Goal: Task Accomplishment & Management: Manage account settings

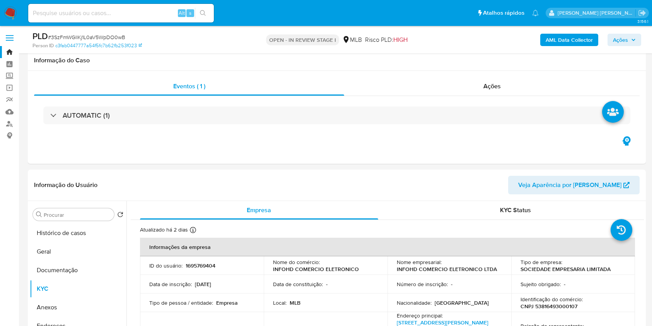
select select "10"
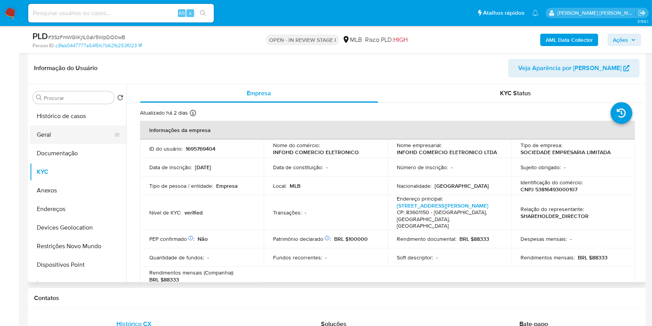
click at [72, 130] on button "Geral" at bounding box center [75, 134] width 91 height 19
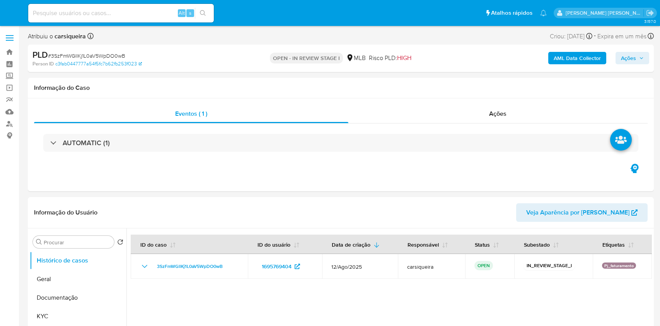
select select "10"
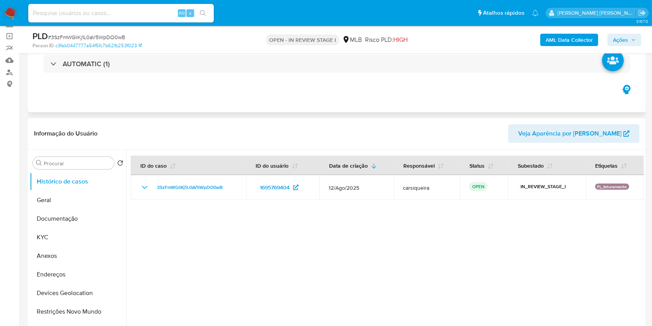
scroll to position [103, 0]
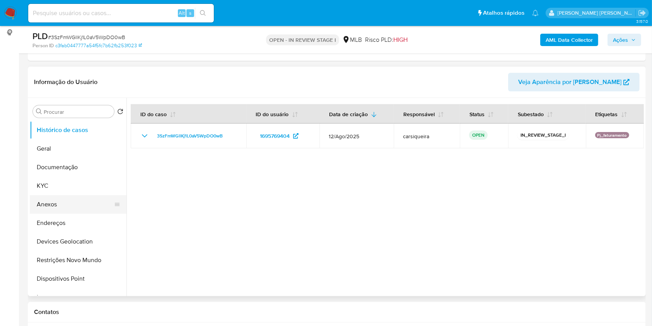
click at [51, 199] on button "Anexos" at bounding box center [75, 204] width 91 height 19
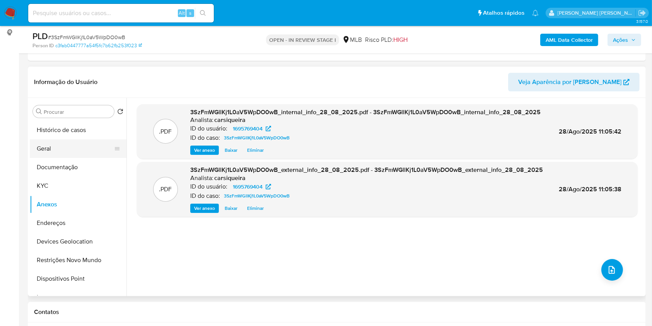
click at [62, 149] on button "Geral" at bounding box center [75, 148] width 91 height 19
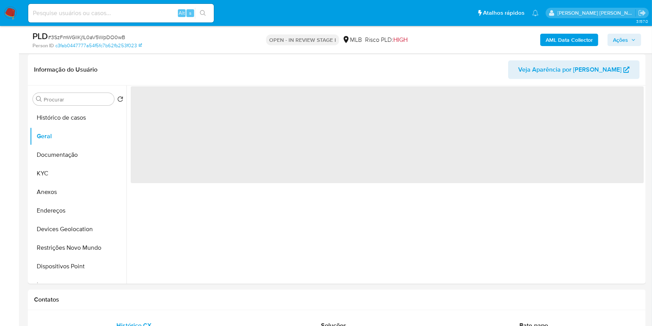
scroll to position [122, 0]
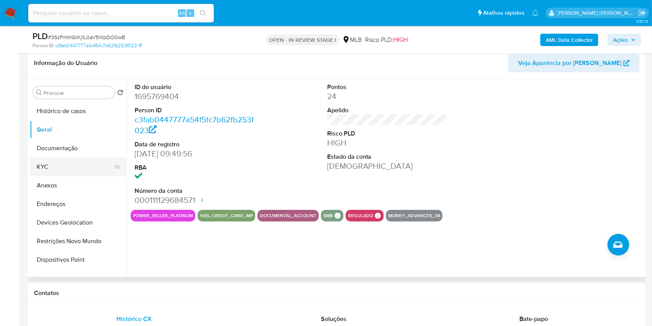
click at [53, 161] on button "KYC" at bounding box center [75, 166] width 91 height 19
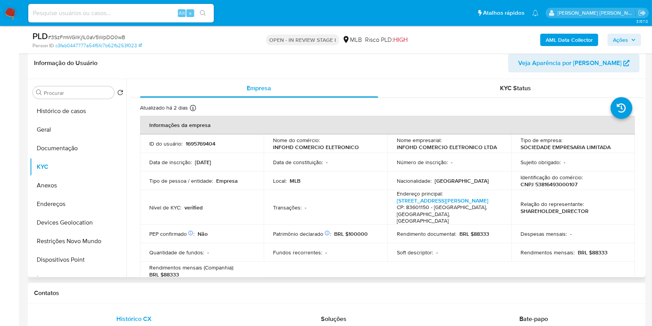
click at [547, 183] on p "CNPJ 53816493000107" at bounding box center [549, 184] width 57 height 7
copy p "53816493000107"
click at [68, 151] on button "Documentação" at bounding box center [75, 148] width 91 height 19
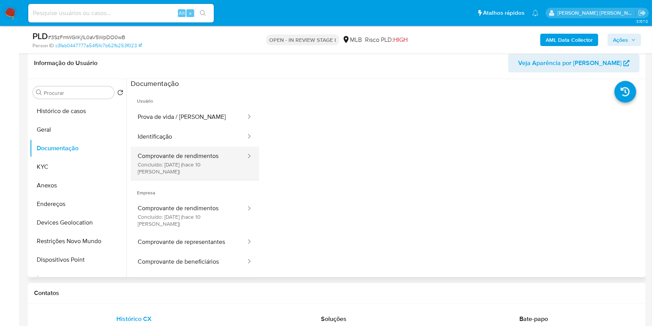
click at [190, 156] on button "Comprovante de rendimentos Concluído: 18/08/2025 (hace 10 días)" at bounding box center [189, 163] width 116 height 33
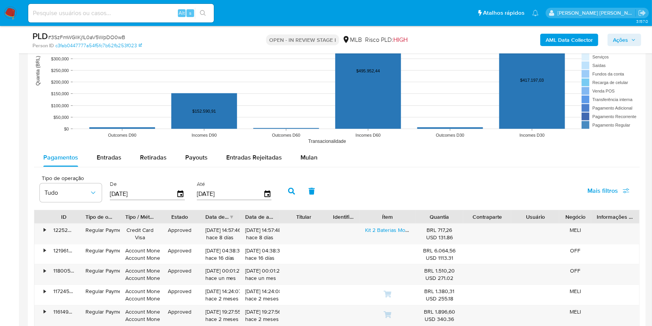
scroll to position [752, 0]
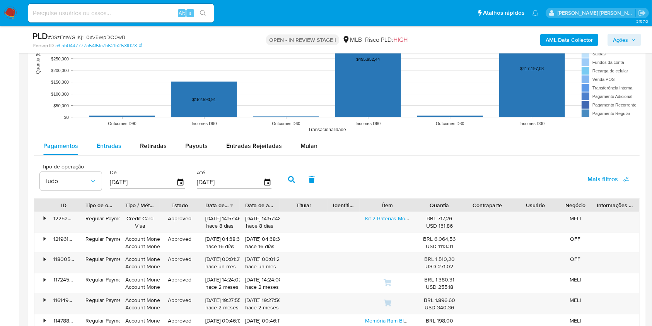
click at [104, 143] on span "Entradas" at bounding box center [109, 145] width 25 height 9
select select "10"
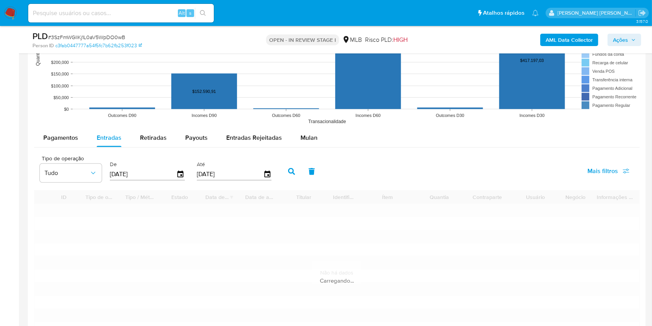
scroll to position [803, 0]
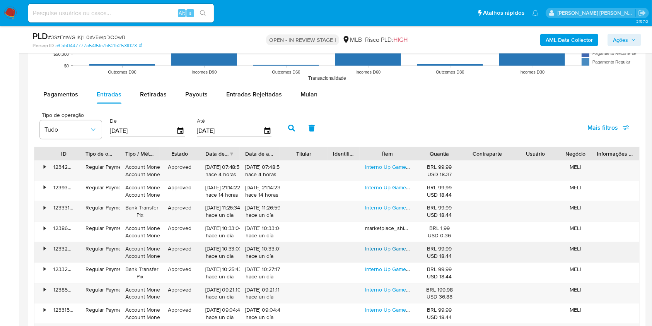
click at [394, 248] on link "Interno Up Gamer Up500 120gb Preto" at bounding box center [411, 248] width 92 height 8
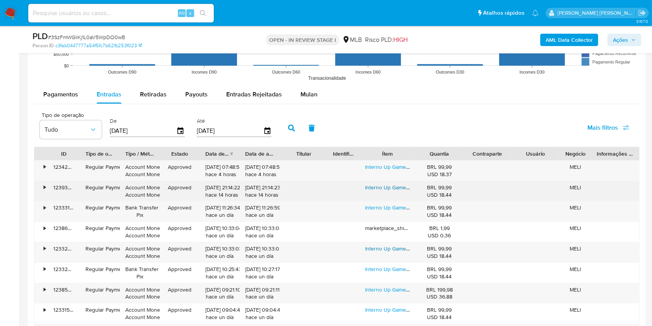
click at [392, 189] on link "Interno Up Gamer Up500 120gb Preto" at bounding box center [411, 187] width 92 height 8
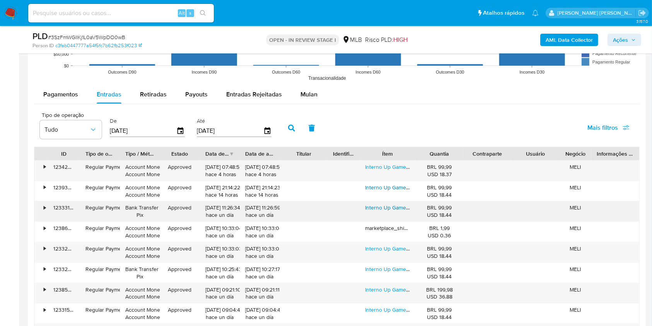
click at [388, 207] on link "Interno Up Gamer Up500 120gb Preto" at bounding box center [411, 207] width 92 height 8
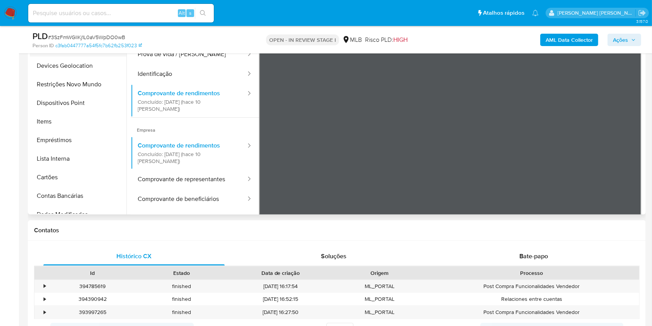
scroll to position [103, 0]
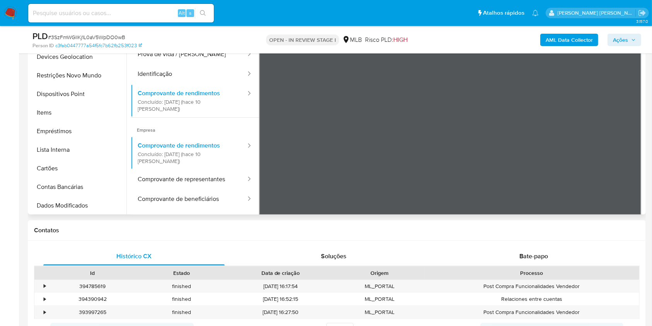
drag, startPoint x: 59, startPoint y: 110, endPoint x: 635, endPoint y: 122, distance: 576.2
click at [59, 108] on button "Items" at bounding box center [78, 112] width 97 height 19
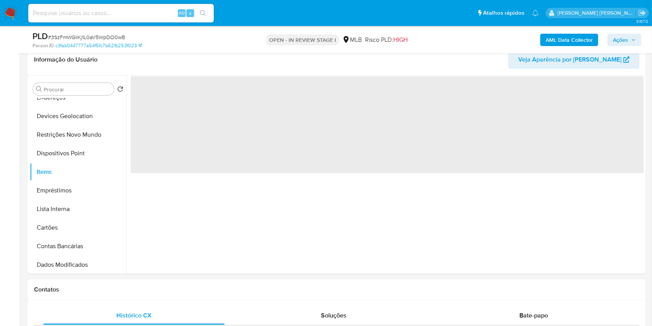
scroll to position [124, 0]
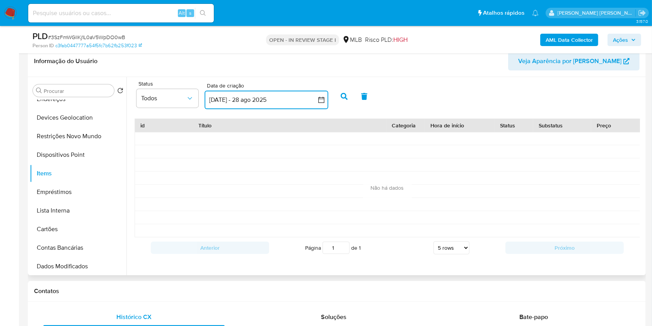
click at [321, 99] on icon "button" at bounding box center [322, 100] width 8 height 8
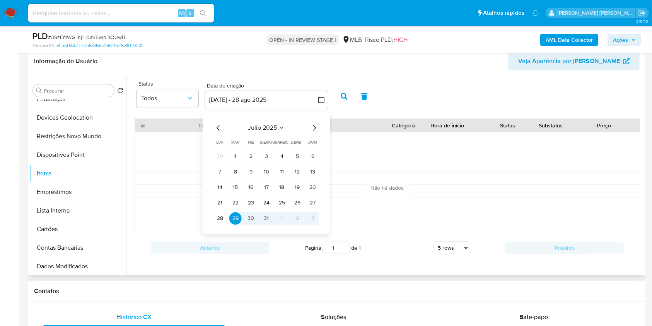
click at [219, 128] on icon "Mes anterior" at bounding box center [218, 127] width 9 height 9
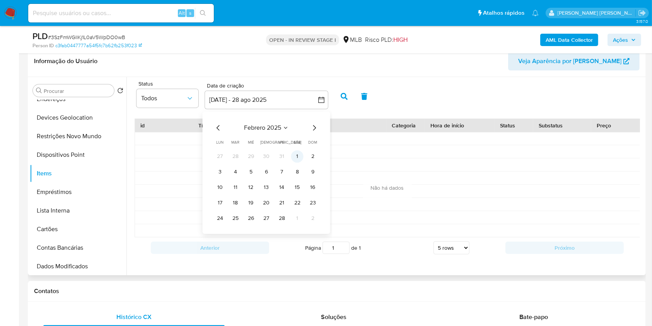
click at [299, 150] on button "1" at bounding box center [297, 156] width 12 height 12
click at [317, 125] on icon "Mes siguiente" at bounding box center [314, 127] width 9 height 9
click at [316, 125] on icon "Mes siguiente" at bounding box center [314, 127] width 9 height 9
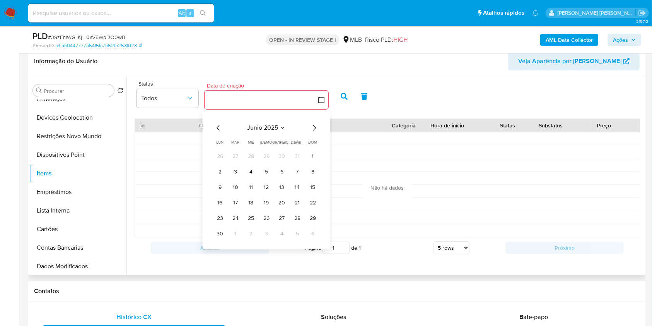
click at [315, 126] on icon "Mes siguiente" at bounding box center [314, 127] width 9 height 9
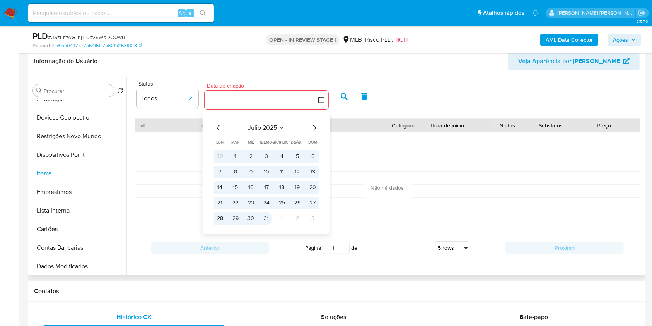
drag, startPoint x: 263, startPoint y: 219, endPoint x: 337, endPoint y: 110, distance: 131.8
click at [264, 217] on button "31" at bounding box center [266, 218] width 12 height 12
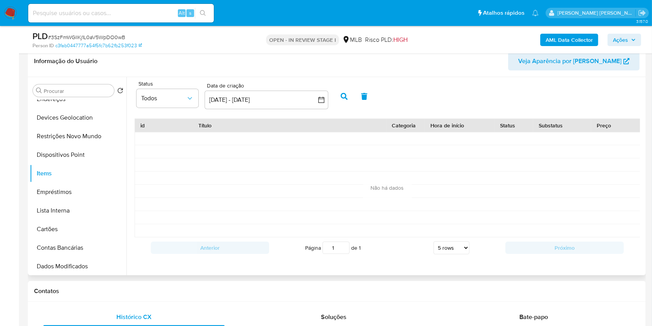
click at [350, 97] on button "button" at bounding box center [344, 96] width 20 height 19
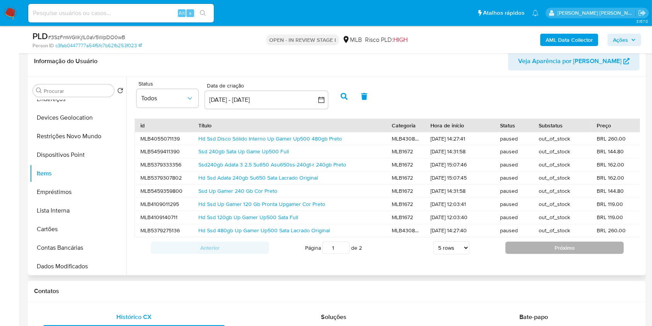
click at [529, 254] on button "Próximo" at bounding box center [565, 247] width 118 height 12
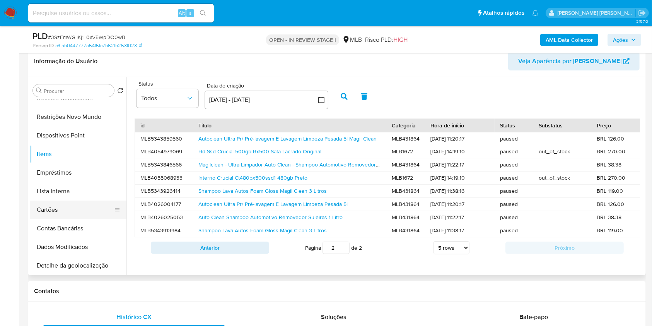
scroll to position [36, 0]
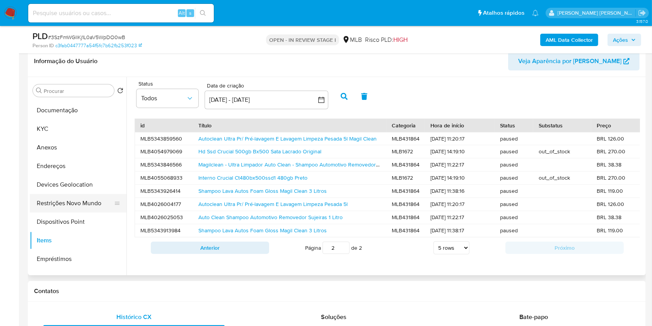
click at [77, 205] on button "Restrições Novo Mundo" at bounding box center [75, 203] width 91 height 19
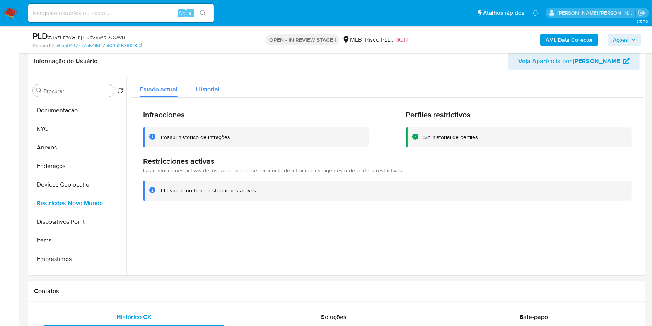
click at [196, 84] on div "Historial" at bounding box center [208, 87] width 24 height 21
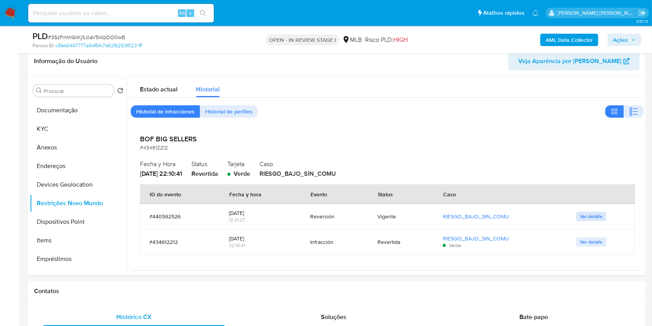
click at [591, 215] on span "Ver detalle" at bounding box center [591, 216] width 22 height 8
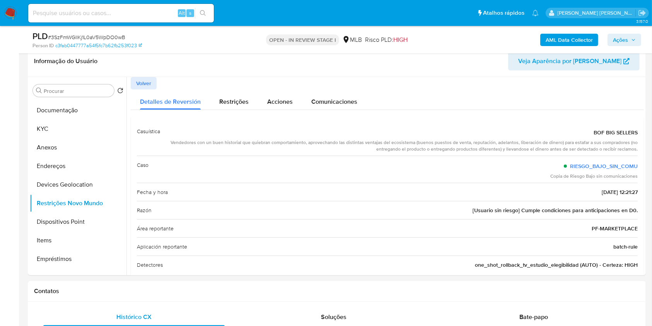
drag, startPoint x: 178, startPoint y: 144, endPoint x: 636, endPoint y: 154, distance: 458.1
click at [636, 154] on div "Casuística BOF BIG SELLERS Vendedores con un buen historial que quiebran compor…" at bounding box center [387, 197] width 513 height 163
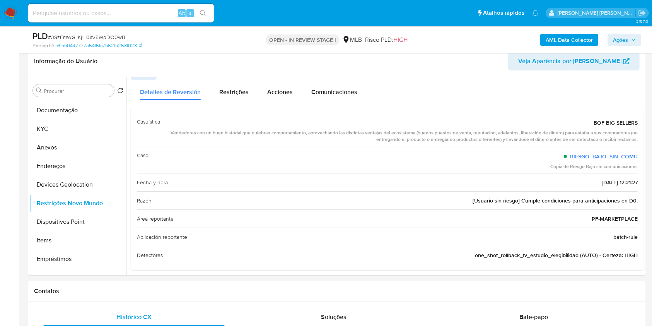
scroll to position [14, 0]
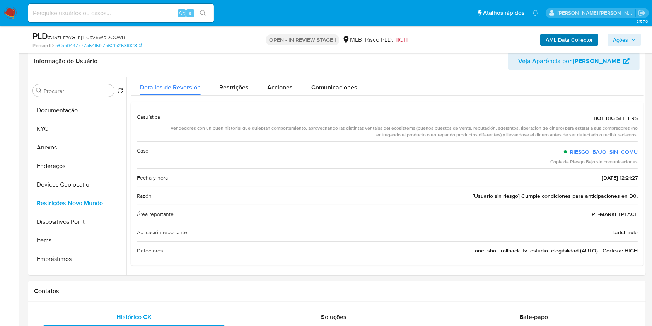
drag, startPoint x: 634, startPoint y: 41, endPoint x: 542, endPoint y: 44, distance: 91.7
click at [633, 41] on icon "button" at bounding box center [633, 40] width 5 height 5
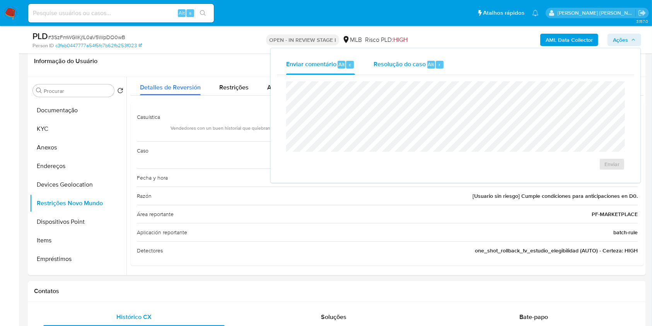
click at [405, 63] on span "Resolução do caso" at bounding box center [400, 64] width 52 height 9
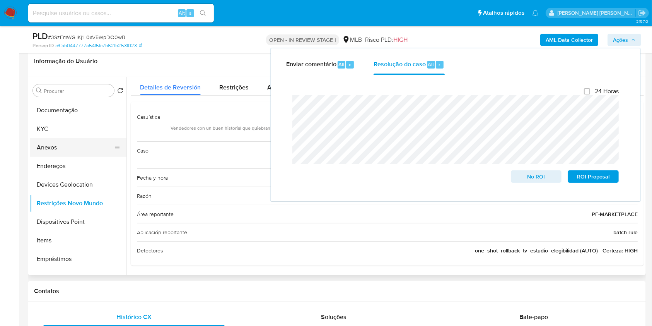
click at [68, 146] on button "Anexos" at bounding box center [75, 147] width 91 height 19
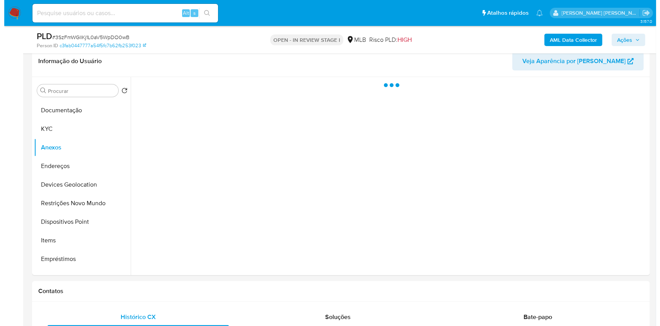
scroll to position [0, 0]
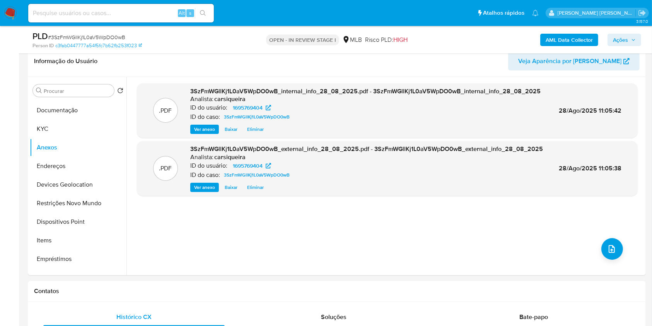
click at [629, 36] on span "Ações" at bounding box center [624, 39] width 23 height 11
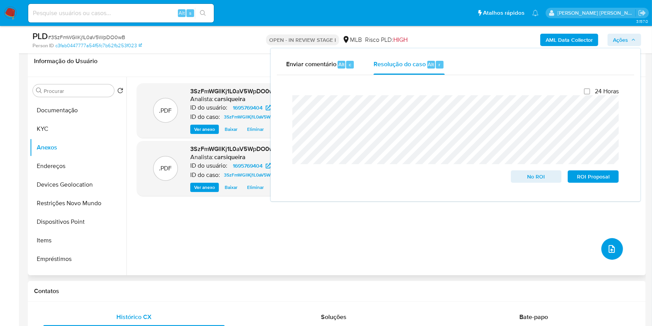
click at [610, 251] on icon "upload-file" at bounding box center [611, 248] width 9 height 9
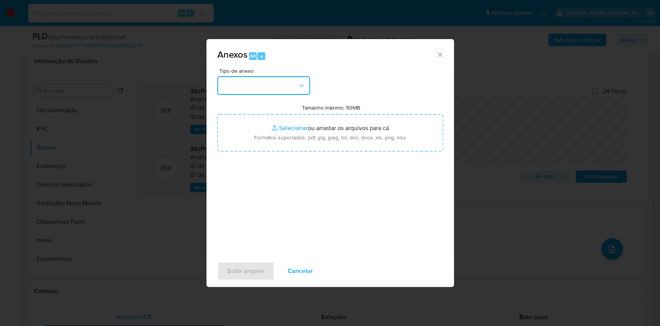
click at [250, 88] on button "button" at bounding box center [263, 85] width 93 height 19
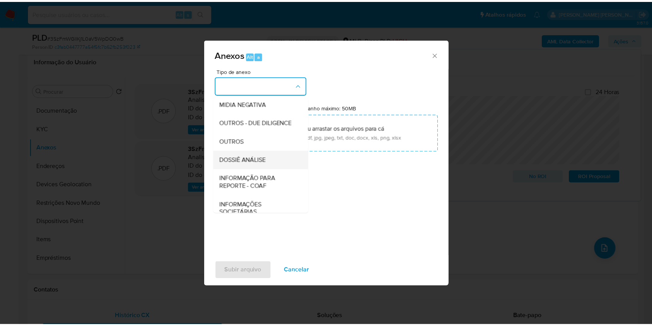
scroll to position [119, 0]
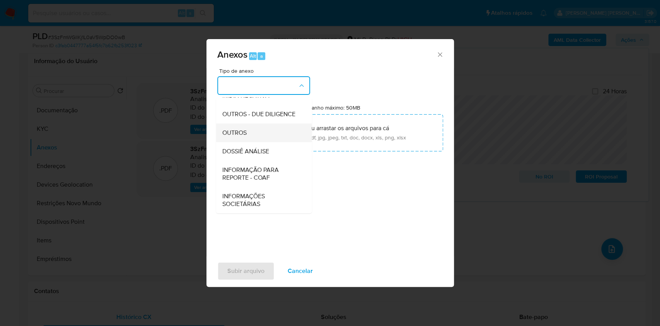
click at [265, 135] on div "OUTROS" at bounding box center [261, 132] width 79 height 19
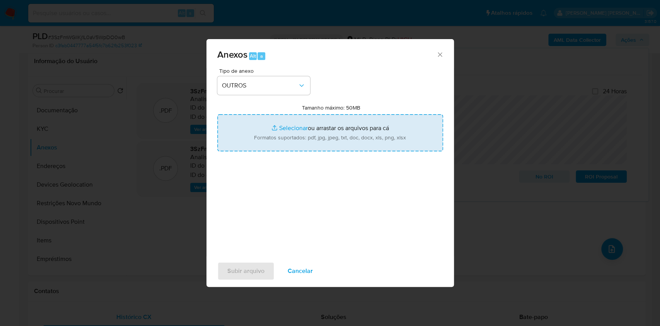
click at [292, 129] on input "Tamanho máximo: 50MB Selecionar arquivos" at bounding box center [330, 132] width 226 height 37
type input "C:\fakepath\CNPJ 53816493000107 - INFOHD COMERCIO ELETRONICO LTDA - Documentos …"
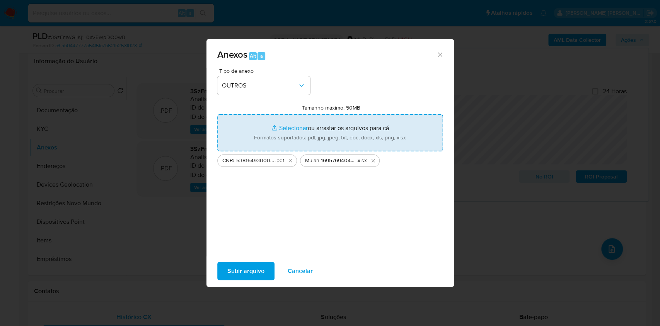
click at [246, 268] on span "Subir arquivo" at bounding box center [245, 270] width 37 height 17
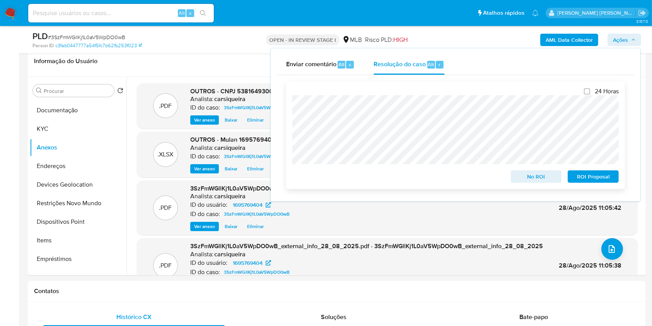
click at [531, 178] on span "No ROI" at bounding box center [536, 176] width 40 height 11
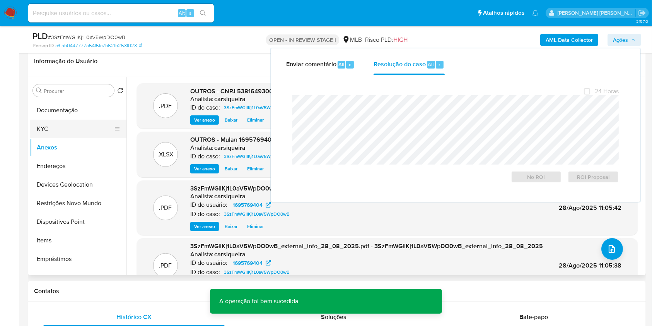
click at [67, 129] on button "KYC" at bounding box center [75, 129] width 91 height 19
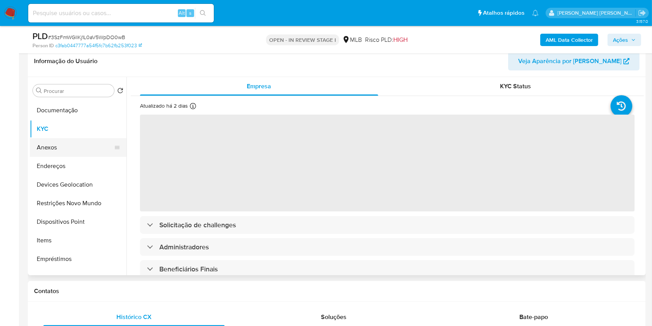
scroll to position [0, 0]
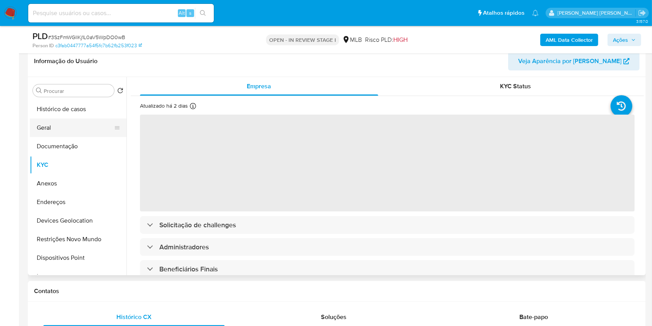
click at [72, 124] on button "Geral" at bounding box center [75, 127] width 91 height 19
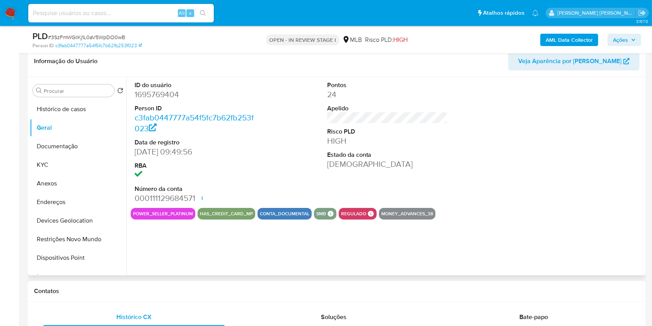
click at [170, 94] on dd "1695769404" at bounding box center [195, 94] width 121 height 11
copy dd "1695769404"
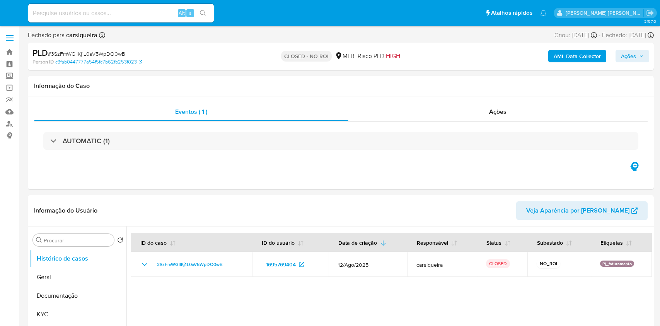
select select "10"
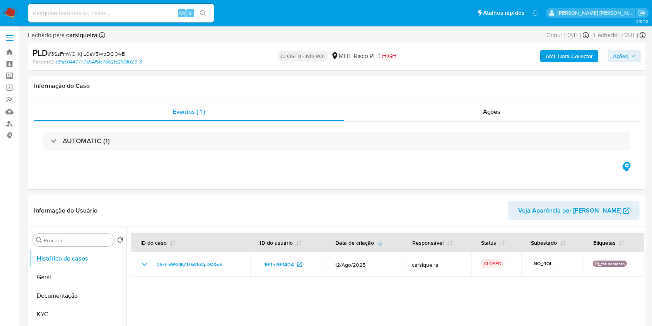
click at [13, 11] on img at bounding box center [10, 13] width 13 height 13
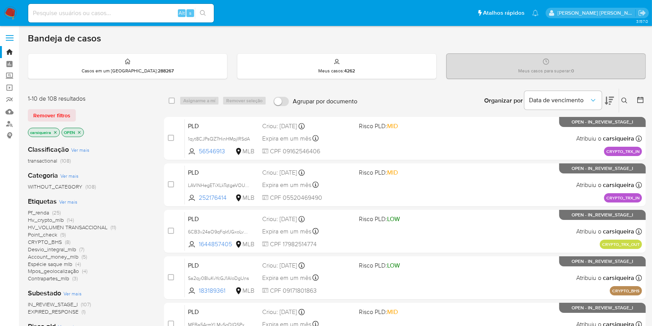
scroll to position [51, 0]
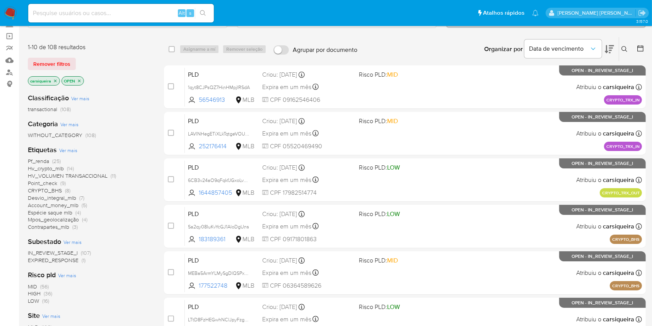
click at [102, 11] on input at bounding box center [121, 13] width 186 height 10
paste input "BfISPAEkKZs1bZdFv0EBkHrT"
type input "BfISPAEkKZs1bZdFv0EBkHrT"
click at [203, 17] on button "search-icon" at bounding box center [203, 13] width 16 height 11
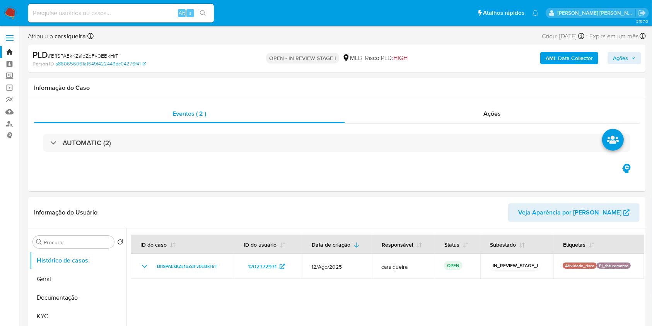
select select "10"
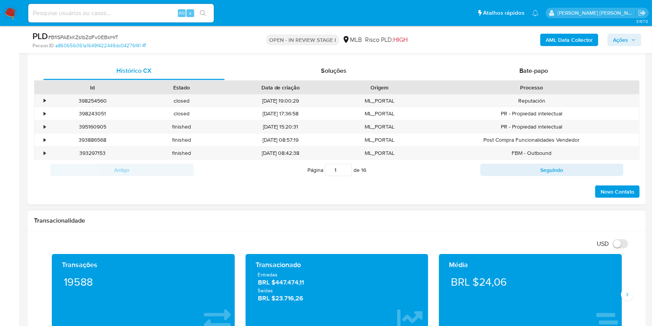
scroll to position [412, 0]
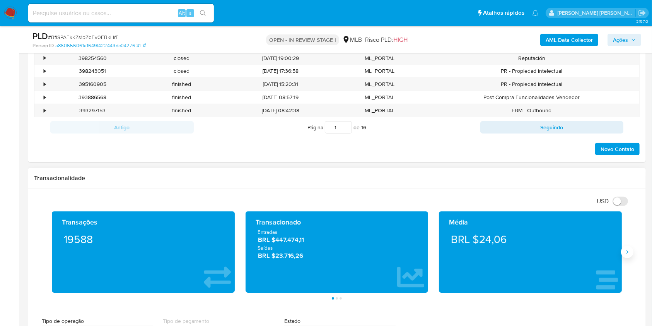
click at [624, 253] on button "Siguiente" at bounding box center [627, 252] width 12 height 12
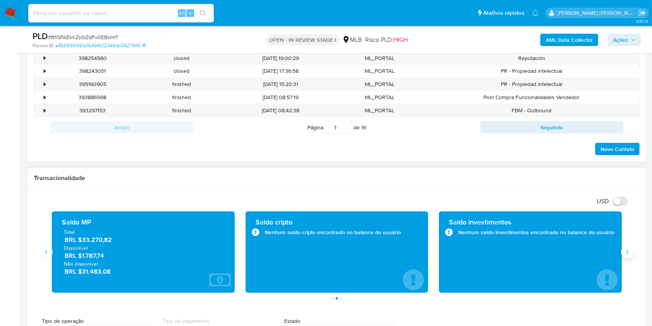
click at [624, 251] on button "Siguiente" at bounding box center [627, 252] width 12 height 12
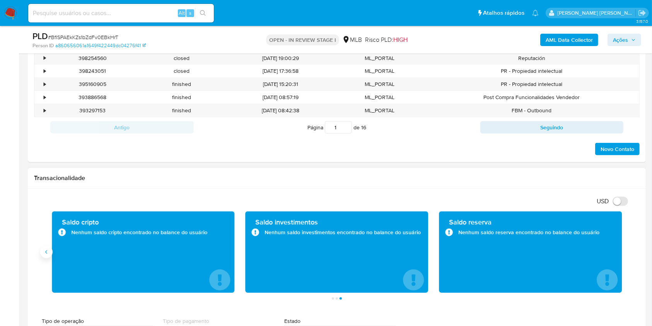
click at [48, 255] on button "Anterior" at bounding box center [46, 252] width 12 height 12
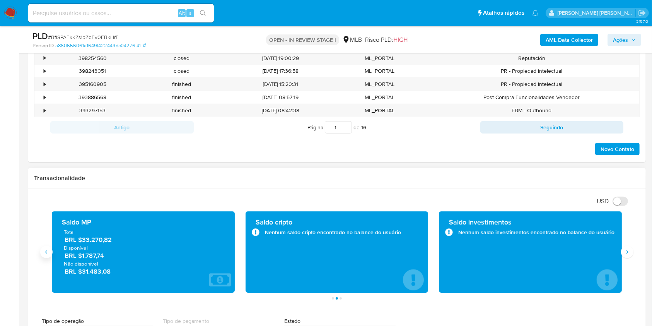
click at [48, 255] on button "Anterior" at bounding box center [46, 252] width 12 height 12
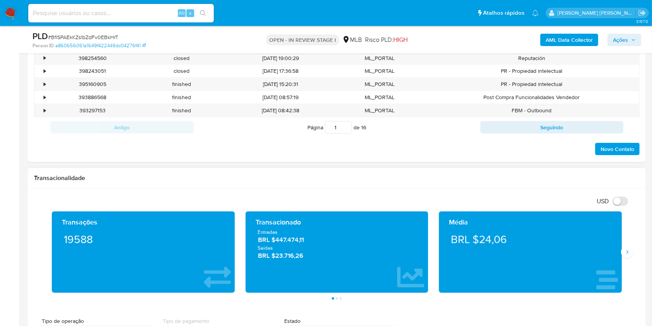
scroll to position [722, 0]
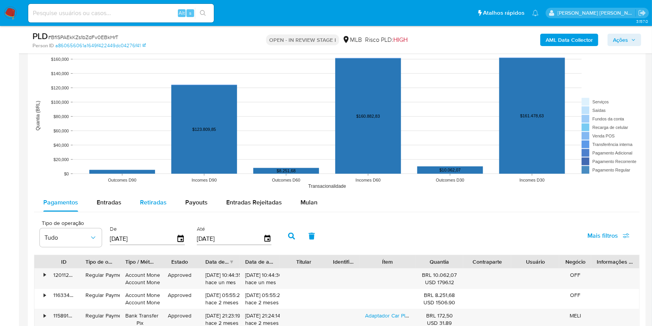
click at [159, 202] on span "Retiradas" at bounding box center [153, 202] width 27 height 9
select select "10"
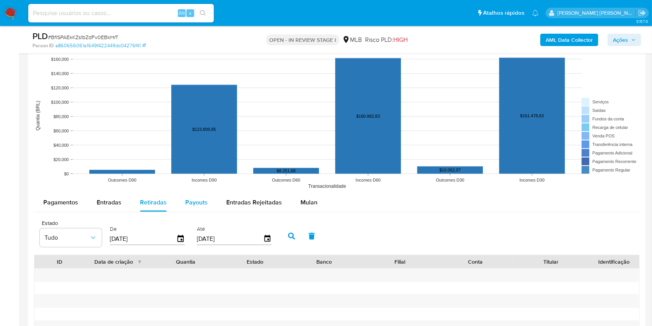
click at [207, 198] on button "Payouts" at bounding box center [196, 202] width 41 height 19
select select "10"
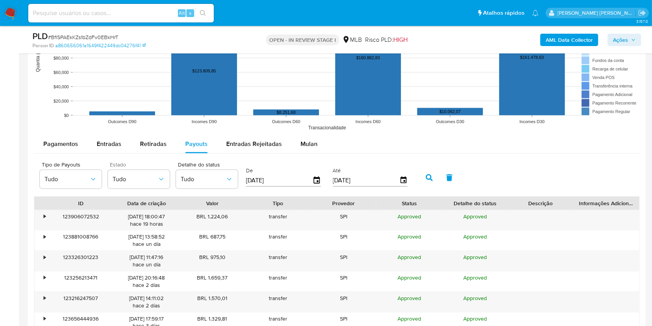
scroll to position [825, 0]
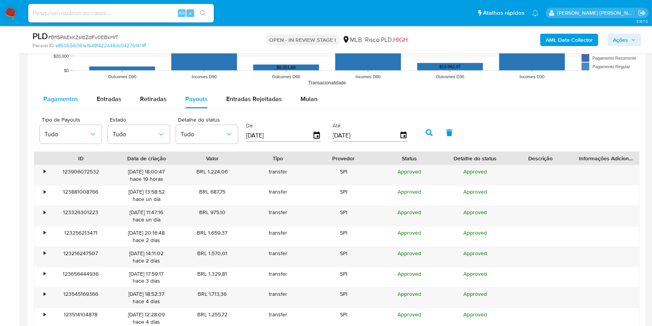
click at [45, 97] on span "Pagamentos" at bounding box center [60, 98] width 35 height 9
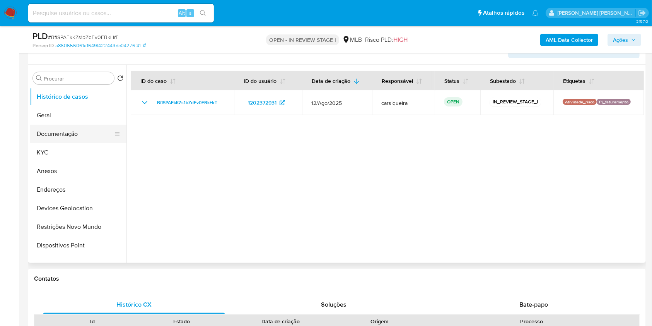
scroll to position [127, 0]
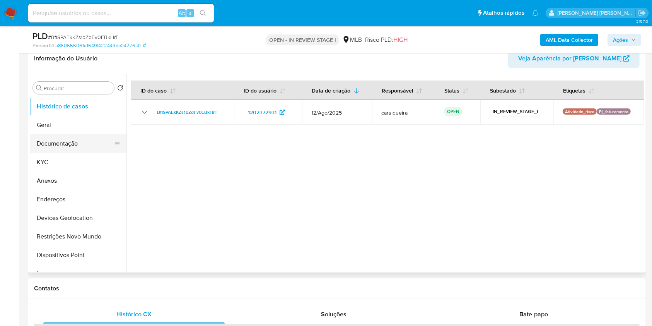
click at [53, 142] on button "Documentação" at bounding box center [75, 143] width 91 height 19
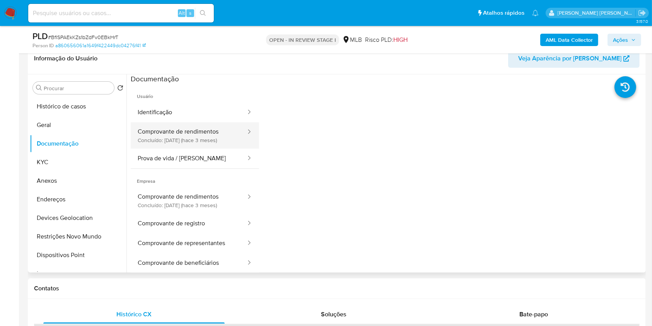
click at [214, 134] on button "Comprovante de rendimentos Concluído: 09/06/2025 (hace 3 meses)" at bounding box center [189, 135] width 116 height 26
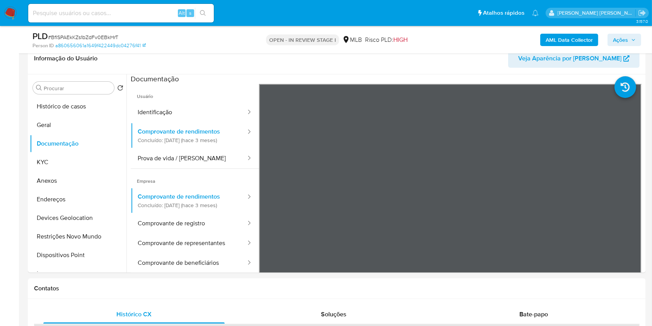
click at [12, 10] on img at bounding box center [10, 13] width 13 height 13
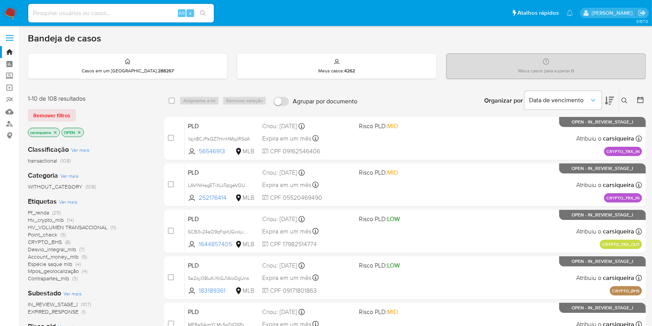
click at [111, 9] on input at bounding box center [121, 13] width 186 height 10
paste input "hNqSqO55GMK6B2vdHI2qiqGw"
type input "hNqSqO55GMK6B2vdHI2qiqGw"
click at [202, 10] on icon "search-icon" at bounding box center [203, 13] width 6 height 6
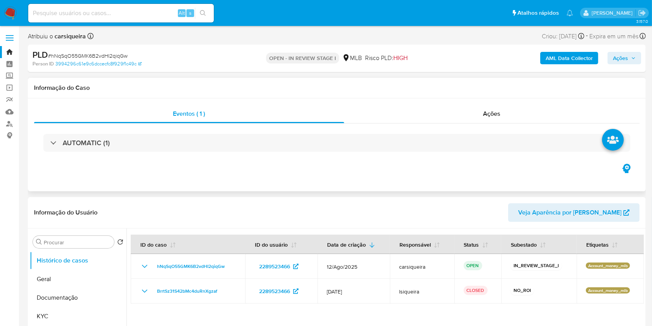
select select "10"
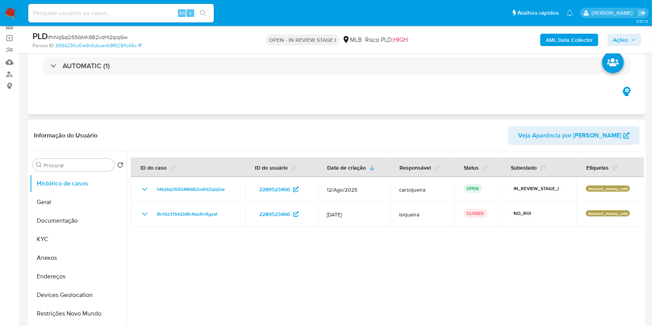
scroll to position [103, 0]
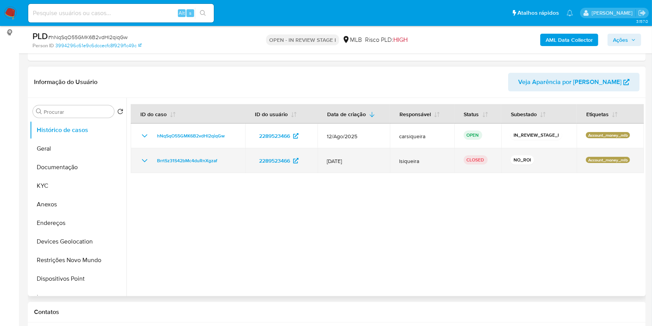
click at [144, 156] on icon "Mostrar/Ocultar" at bounding box center [144, 160] width 9 height 9
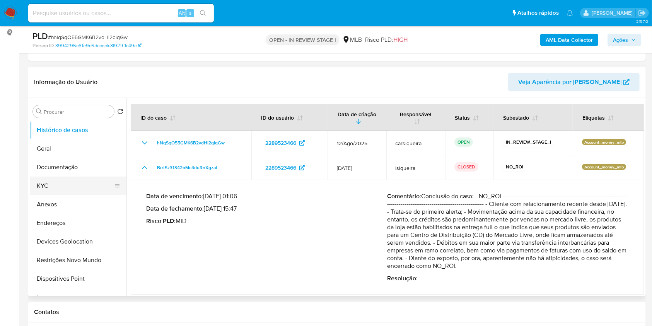
click at [55, 184] on button "KYC" at bounding box center [75, 185] width 91 height 19
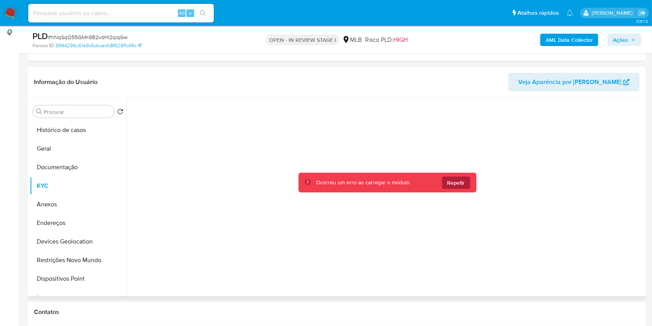
click at [462, 183] on span "Repetir" at bounding box center [456, 182] width 17 height 12
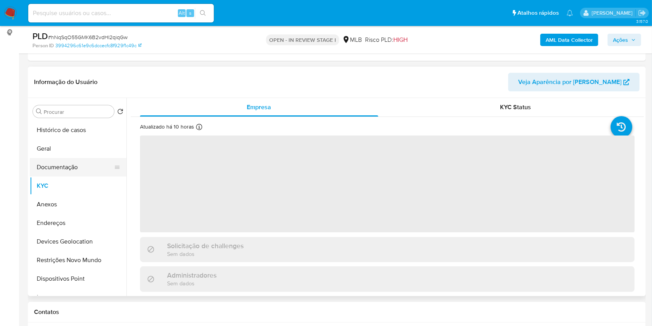
click at [53, 159] on button "Documentação" at bounding box center [75, 167] width 91 height 19
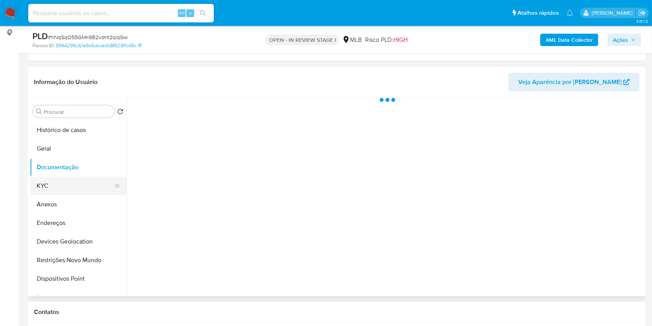
click at [60, 181] on button "KYC" at bounding box center [75, 185] width 91 height 19
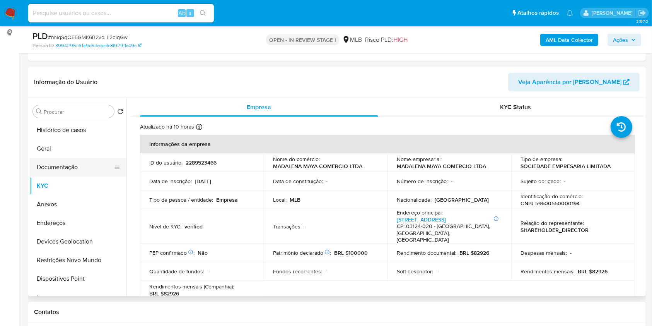
click at [53, 165] on button "Documentação" at bounding box center [75, 167] width 91 height 19
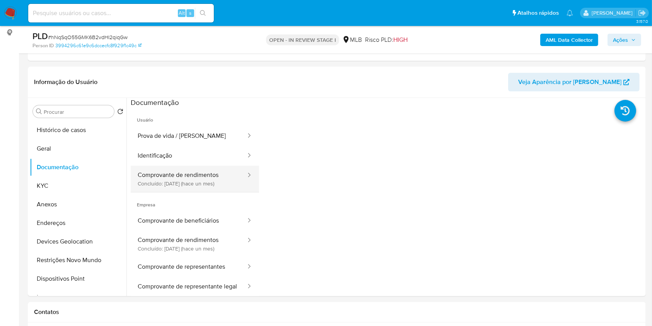
click at [217, 183] on button "Comprovante de rendimentos Concluído: 16/07/2025 (hace un mes)" at bounding box center [189, 179] width 116 height 26
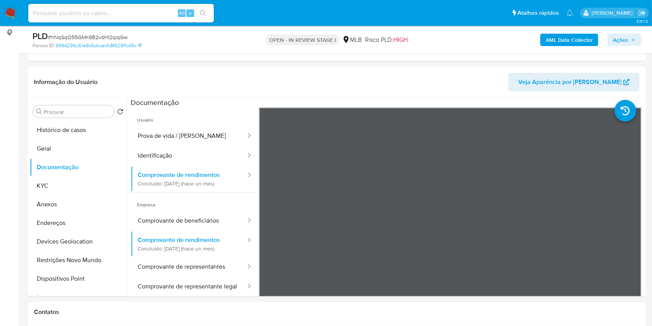
click at [153, 10] on input at bounding box center [121, 13] width 186 height 10
paste input "wzjyrPjge2aiQbAtwi57gPYl"
type input "wzjyrPjge2aiQbAtwi57gPYl"
click at [202, 12] on icon "search-icon" at bounding box center [203, 13] width 6 height 6
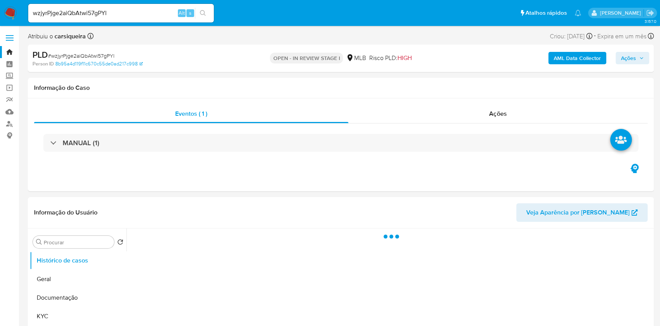
select select "10"
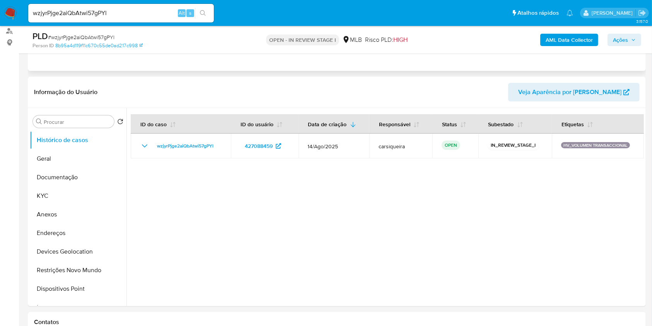
scroll to position [155, 0]
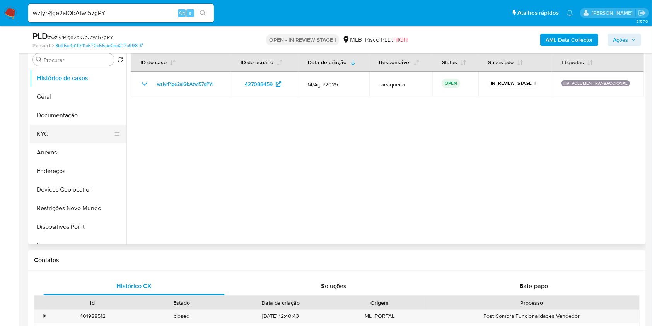
click at [62, 127] on button "KYC" at bounding box center [75, 134] width 91 height 19
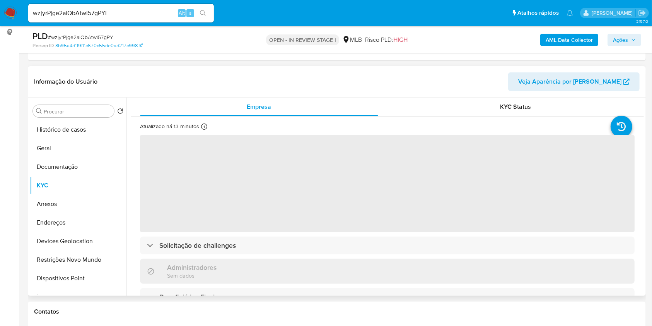
scroll to position [103, 0]
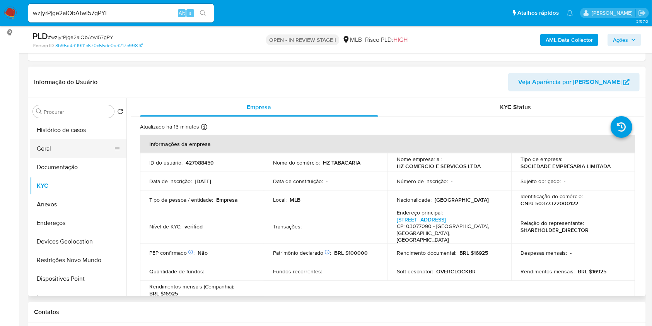
click at [68, 144] on button "Geral" at bounding box center [75, 148] width 91 height 19
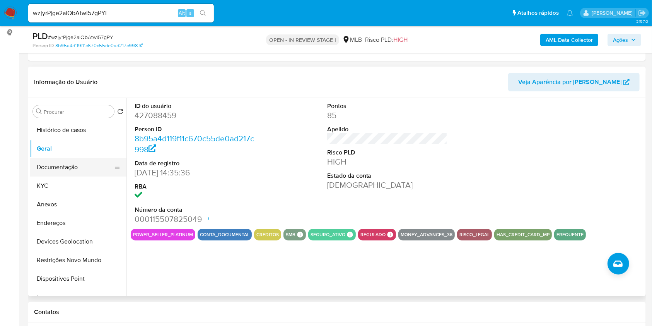
click at [69, 165] on button "Documentação" at bounding box center [75, 167] width 91 height 19
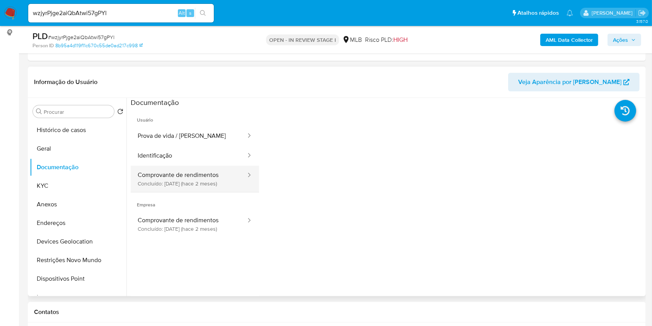
click at [179, 169] on button "Comprovante de rendimentos Concluído: 23/06/2025 (hace 2 meses)" at bounding box center [189, 179] width 116 height 26
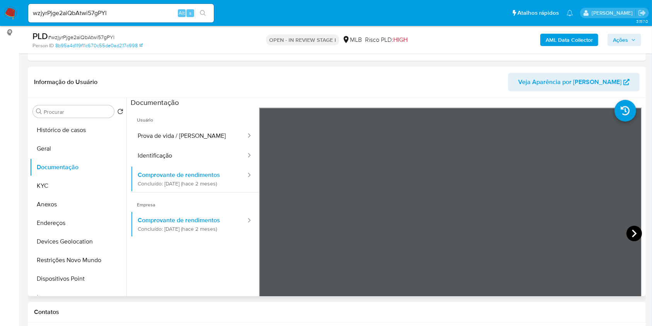
click at [631, 232] on icon at bounding box center [634, 233] width 15 height 15
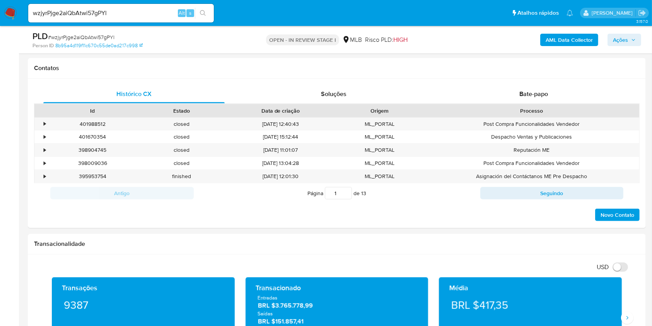
scroll to position [517, 0]
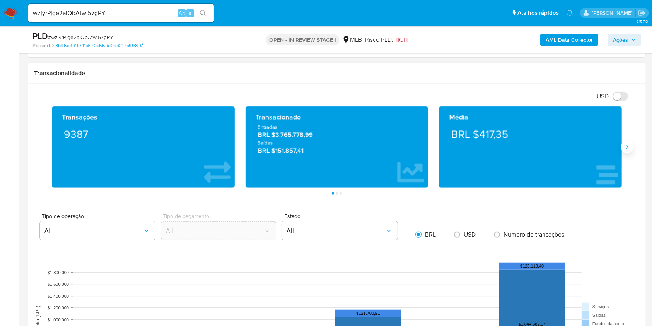
click at [627, 146] on icon "Siguiente" at bounding box center [627, 147] width 6 height 6
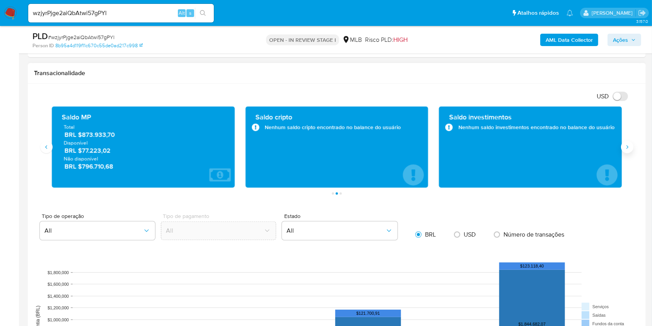
click at [627, 145] on icon "Siguiente" at bounding box center [628, 146] width 2 height 3
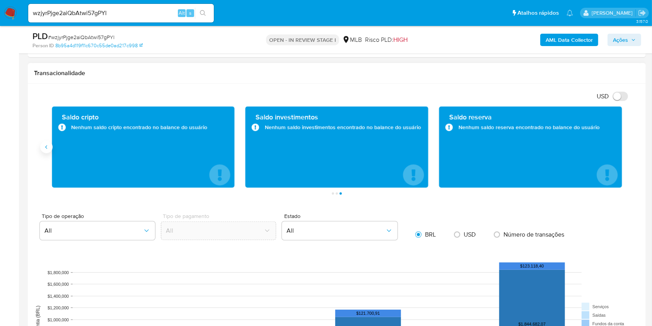
click at [44, 143] on button "Anterior" at bounding box center [46, 147] width 12 height 12
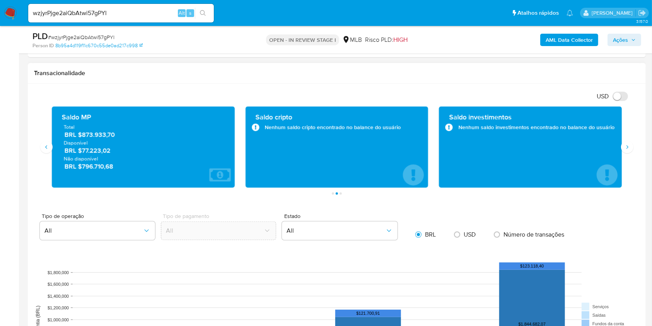
drag, startPoint x: 113, startPoint y: 152, endPoint x: 123, endPoint y: 163, distance: 14.8
click at [84, 150] on span "BRL $77.223,02" at bounding box center [144, 150] width 158 height 9
click at [100, 150] on span "BRL $77.223,02" at bounding box center [144, 150] width 158 height 9
drag, startPoint x: 84, startPoint y: 150, endPoint x: 118, endPoint y: 150, distance: 34.0
click at [118, 150] on span "BRL $77.223,02" at bounding box center [144, 150] width 158 height 9
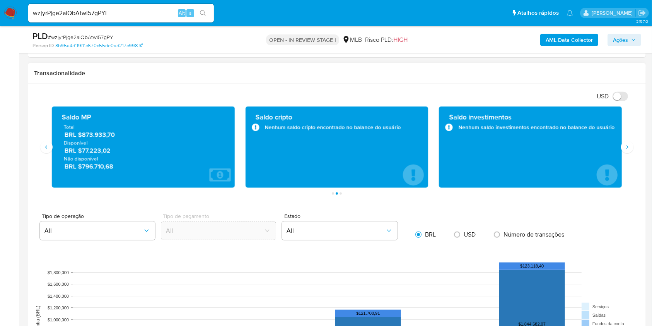
drag, startPoint x: 77, startPoint y: 151, endPoint x: 115, endPoint y: 151, distance: 37.9
click at [115, 151] on span "BRL $77.223,02" at bounding box center [144, 150] width 158 height 9
click at [121, 152] on span "BRL $77.223,02" at bounding box center [144, 150] width 158 height 9
drag, startPoint x: 113, startPoint y: 152, endPoint x: 82, endPoint y: 151, distance: 31.3
click at [82, 151] on span "BRL $77.223,02" at bounding box center [144, 150] width 158 height 9
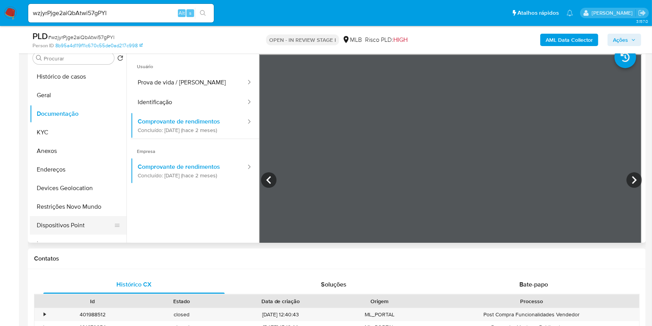
scroll to position [53, 0]
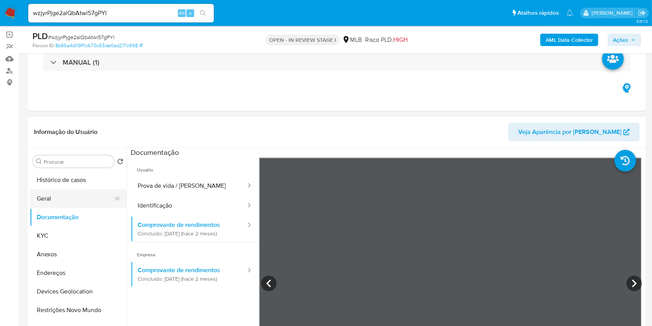
click at [68, 197] on button "Geral" at bounding box center [75, 198] width 91 height 19
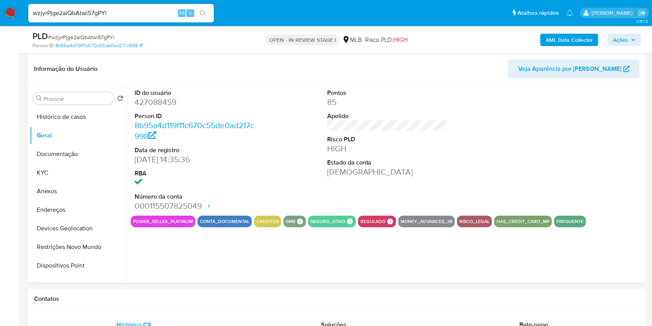
scroll to position [118, 0]
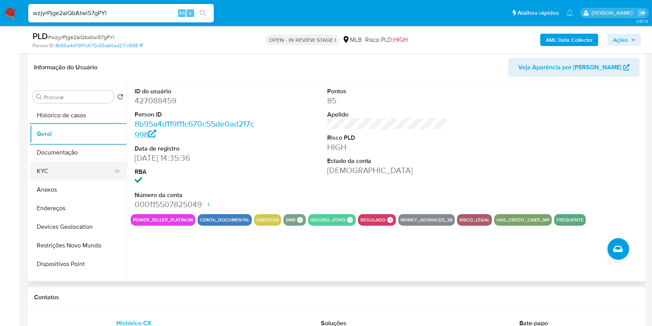
click at [53, 163] on button "KYC" at bounding box center [75, 171] width 91 height 19
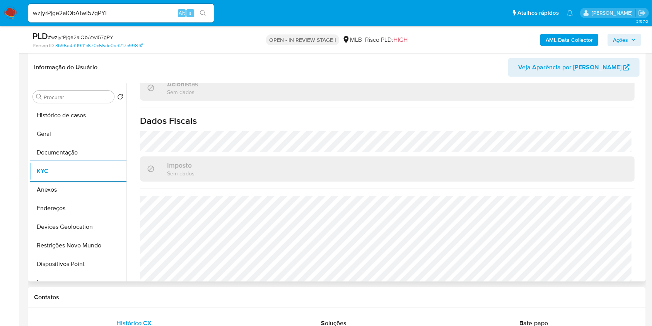
scroll to position [470, 0]
click at [77, 200] on button "Endereços" at bounding box center [75, 208] width 91 height 19
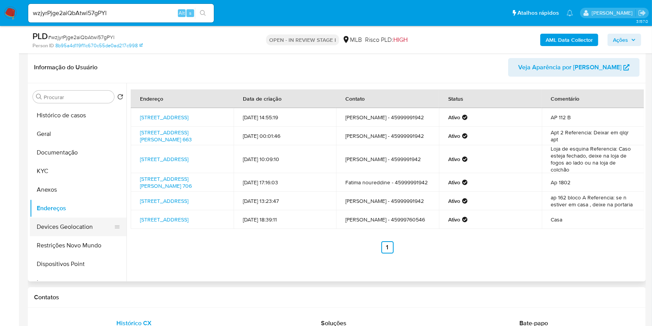
click at [80, 221] on button "Devices Geolocation" at bounding box center [75, 226] width 91 height 19
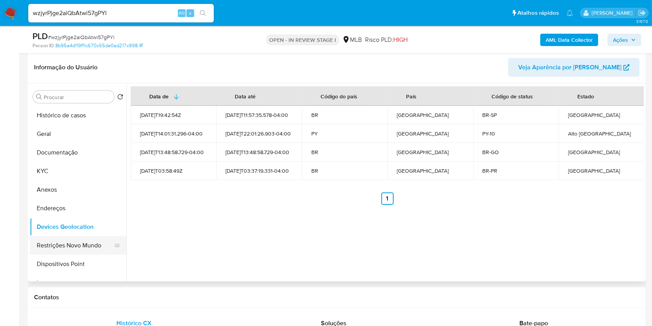
click at [76, 242] on button "Restrições Novo Mundo" at bounding box center [75, 245] width 91 height 19
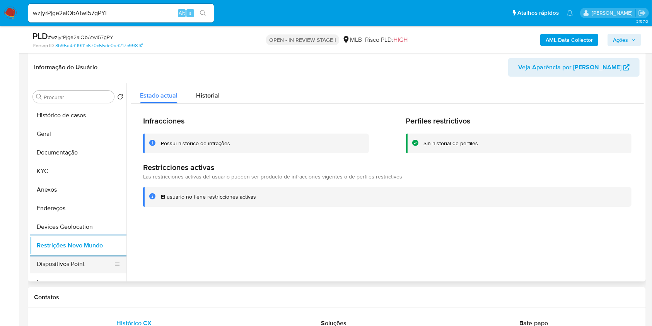
click at [80, 262] on button "Dispositivos Point" at bounding box center [75, 264] width 91 height 19
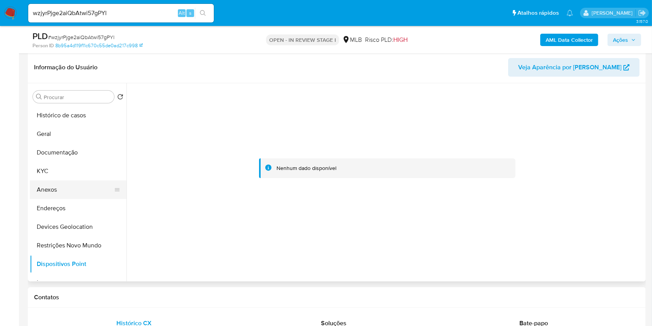
click at [67, 188] on button "Anexos" at bounding box center [75, 189] width 91 height 19
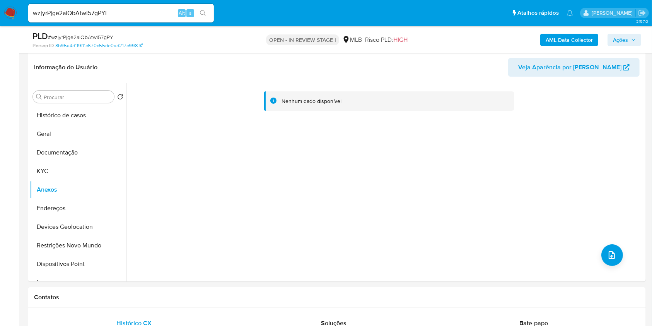
click at [557, 36] on b "AML Data Collector" at bounding box center [569, 40] width 47 height 12
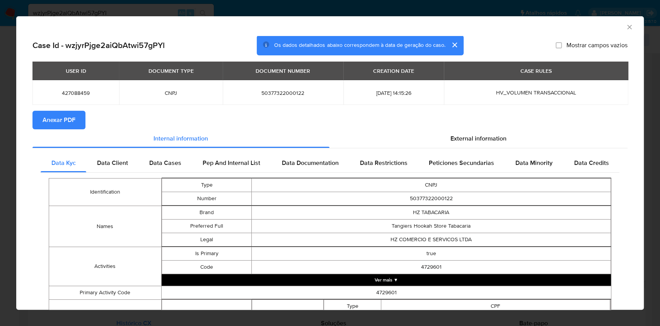
click at [66, 118] on span "Anexar PDF" at bounding box center [59, 119] width 33 height 17
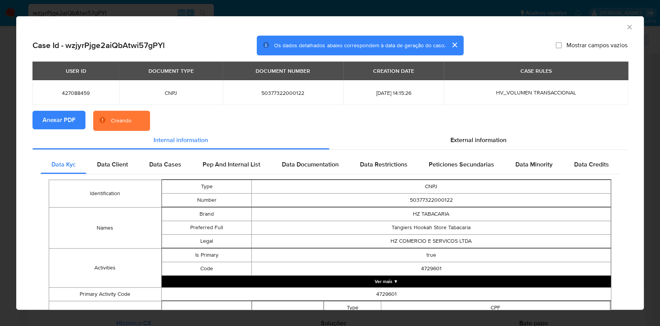
click at [264, 90] on span "50377322000122" at bounding box center [283, 92] width 102 height 7
copy span "50377322000122"
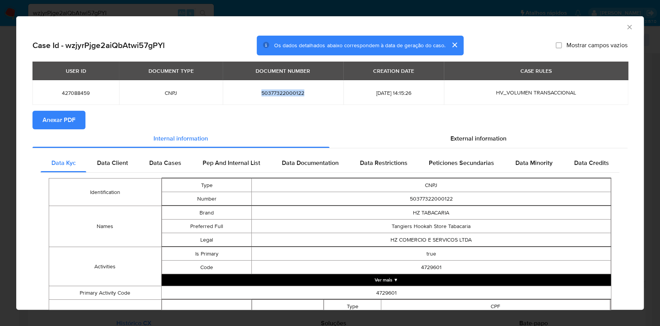
click at [0, 137] on div "AML Data Collector Case Id - wzjyrPjge2aiQbAtwi57gPYl Os dados detalhados abaix…" at bounding box center [330, 163] width 660 height 326
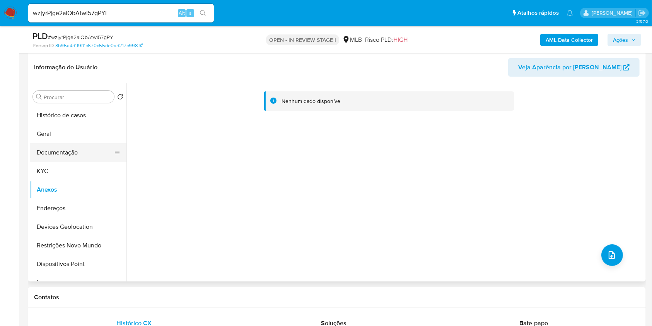
click at [76, 146] on button "Documentação" at bounding box center [75, 152] width 91 height 19
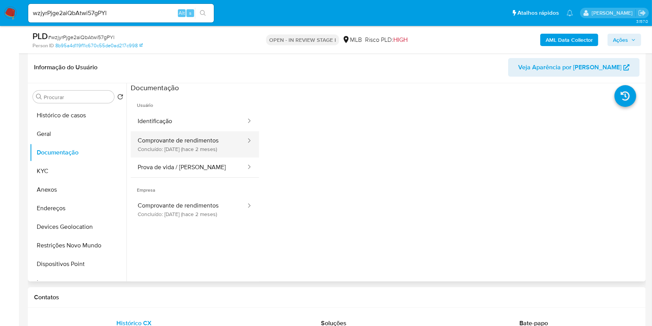
click at [208, 137] on button "Comprovante de rendimentos Concluído: 23/06/2025 (hace 2 meses)" at bounding box center [189, 144] width 116 height 26
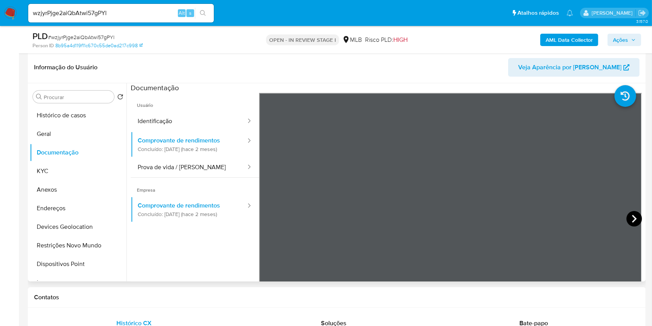
click at [634, 217] on icon at bounding box center [634, 218] width 15 height 15
click at [63, 169] on button "KYC" at bounding box center [75, 171] width 91 height 19
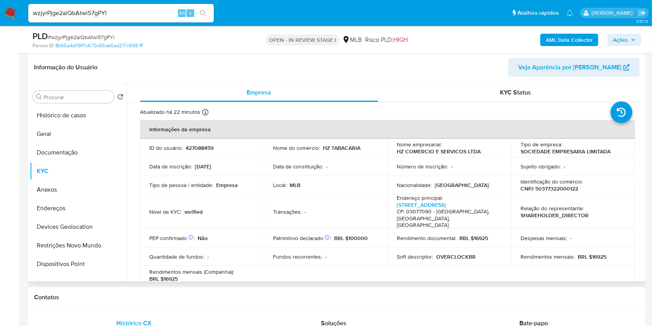
click at [547, 185] on p "CNPJ 50377322000122" at bounding box center [550, 188] width 58 height 7
copy p "50377322000122"
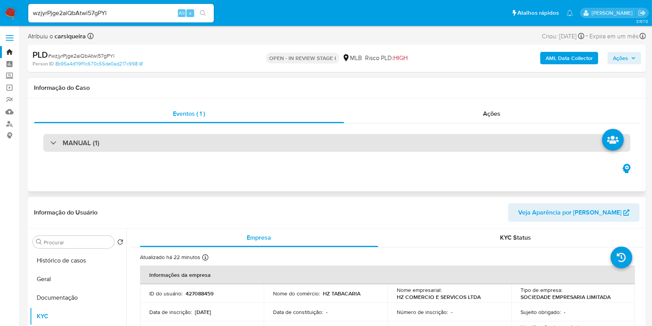
click at [111, 149] on div "MANUAL (1)" at bounding box center [336, 143] width 587 height 18
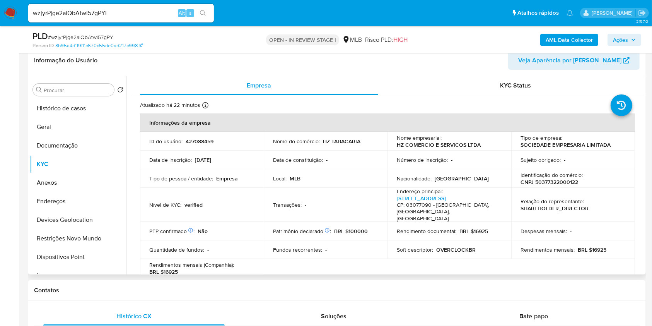
scroll to position [206, 0]
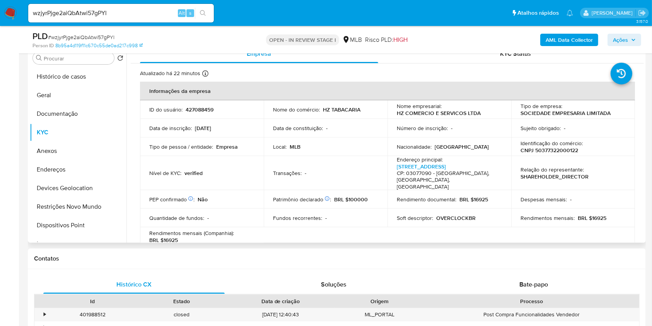
click at [565, 152] on p "CNPJ 50377322000122" at bounding box center [550, 150] width 58 height 7
copy p "50377322000122"
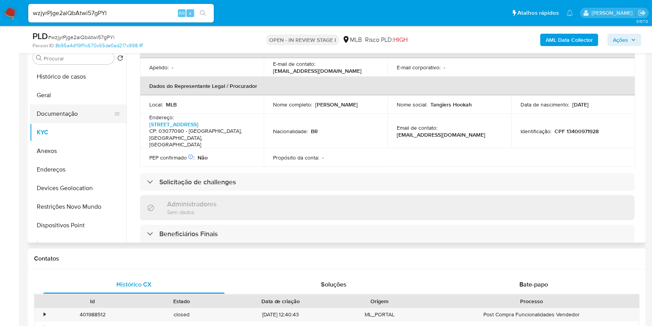
click at [74, 104] on button "Documentação" at bounding box center [75, 113] width 91 height 19
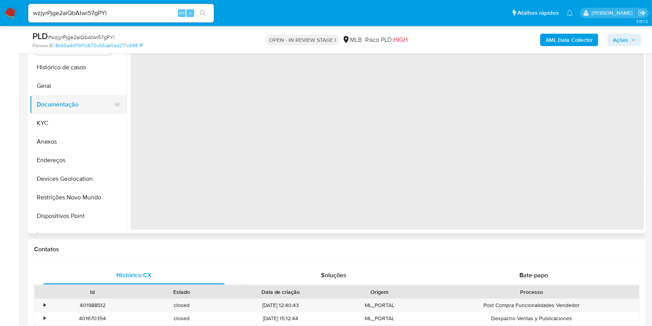
scroll to position [0, 0]
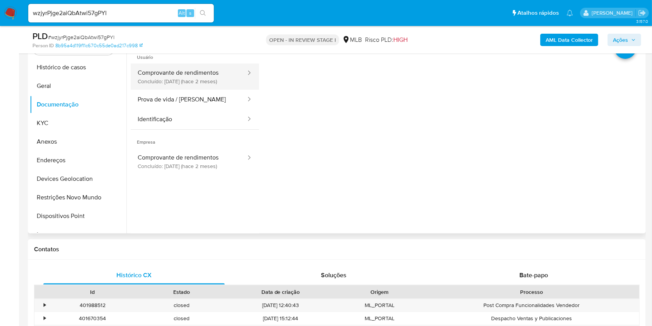
click at [203, 84] on button "Comprovante de rendimentos Concluído: 23/06/2025 (hace 2 meses)" at bounding box center [189, 76] width 116 height 26
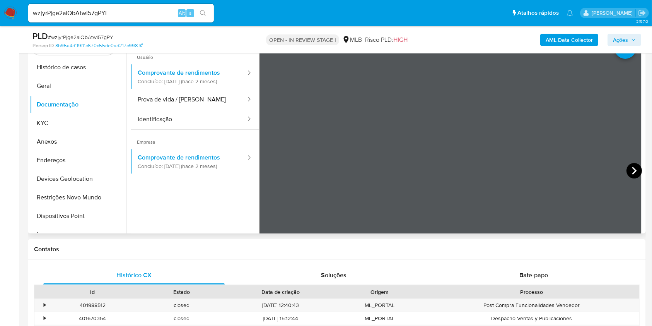
click at [631, 171] on icon at bounding box center [634, 170] width 15 height 15
click at [190, 119] on button "Identificação" at bounding box center [189, 119] width 116 height 20
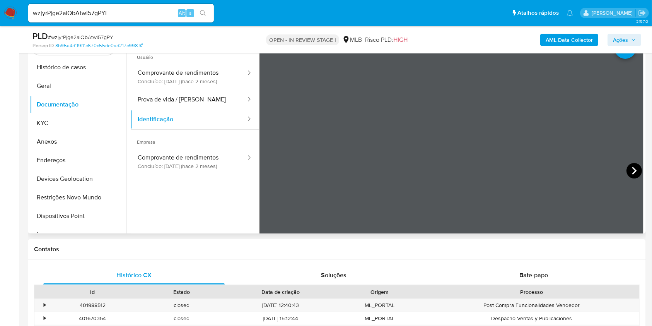
click at [632, 171] on icon at bounding box center [634, 171] width 5 height 8
click at [69, 77] on button "Geral" at bounding box center [75, 86] width 91 height 19
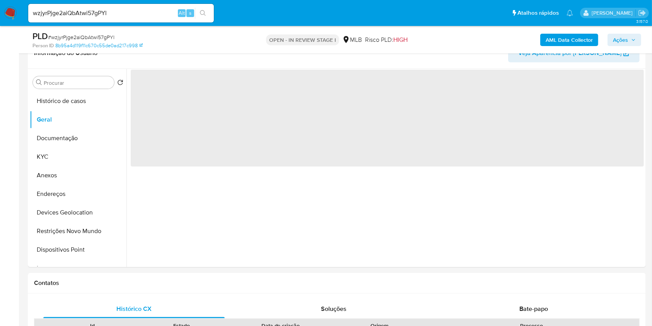
scroll to position [165, 0]
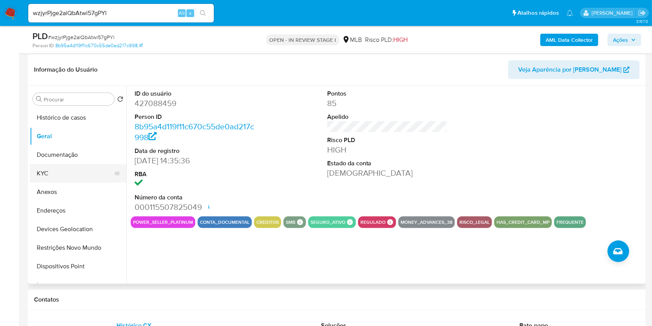
click at [60, 173] on button "KYC" at bounding box center [75, 173] width 91 height 19
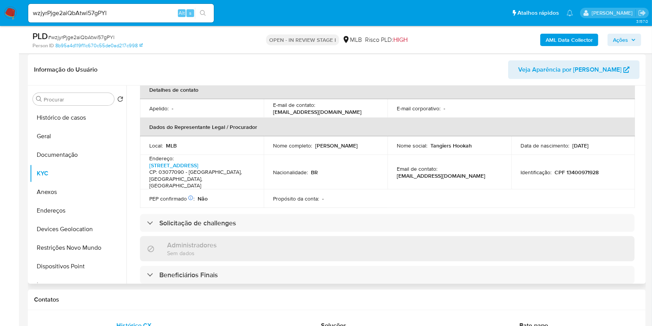
scroll to position [213, 0]
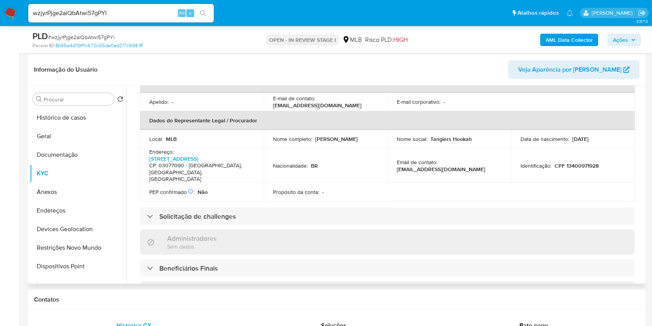
click at [590, 162] on p "CPF 13400971928" at bounding box center [577, 165] width 44 height 7
copy p "13400971928"
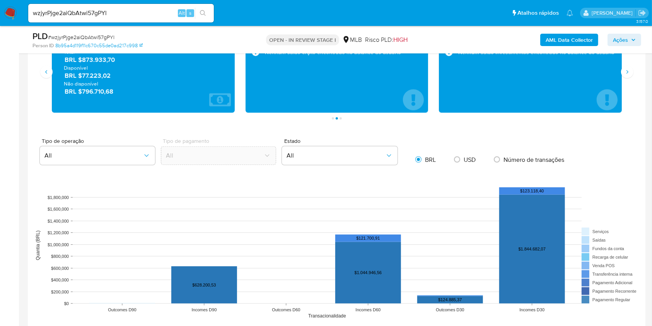
scroll to position [682, 0]
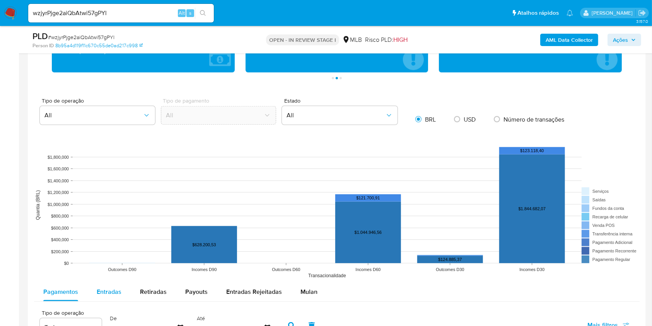
click at [123, 292] on button "Entradas" at bounding box center [108, 291] width 43 height 19
select select "10"
click at [0, 269] on aside "Bandeja Painel Screening Pesquisa em Listas Watchlist Ferramentas Operações em …" at bounding box center [9, 99] width 19 height 1563
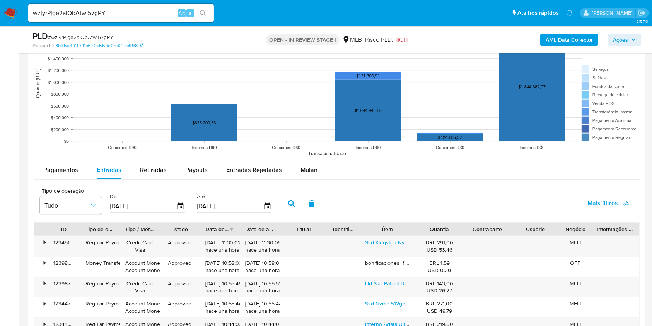
scroll to position [806, 0]
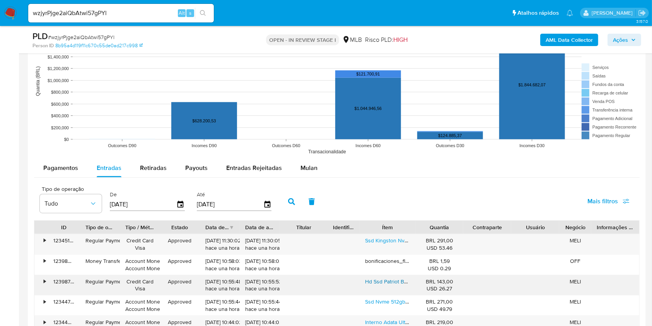
click at [385, 280] on link "Hd Ssd Patriot Burst Pbu240gs25ssdr Pe000542 240gb Preto" at bounding box center [440, 281] width 150 height 8
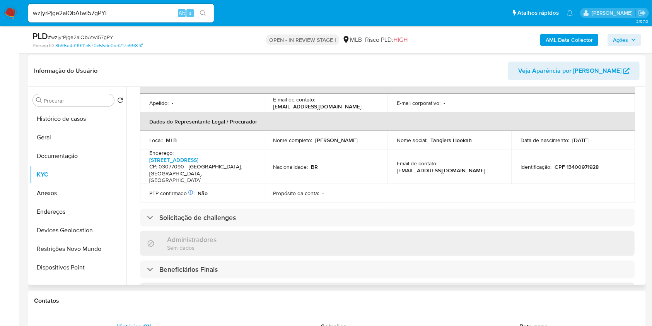
scroll to position [84, 0]
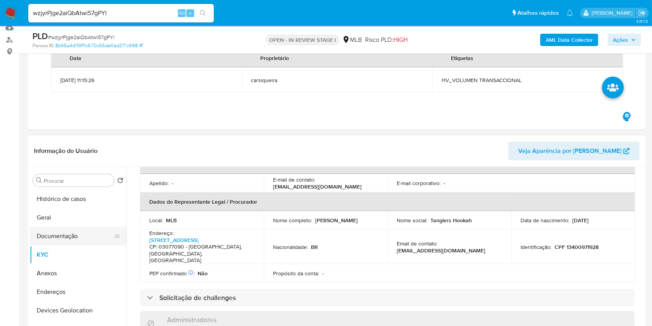
click at [78, 230] on button "Documentação" at bounding box center [75, 236] width 91 height 19
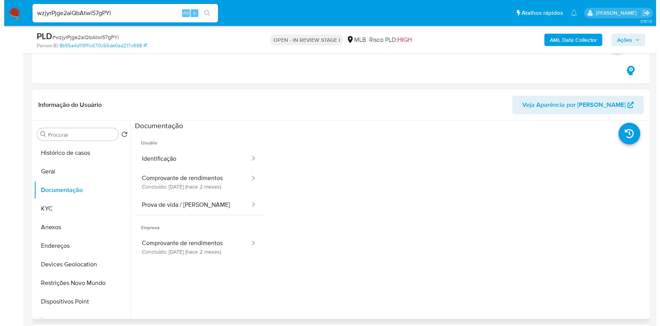
scroll to position [136, 0]
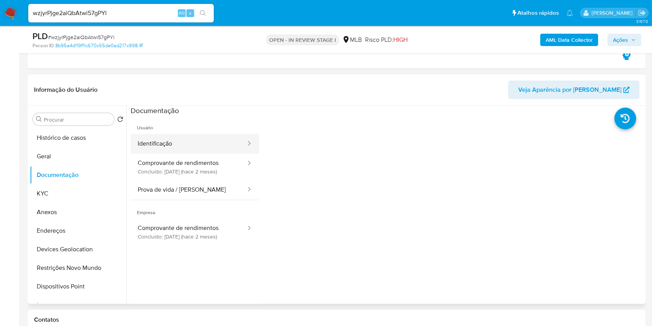
click at [178, 142] on button "Identificação" at bounding box center [189, 144] width 116 height 20
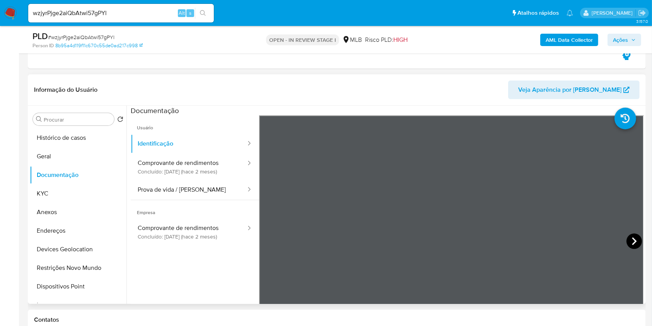
click at [627, 239] on icon at bounding box center [634, 240] width 15 height 15
click at [74, 133] on button "Histórico de casos" at bounding box center [75, 137] width 91 height 19
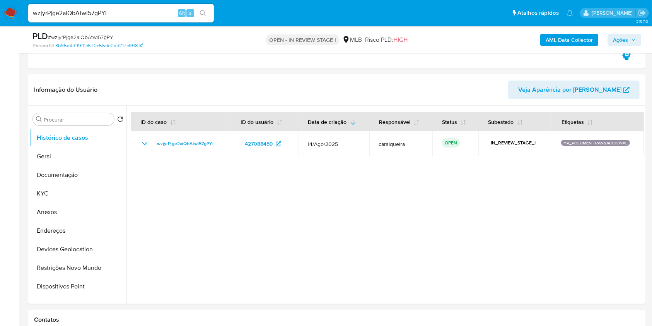
click at [615, 36] on span "Ações" at bounding box center [620, 40] width 15 height 12
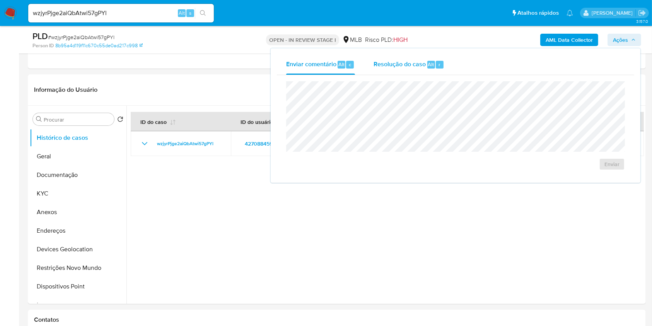
click at [418, 63] on span "Resolução do caso" at bounding box center [400, 64] width 52 height 9
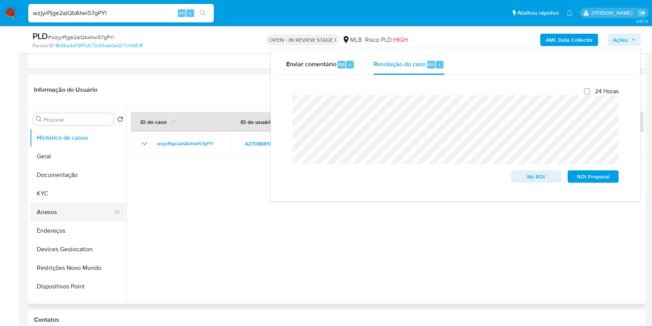
click at [57, 208] on button "Anexos" at bounding box center [75, 212] width 91 height 19
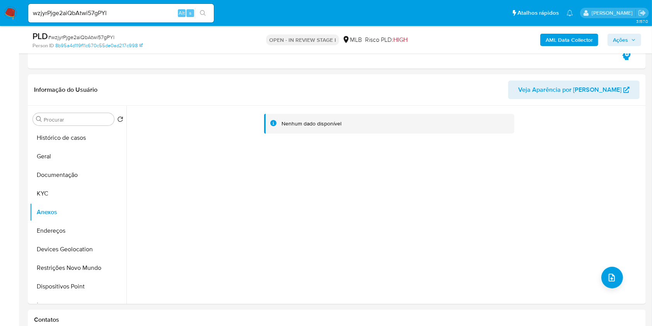
click at [621, 36] on span "Ações" at bounding box center [620, 40] width 15 height 12
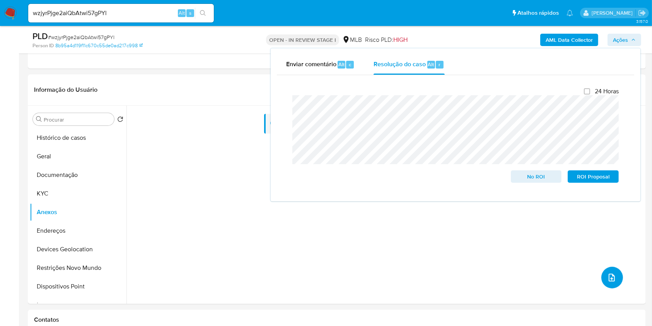
click at [611, 277] on icon "upload-file" at bounding box center [611, 277] width 9 height 9
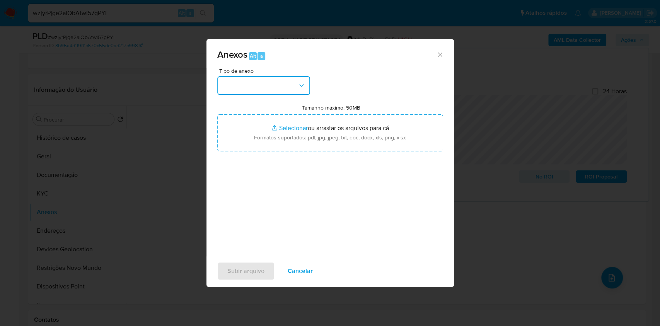
click at [249, 79] on button "button" at bounding box center [263, 85] width 93 height 19
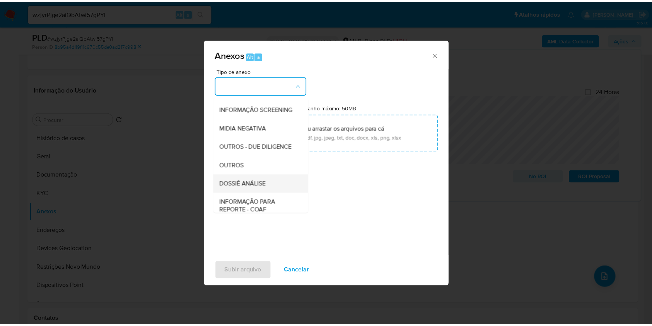
scroll to position [119, 0]
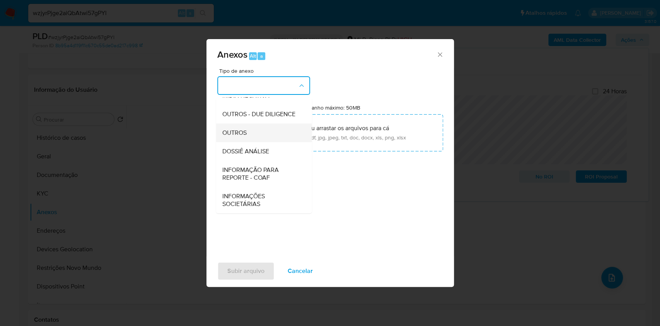
click at [244, 132] on span "OUTROS" at bounding box center [234, 133] width 24 height 8
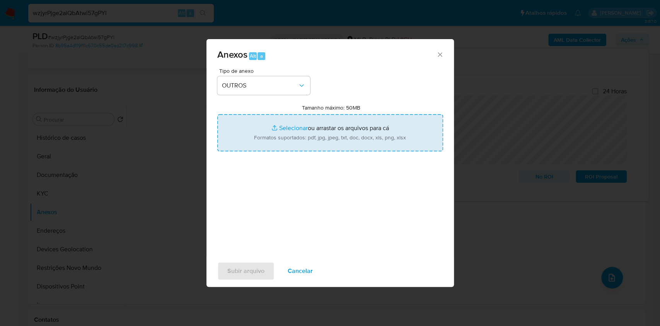
click at [286, 127] on input "Tamanho máximo: 50MB Selecionar arquivos" at bounding box center [330, 132] width 226 height 37
type input "C:\fakepath\Mulan 427088459_2025_08_27_10_56_02.xlsx"
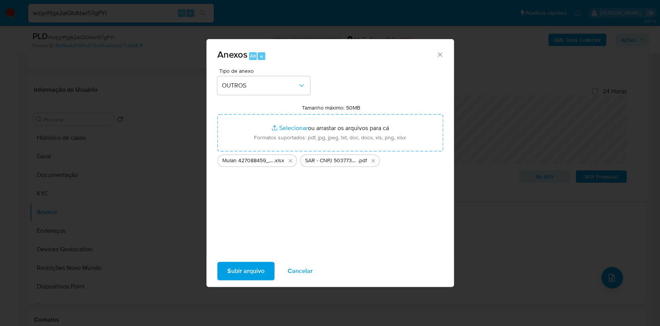
click at [232, 271] on span "Subir arquivo" at bounding box center [245, 270] width 37 height 17
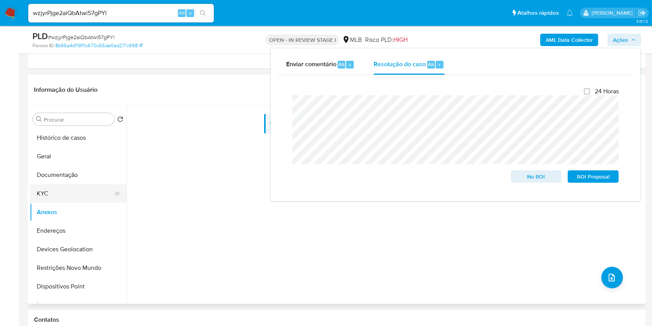
click at [69, 198] on button "KYC" at bounding box center [75, 193] width 91 height 19
click at [72, 210] on button "Anexos" at bounding box center [75, 212] width 91 height 19
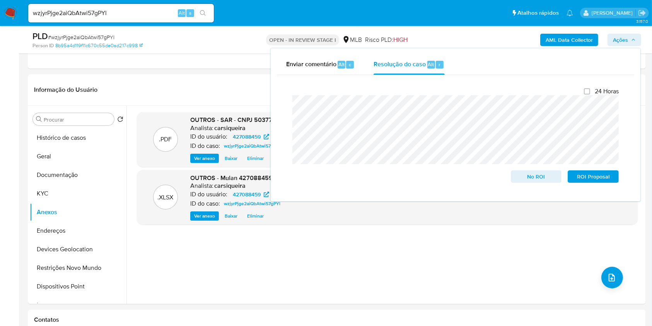
click at [566, 39] on b "AML Data Collector" at bounding box center [569, 40] width 47 height 12
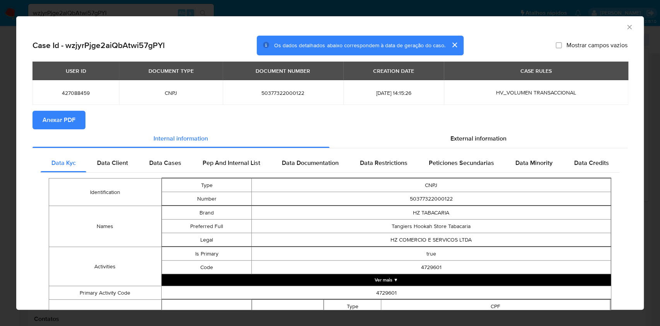
click at [53, 121] on span "Anexar PDF" at bounding box center [59, 119] width 33 height 17
click at [0, 144] on div "AML Data Collector Case Id - wzjyrPjge2aiQbAtwi57gPYl Os dados detalhados abaix…" at bounding box center [330, 163] width 660 height 326
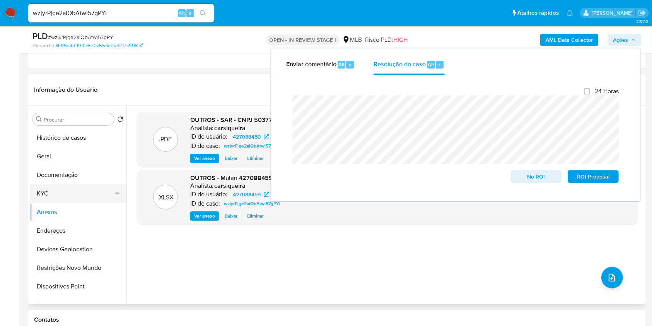
click at [56, 198] on button "KYC" at bounding box center [75, 193] width 91 height 19
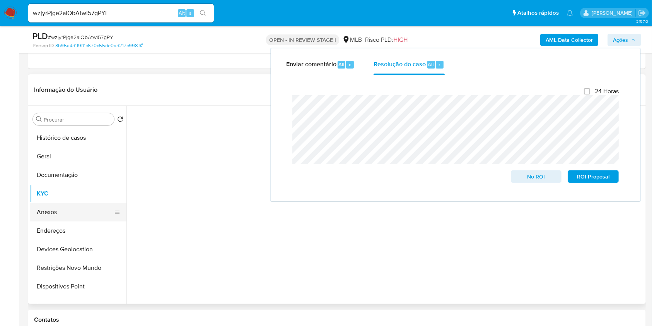
click at [64, 211] on button "Anexos" at bounding box center [75, 212] width 91 height 19
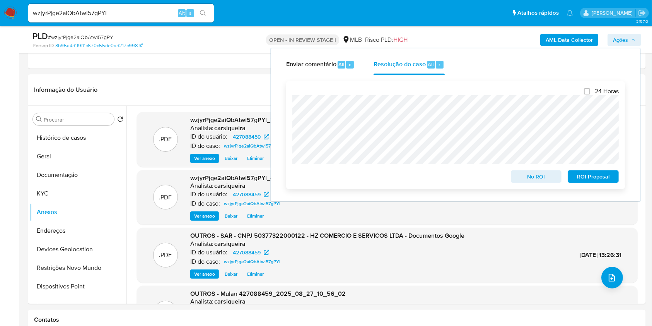
click at [601, 175] on span "ROI Proposal" at bounding box center [593, 176] width 40 height 11
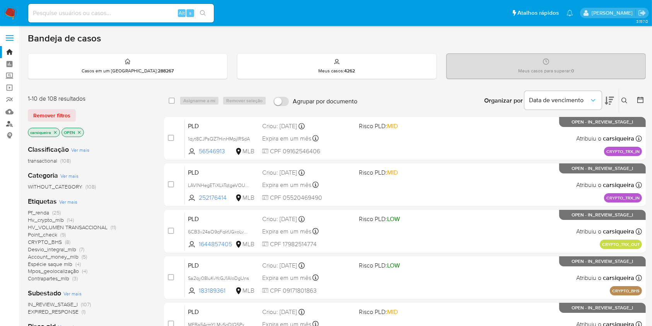
click at [9, 123] on link "Localizador de pessoas" at bounding box center [46, 124] width 92 height 12
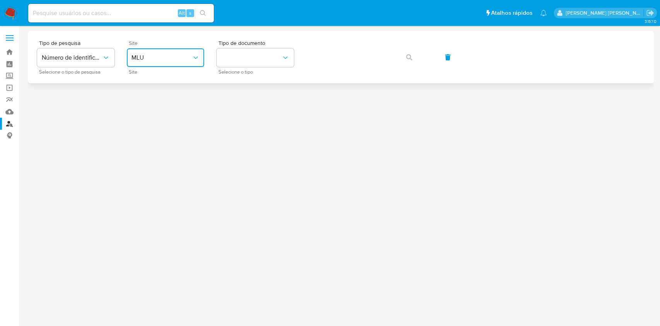
click at [195, 57] on icon "site_id" at bounding box center [196, 58] width 8 height 8
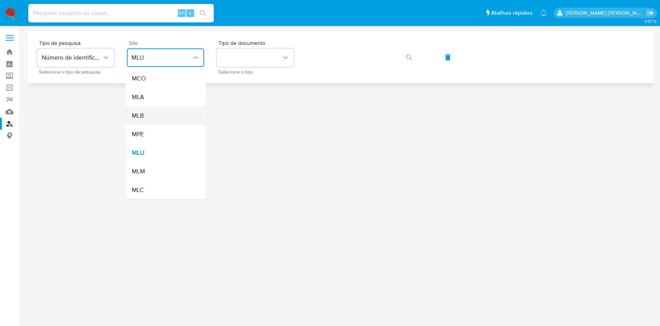
click at [165, 115] on div "MLB" at bounding box center [163, 115] width 63 height 19
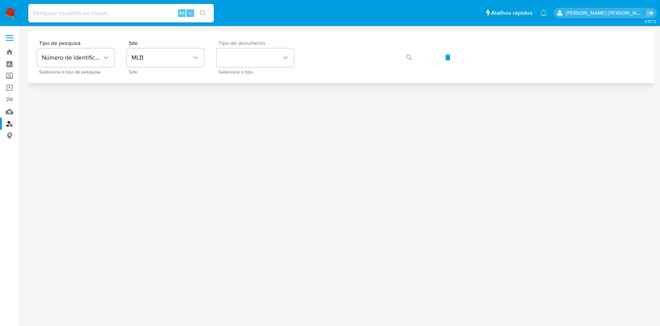
click at [262, 47] on div "Tipo de documento Selecione o tipo" at bounding box center [255, 57] width 77 height 34
click at [262, 56] on button "identificationType" at bounding box center [255, 57] width 77 height 19
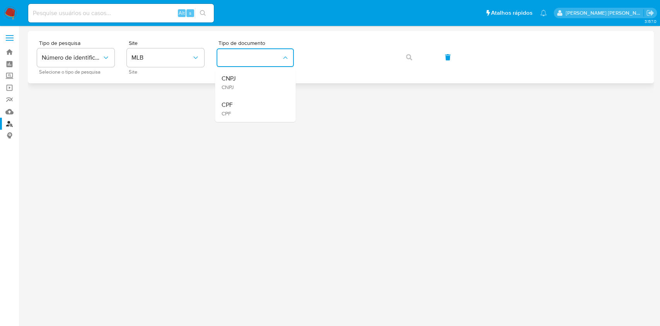
click at [245, 84] on div "CNPJ CNPJ" at bounding box center [252, 82] width 63 height 26
click at [413, 62] on button "button" at bounding box center [409, 57] width 26 height 19
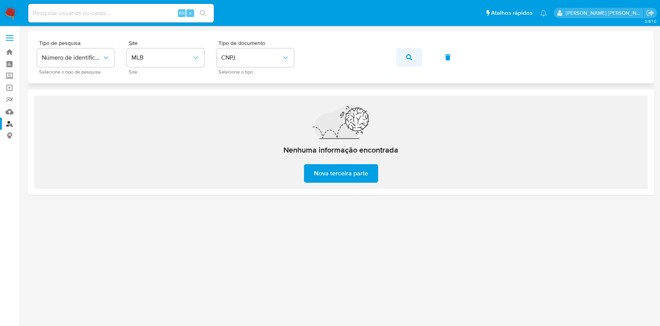
click at [413, 54] on button "button" at bounding box center [409, 57] width 26 height 19
click at [409, 55] on icon "button" at bounding box center [409, 57] width 6 height 6
click at [122, 12] on input at bounding box center [121, 13] width 186 height 10
paste input "5105455"
type input "5105455"
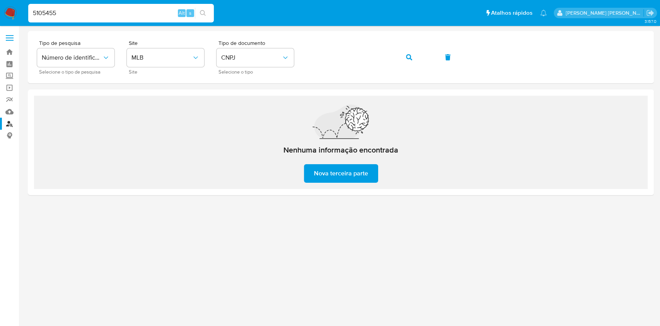
click at [203, 10] on icon "search-icon" at bounding box center [203, 13] width 6 height 6
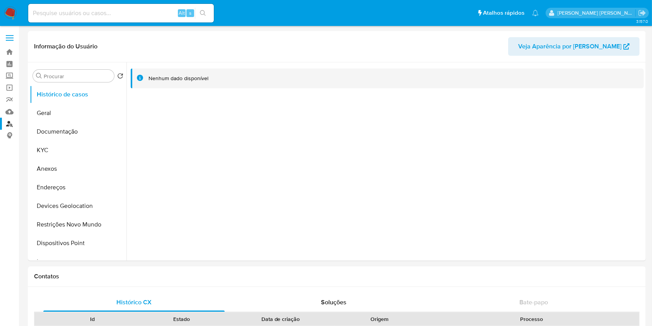
select select "10"
click at [49, 138] on button "Documentação" at bounding box center [75, 131] width 91 height 19
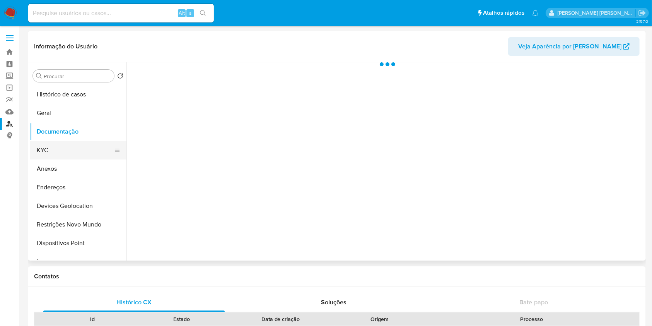
click at [54, 146] on button "KYC" at bounding box center [75, 150] width 91 height 19
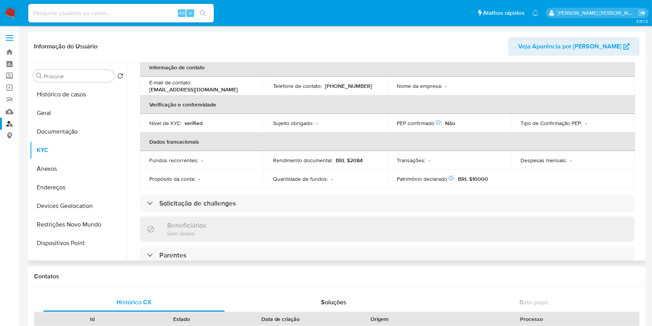
scroll to position [329, 0]
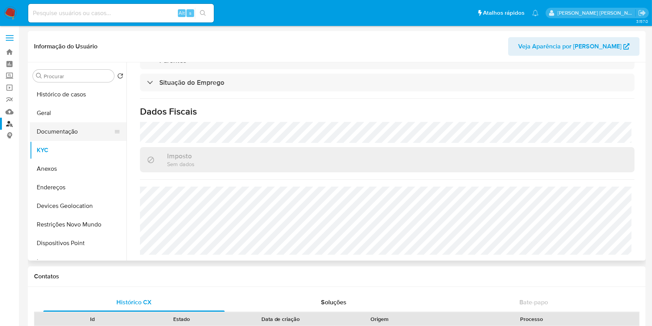
click at [76, 123] on button "Documentação" at bounding box center [75, 131] width 91 height 19
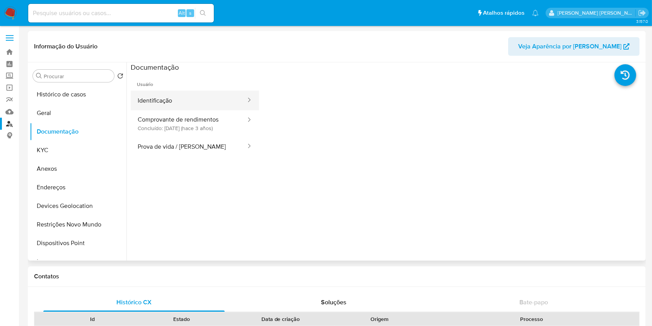
click at [169, 97] on button "Identificação" at bounding box center [189, 101] width 116 height 20
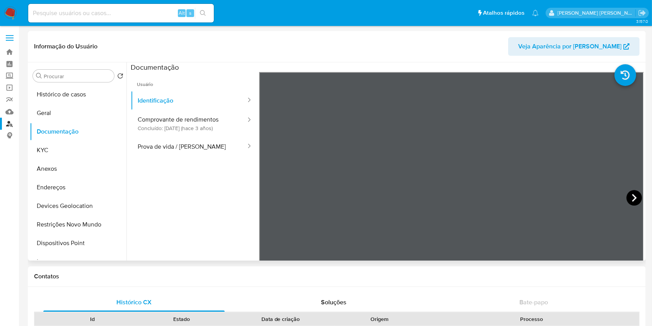
click at [632, 195] on icon at bounding box center [634, 198] width 5 height 8
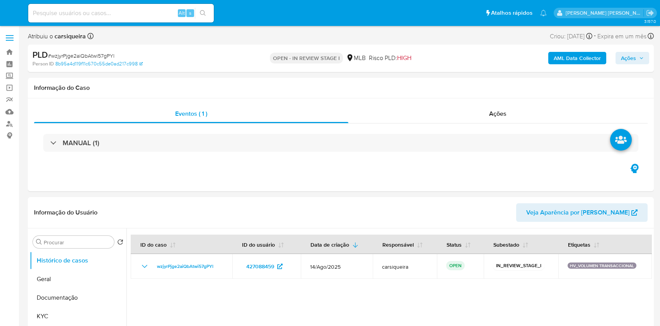
select select "10"
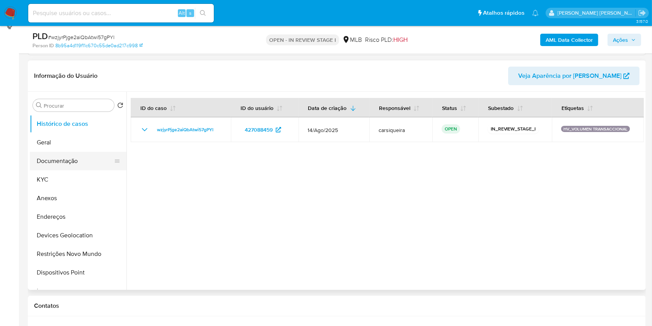
scroll to position [155, 0]
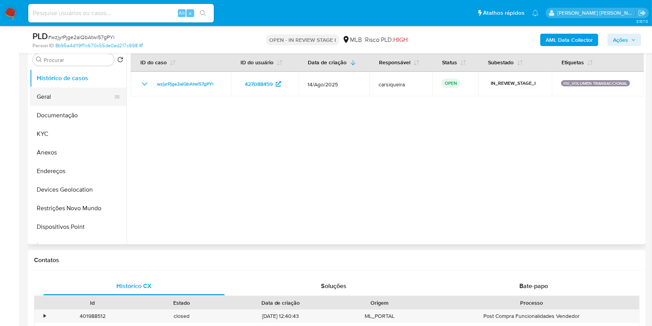
click at [70, 91] on button "Geral" at bounding box center [75, 96] width 91 height 19
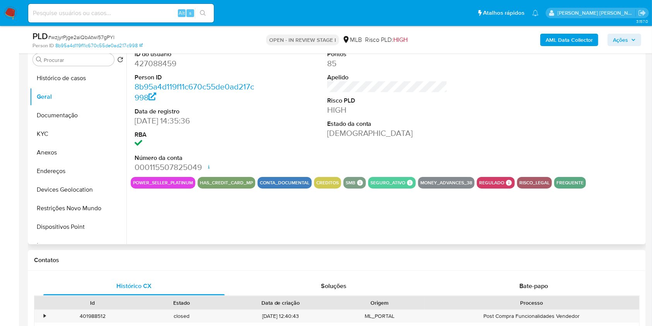
click at [156, 67] on dd "427088459" at bounding box center [195, 63] width 121 height 11
copy dd "427088459"
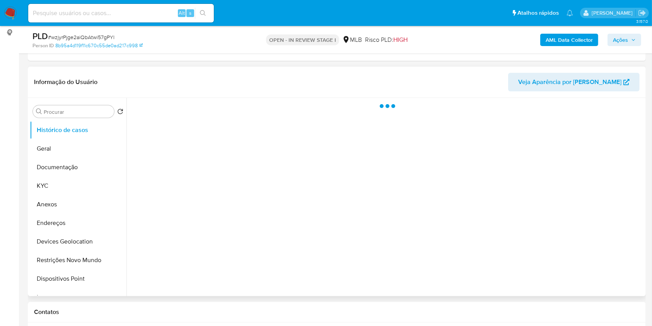
scroll to position [206, 0]
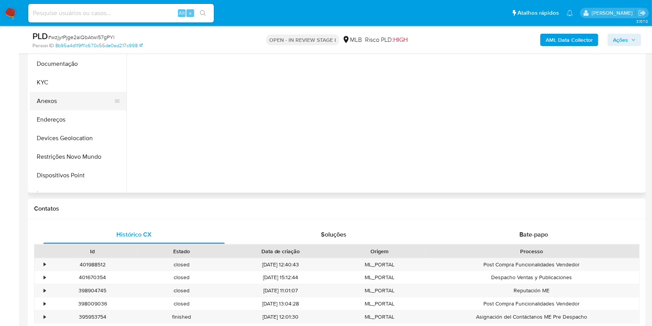
click at [60, 103] on button "Anexos" at bounding box center [75, 101] width 91 height 19
select select "10"
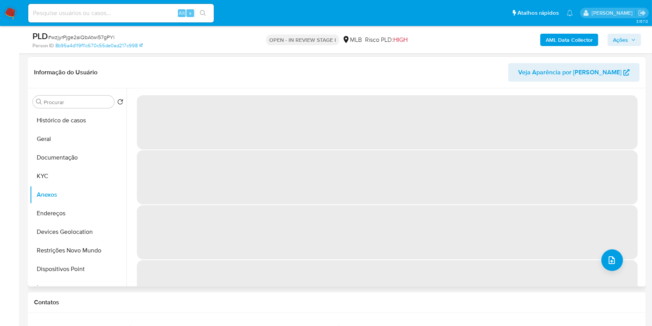
scroll to position [103, 0]
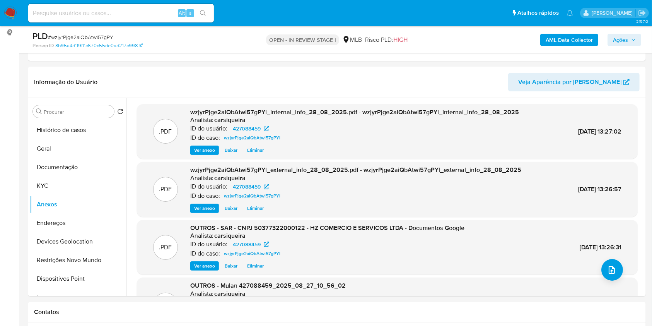
click at [622, 29] on div "PLD # wzjyrPjge2aiQbAtwi57gPYl Person ID 8b95a4d119f11c670c55de0ad217c998 OPEN …" at bounding box center [337, 39] width 618 height 27
click at [622, 38] on span "Ações" at bounding box center [620, 40] width 15 height 12
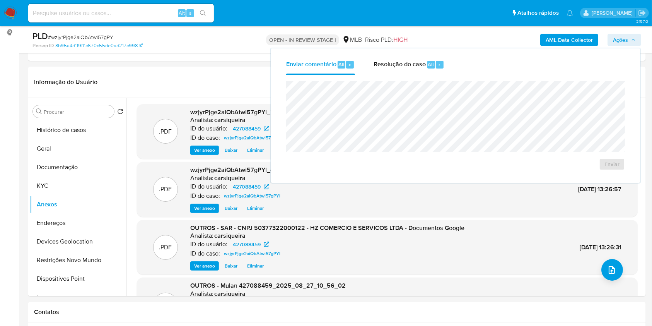
drag, startPoint x: 405, startPoint y: 66, endPoint x: 409, endPoint y: 80, distance: 14.4
click at [405, 65] on span "Resolução do caso" at bounding box center [400, 64] width 52 height 9
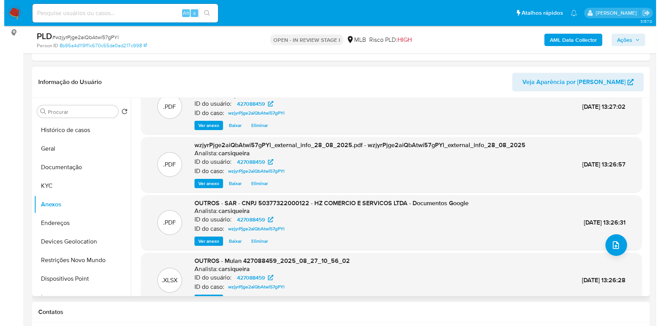
scroll to position [43, 0]
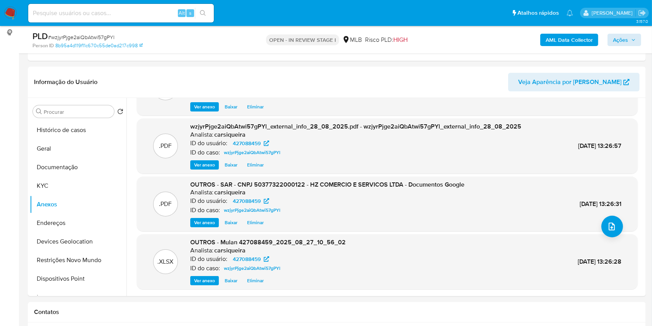
click at [626, 47] on div "AML Data Collector Ações" at bounding box center [541, 40] width 201 height 18
drag, startPoint x: 625, startPoint y: 41, endPoint x: 603, endPoint y: 46, distance: 22.1
click at [624, 41] on span "Ações" at bounding box center [620, 40] width 15 height 12
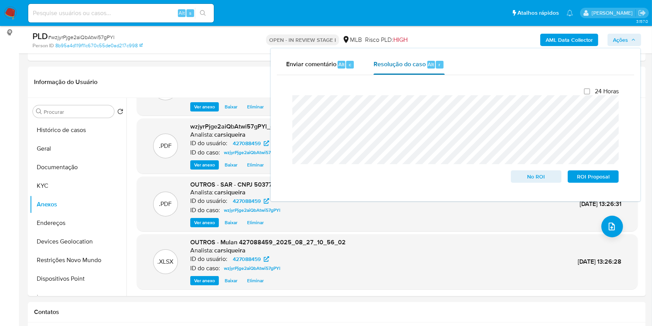
click at [398, 62] on span "Resolução do caso" at bounding box center [400, 64] width 52 height 9
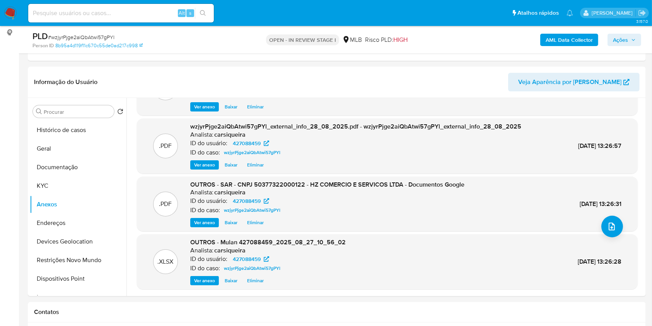
drag, startPoint x: 627, startPoint y: 38, endPoint x: 619, endPoint y: 38, distance: 8.1
click at [627, 38] on span "Ações" at bounding box center [620, 40] width 15 height 12
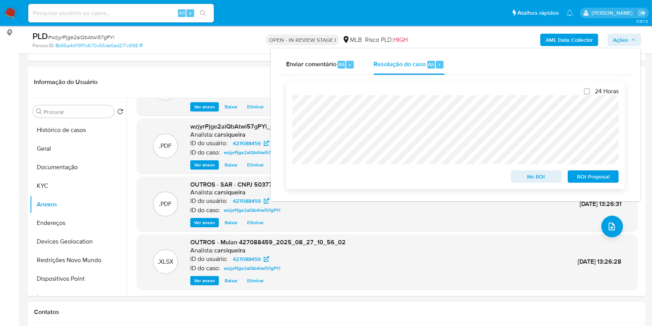
click at [287, 106] on div "24 Horas No ROI ROI Proposal" at bounding box center [455, 135] width 339 height 108
click at [254, 222] on span "Eliminar" at bounding box center [255, 223] width 17 height 8
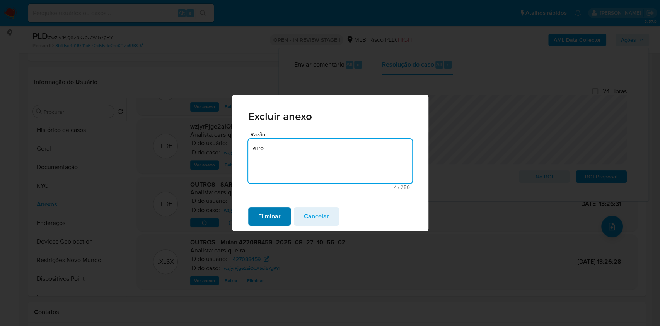
type textarea "erro"
click at [269, 220] on span "Eliminar" at bounding box center [269, 216] width 22 height 17
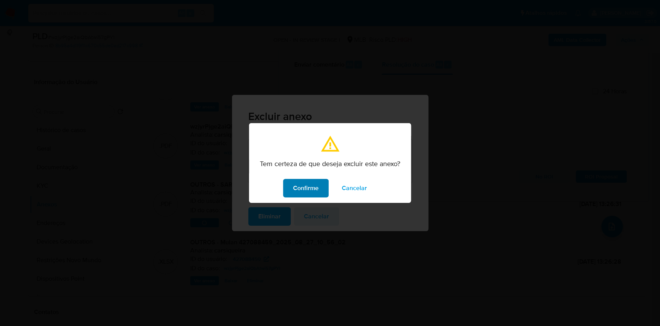
click at [308, 184] on span "Confirme" at bounding box center [306, 187] width 26 height 17
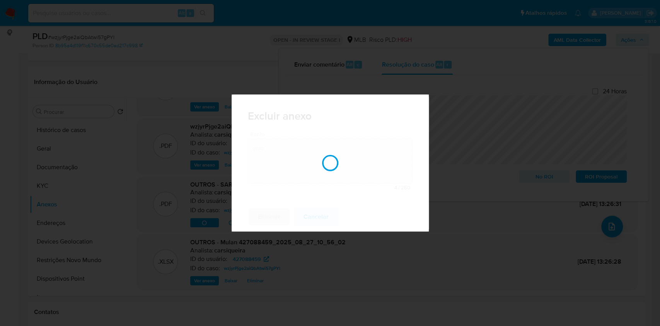
scroll to position [43, 0]
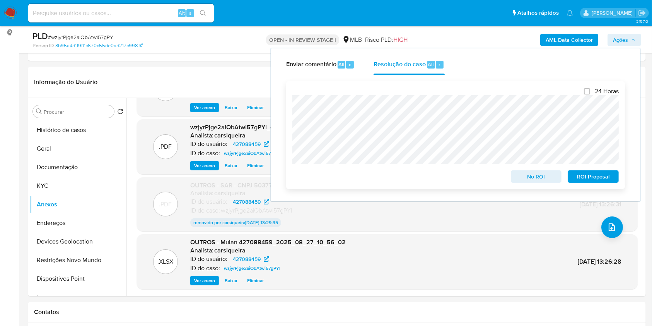
click at [290, 106] on div "24 Horas No ROI ROI Proposal" at bounding box center [455, 135] width 339 height 108
click at [607, 224] on icon "upload-file" at bounding box center [611, 226] width 9 height 9
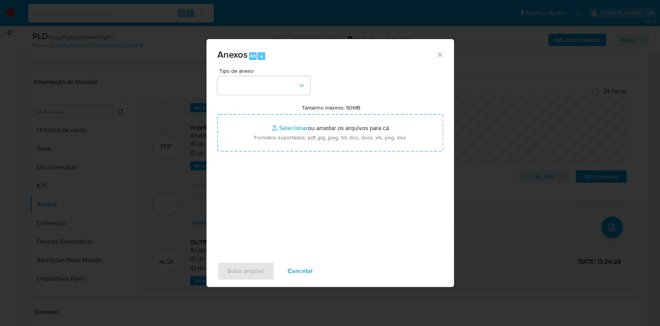
click at [346, 224] on div "Tipo de anexo Tamanho máximo: 50MB Selecionar arquivos Selecionar ou arrastar o…" at bounding box center [330, 159] width 226 height 183
click at [527, 130] on div "Anexos Alt a Tipo de anexo Tamanho máximo: 50MB Selecionar arquivos Selecionar …" at bounding box center [330, 163] width 660 height 326
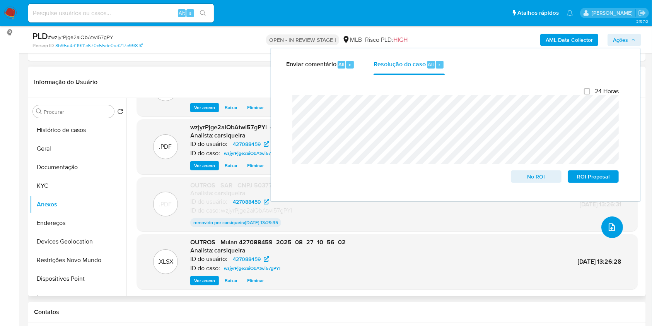
click at [607, 225] on icon "upload-file" at bounding box center [611, 226] width 9 height 9
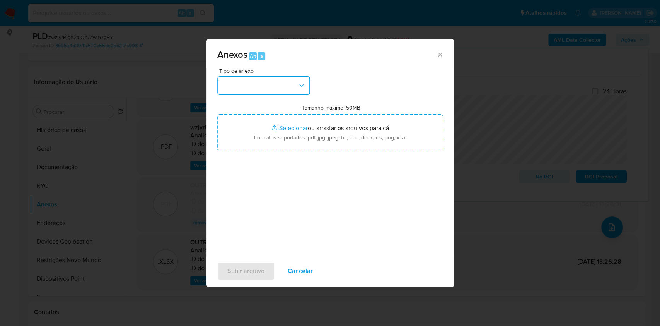
click at [287, 84] on button "button" at bounding box center [263, 85] width 93 height 19
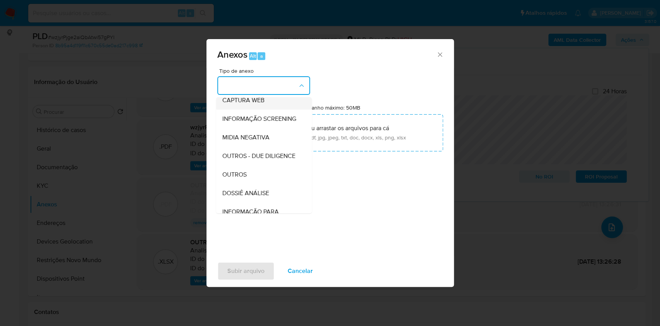
scroll to position [119, 0]
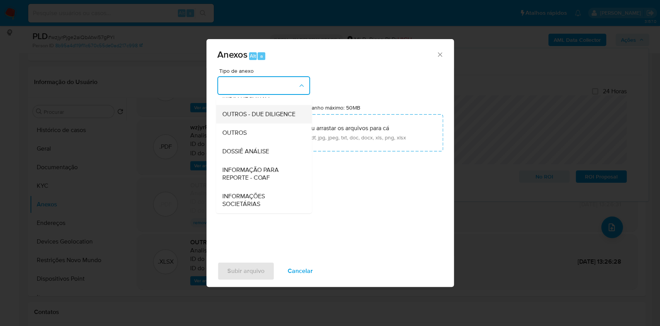
click at [241, 117] on span "OUTROS - DUE DILIGENCE" at bounding box center [258, 114] width 73 height 8
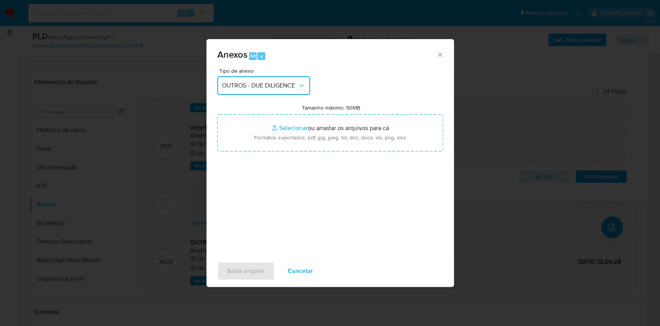
click at [252, 82] on span "OUTROS - DUE DILIGENCE" at bounding box center [260, 86] width 76 height 8
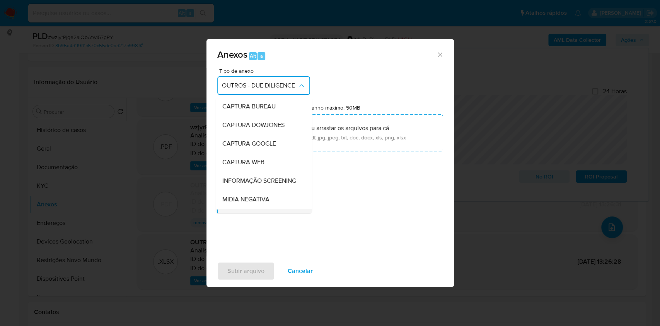
scroll to position [74, 0]
click at [260, 171] on div "OUTROS" at bounding box center [261, 162] width 79 height 19
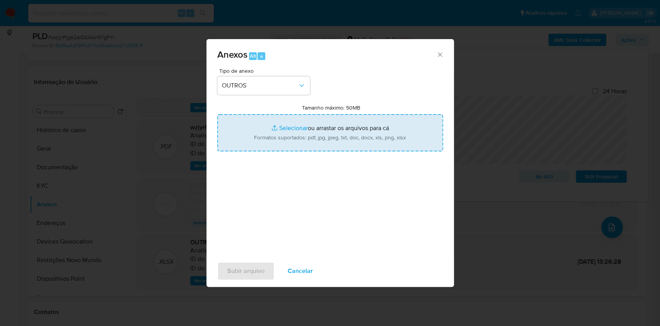
click at [297, 127] on input "Tamanho máximo: 50MB Selecionar arquivos" at bounding box center [330, 132] width 226 height 37
type input "C:\fakepath\SAR - HZ COMERCIO E SERVICOS LTDA - CNPJ 50377322000122 - Documento…"
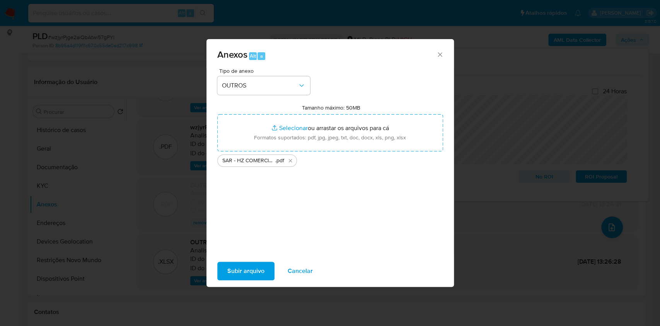
click at [251, 268] on span "Subir arquivo" at bounding box center [245, 270] width 37 height 17
click at [232, 267] on span "Subir arquivo" at bounding box center [245, 270] width 37 height 17
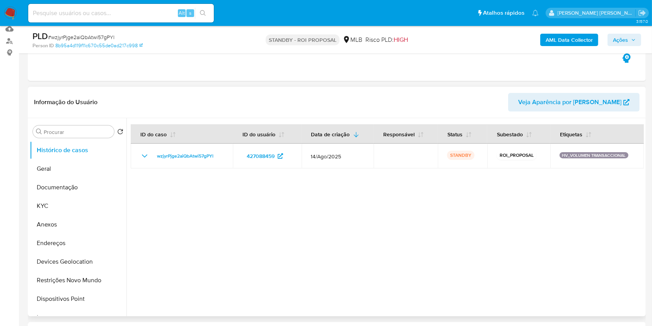
scroll to position [51, 0]
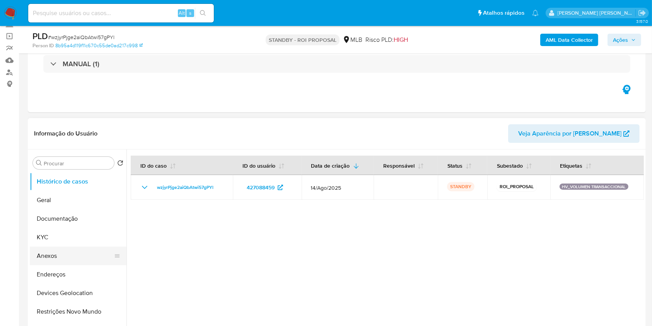
select select "10"
click at [75, 252] on button "Anexos" at bounding box center [75, 255] width 91 height 19
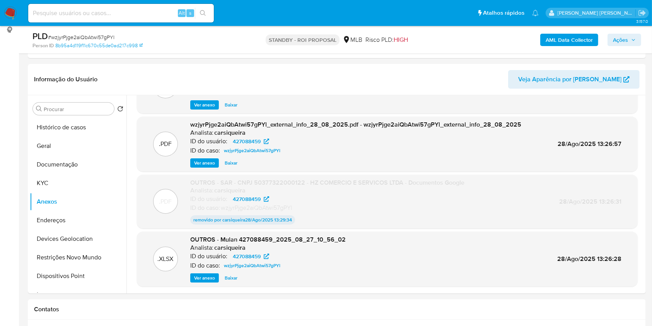
scroll to position [0, 0]
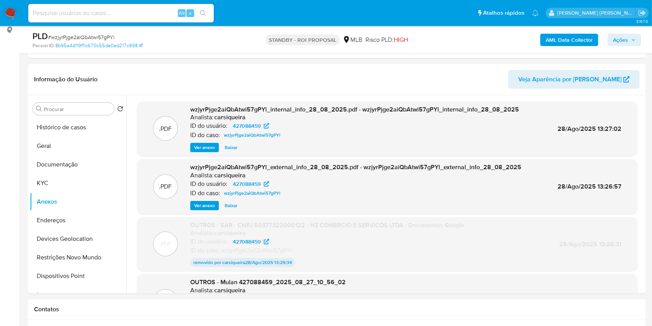
click at [621, 43] on span "Ações" at bounding box center [620, 40] width 15 height 12
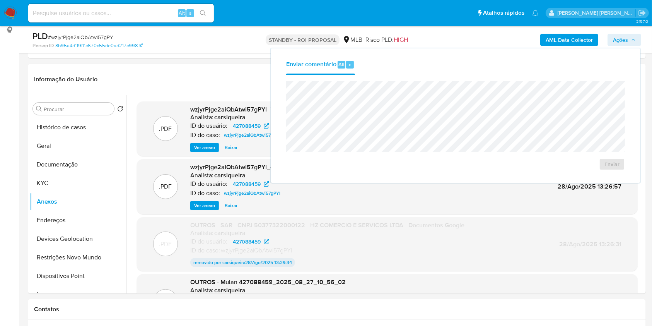
click at [152, 50] on div "PLD # wzjyrPjge2aiQbAtwi57gPYl Person ID 8b95a4d119f11c670c55de0ad217c998 STAND…" at bounding box center [337, 39] width 618 height 27
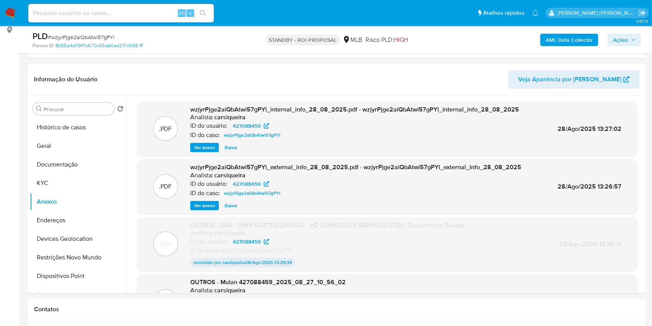
click at [67, 34] on span "# wzjyrPjge2aiQbAtwi57gPYl" at bounding box center [81, 37] width 67 height 8
copy span "wzjyrPjge2aiQbAtwi57gPYl"
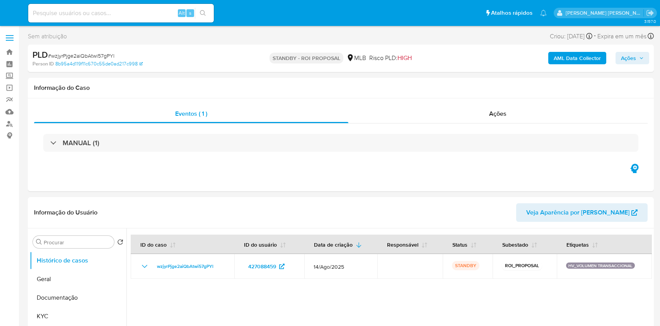
select select "10"
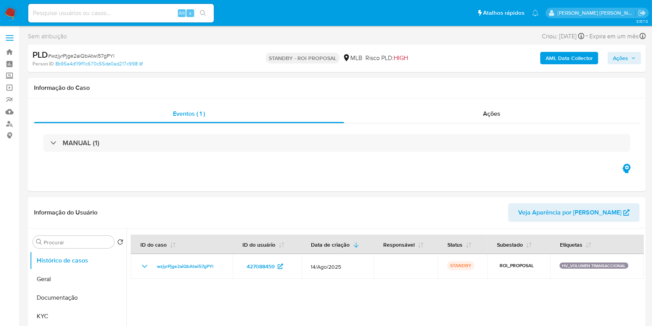
click at [10, 14] on img at bounding box center [10, 13] width 13 height 13
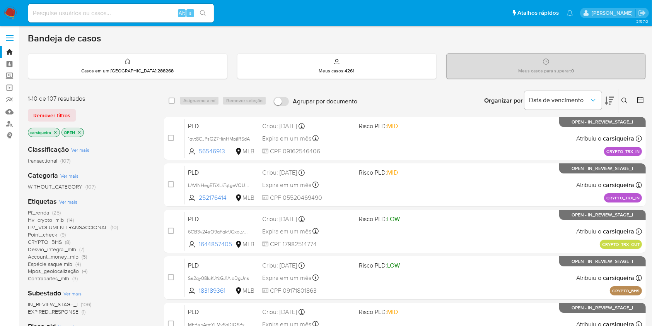
click at [109, 15] on input at bounding box center [121, 13] width 186 height 10
paste input "[URL][DOMAIN_NAME]"
type input "https://aladdin.adminml.com/case/wzjyrPjge2aiQbAtwi57gPYl"
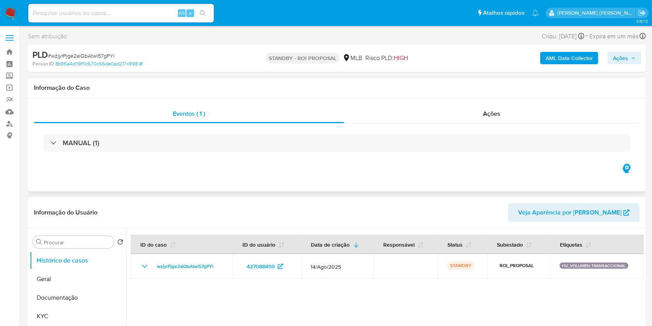
select select "10"
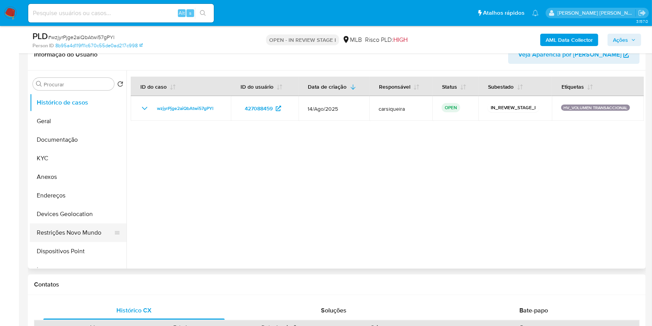
scroll to position [155, 0]
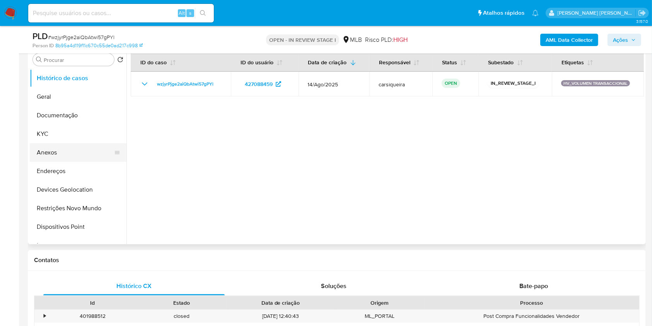
click at [59, 150] on button "Anexos" at bounding box center [75, 152] width 91 height 19
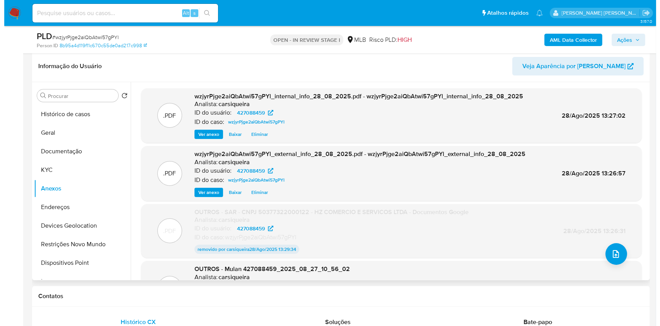
scroll to position [103, 0]
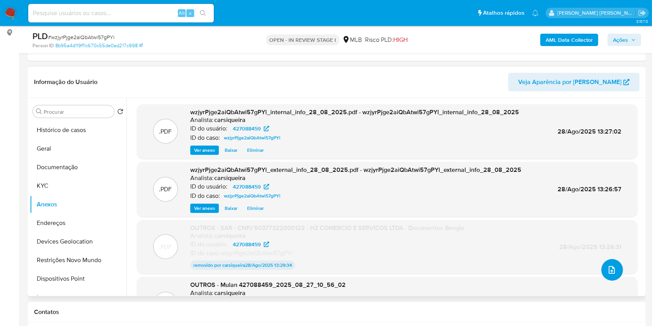
click at [607, 271] on icon "upload-file" at bounding box center [611, 269] width 9 height 9
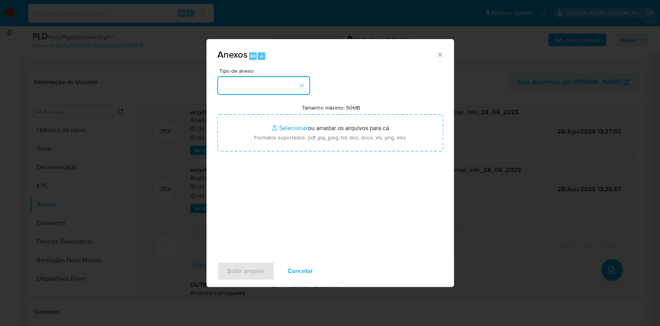
click at [269, 82] on button "button" at bounding box center [263, 85] width 93 height 19
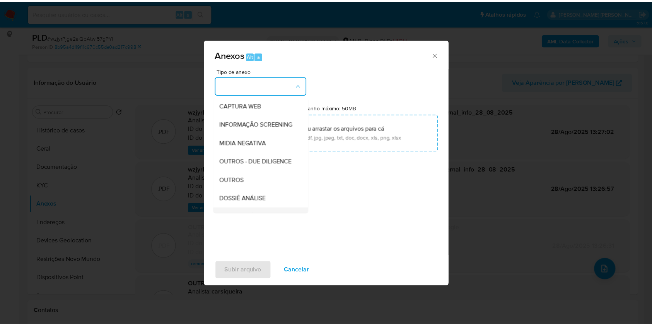
scroll to position [119, 0]
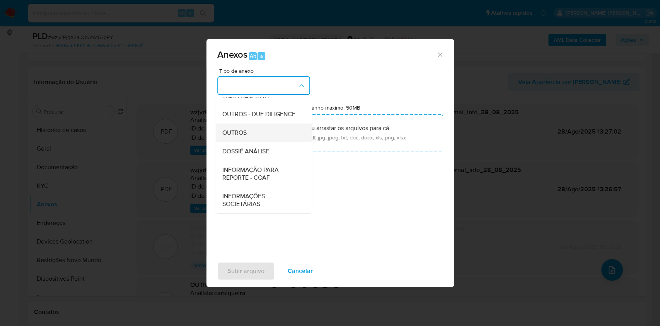
click at [248, 133] on div "OUTROS" at bounding box center [261, 132] width 79 height 19
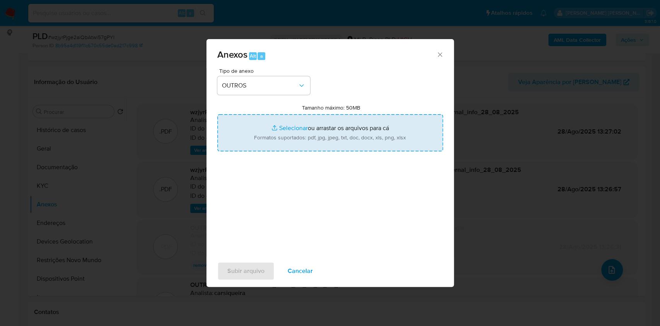
click at [289, 125] on input "Tamanho máximo: 50MB Selecionar arquivos" at bounding box center [330, 132] width 226 height 37
type input "C:\fakepath\SAR - HZ COMERCIO E SERVICOS LTDA - CNPJ 50377322000122 - Documento…"
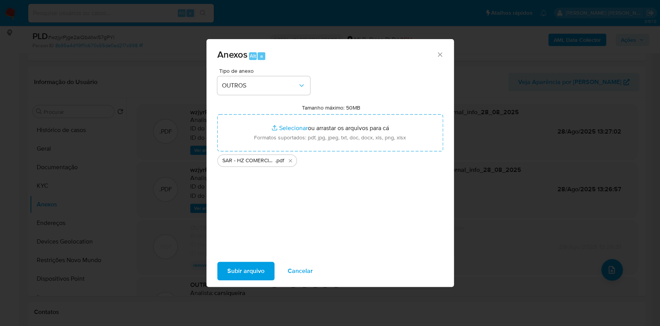
click at [255, 268] on span "Subir arquivo" at bounding box center [245, 270] width 37 height 17
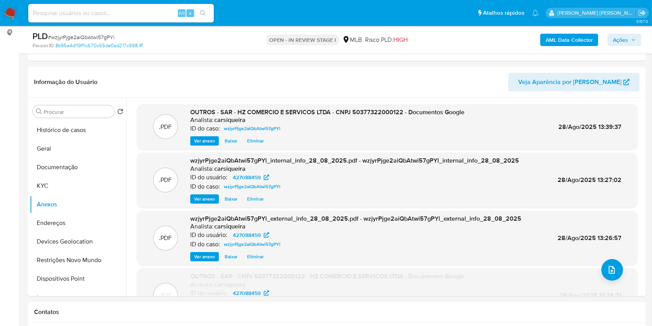
click at [619, 39] on span "Ações" at bounding box center [620, 40] width 15 height 12
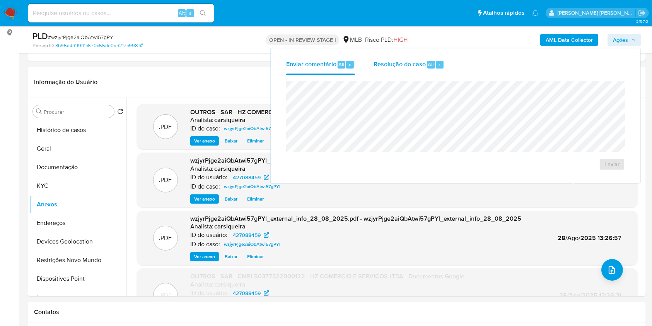
click at [421, 68] on span "Resolução do caso" at bounding box center [400, 64] width 52 height 9
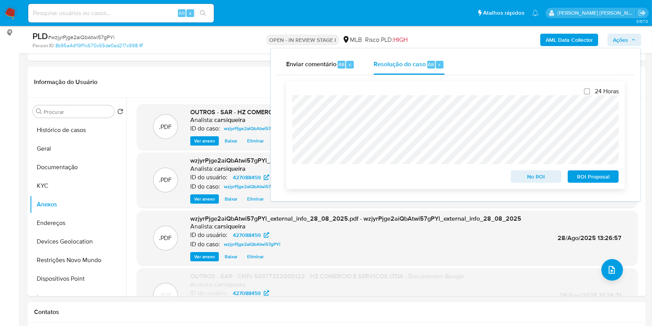
click at [600, 178] on span "ROI Proposal" at bounding box center [593, 176] width 40 height 11
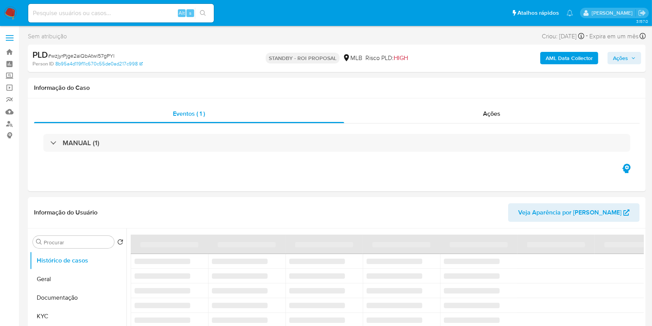
click at [3, 14] on nav "Pausado Ver notificaciones Alt s Atalhos rápidos Presiona las siguientes teclas…" at bounding box center [326, 13] width 652 height 26
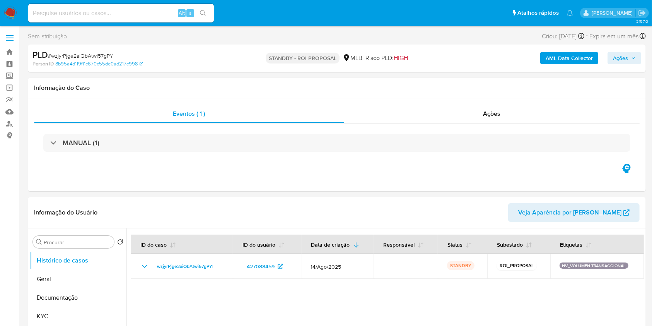
select select "10"
click at [10, 14] on img at bounding box center [10, 13] width 13 height 13
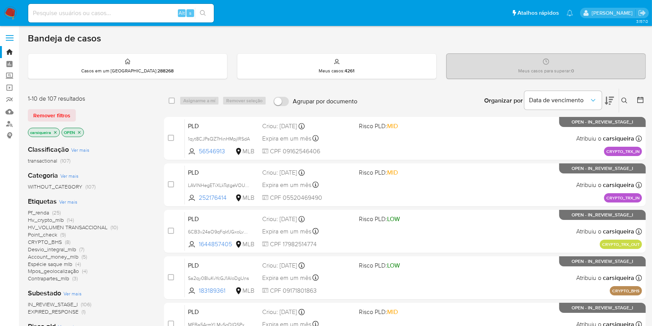
click at [90, 14] on input at bounding box center [121, 13] width 186 height 10
paste input "Fatos relevantes concluídos pelo analista: - Maior parte dos créditos provenien…"
type input "Fatos relevantes concluídos pelo analista: - Maior parte dos créditos provenien…"
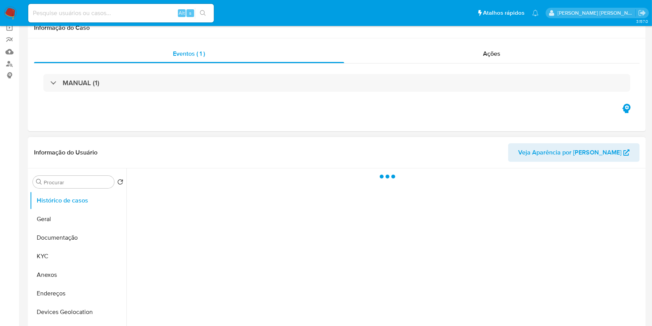
scroll to position [155, 0]
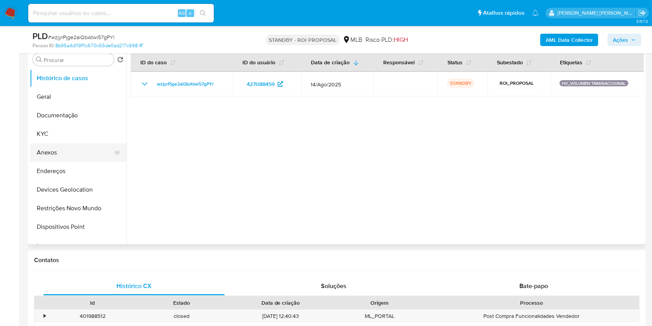
select select "10"
click at [67, 157] on button "Anexos" at bounding box center [75, 152] width 91 height 19
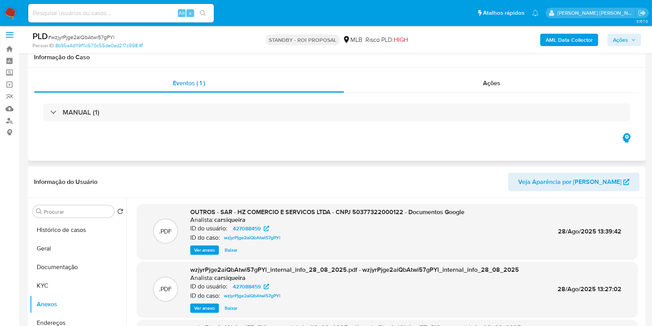
scroll to position [0, 0]
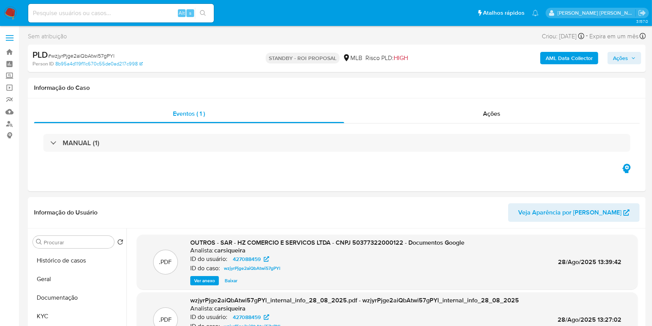
click at [10, 14] on img at bounding box center [10, 13] width 13 height 13
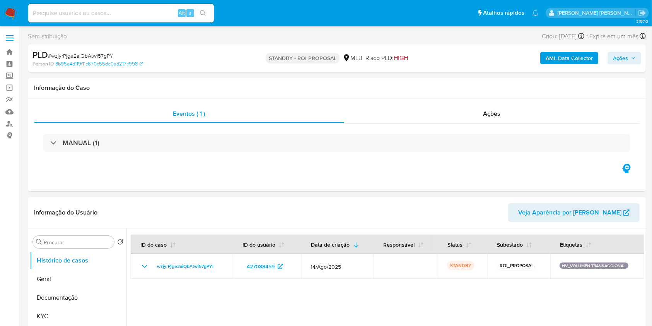
select select "10"
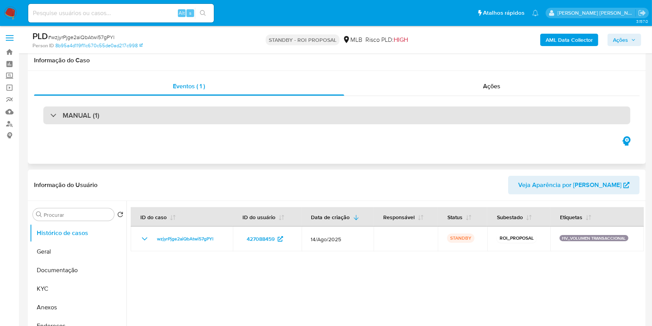
scroll to position [51, 0]
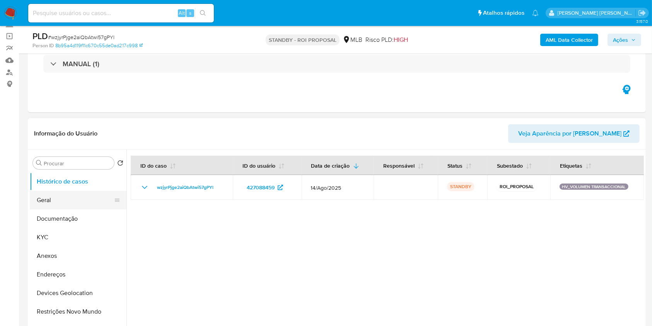
click at [56, 200] on button "Geral" at bounding box center [75, 200] width 91 height 19
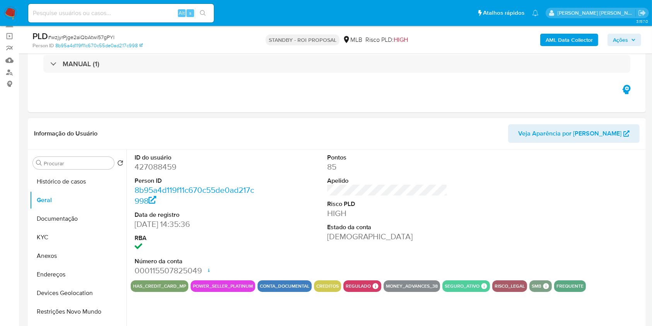
click at [166, 166] on dd "427088459" at bounding box center [195, 166] width 121 height 11
click at [165, 166] on dd "427088459" at bounding box center [195, 166] width 121 height 11
click at [156, 169] on dd "427088459" at bounding box center [195, 166] width 121 height 11
copy dd "427088459"
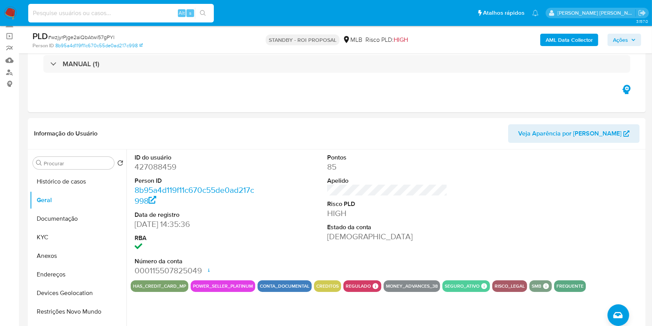
click at [115, 11] on input at bounding box center [121, 13] width 186 height 10
paste input "7Y5ltApcvAYMcalxK6QAvFxm"
type input "7Y5ltApcvAYMcalxK6QAvFxm"
click at [204, 11] on icon "search-icon" at bounding box center [203, 13] width 6 height 6
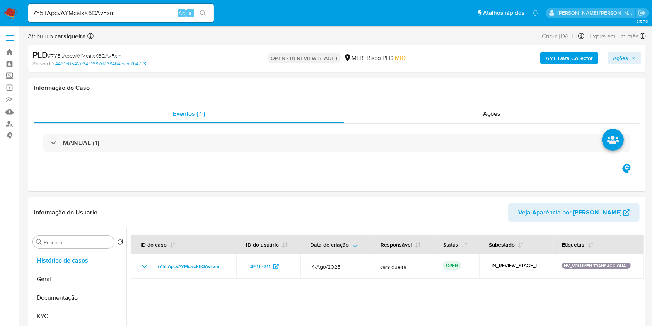
select select "10"
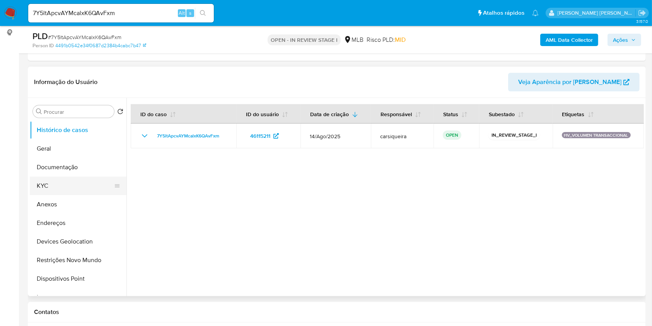
click at [50, 180] on button "KYC" at bounding box center [75, 185] width 91 height 19
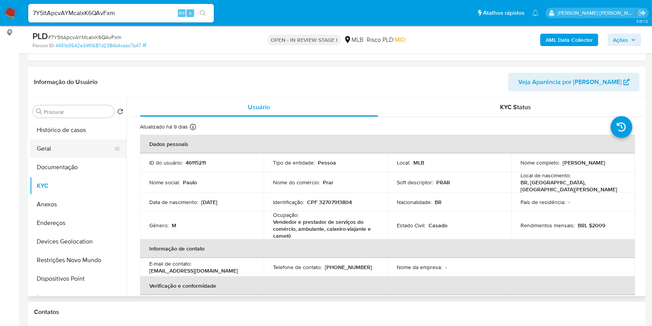
click at [48, 149] on button "Geral" at bounding box center [75, 148] width 91 height 19
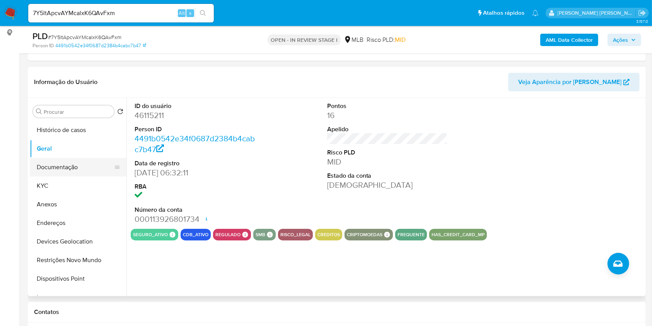
click at [79, 172] on button "Documentação" at bounding box center [75, 167] width 91 height 19
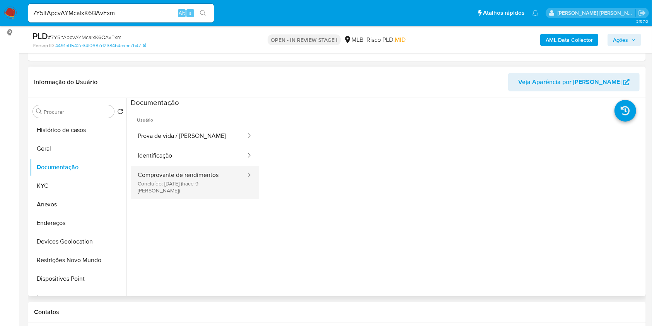
click at [204, 173] on button "Comprovante de rendimentos Concluído: 19/08/2025 (hace 9 días)" at bounding box center [189, 182] width 116 height 33
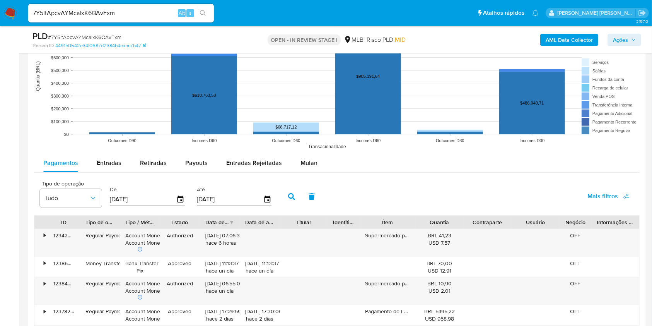
scroll to position [734, 0]
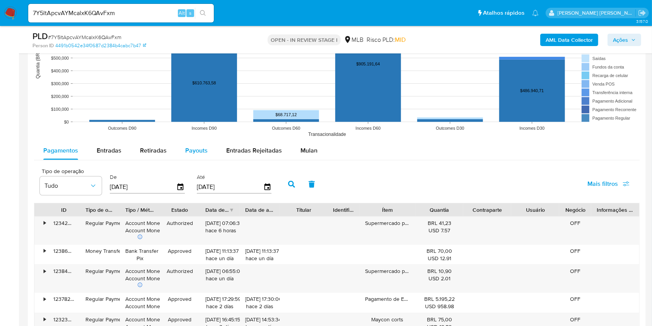
click at [188, 150] on span "Payouts" at bounding box center [196, 150] width 22 height 9
select select "10"
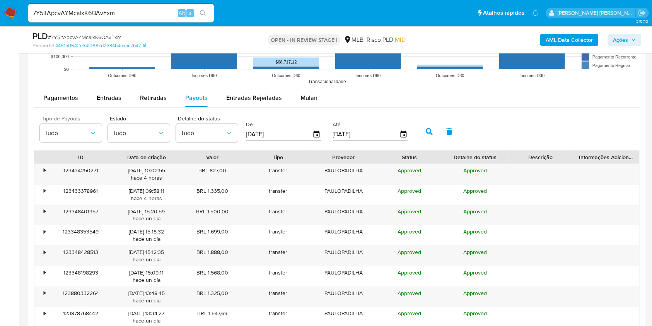
scroll to position [838, 0]
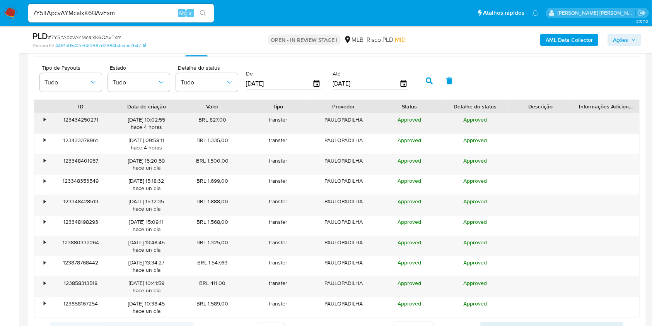
click at [41, 118] on div "•" at bounding box center [41, 123] width 14 height 20
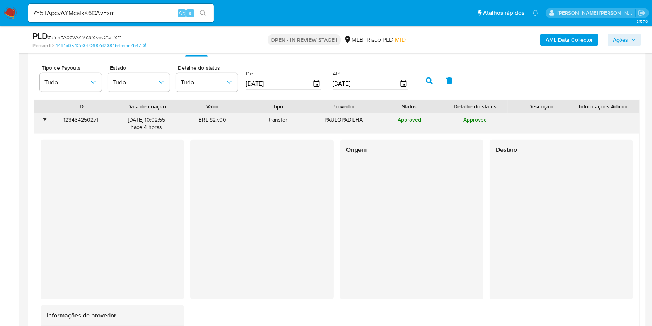
click at [42, 118] on div "•" at bounding box center [41, 123] width 14 height 20
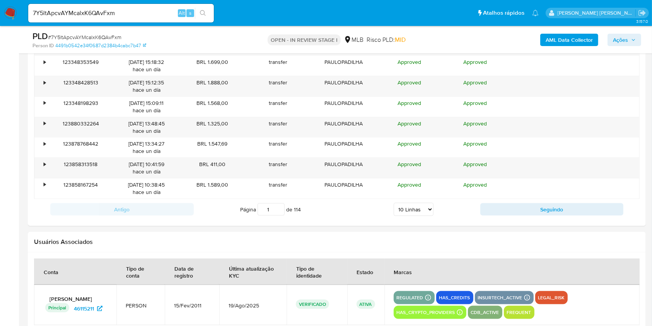
scroll to position [941, 0]
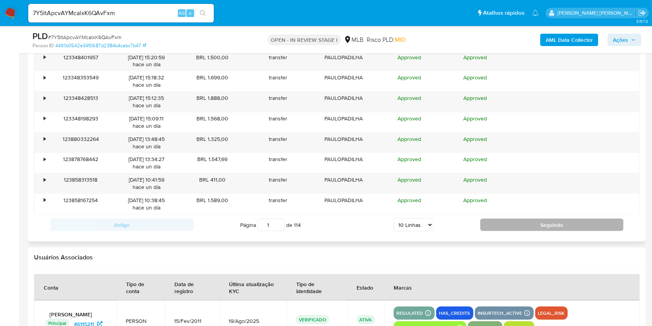
click at [531, 229] on button "Seguindo" at bounding box center [552, 225] width 144 height 12
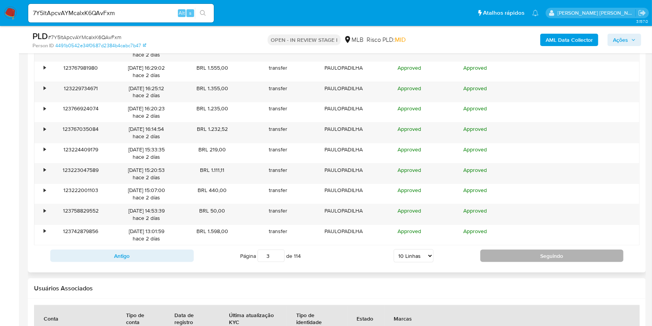
scroll to position [889, 0]
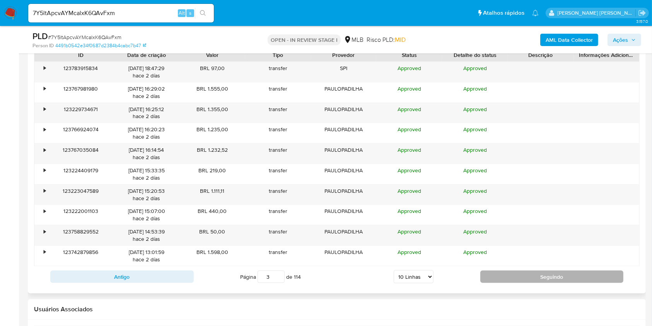
click at [528, 273] on button "Seguindo" at bounding box center [552, 276] width 144 height 12
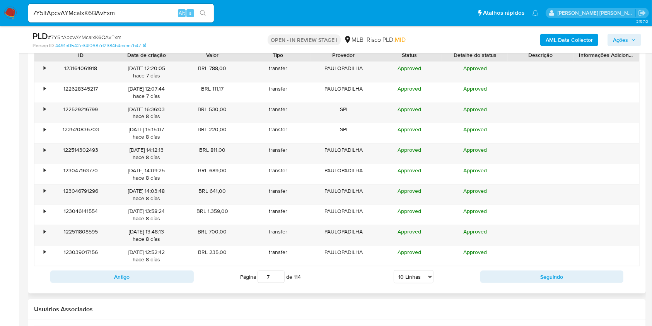
click at [517, 268] on div "Antigo Página 7 de 114 5 Linhas 10 Linhas 20 Linhas 25 Linhas 50 Linhas 100 Lin…" at bounding box center [337, 276] width 606 height 21
click at [516, 271] on button "Seguindo" at bounding box center [552, 276] width 144 height 12
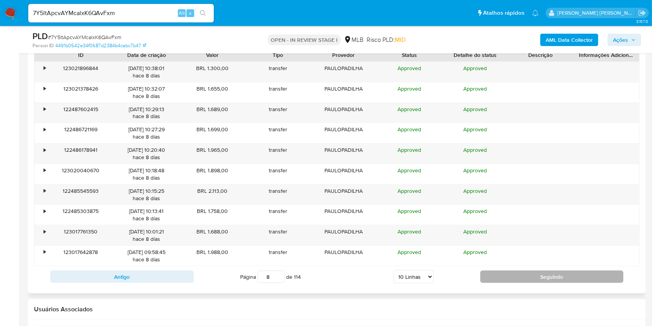
click at [516, 271] on button "Seguindo" at bounding box center [552, 276] width 144 height 12
type input "11"
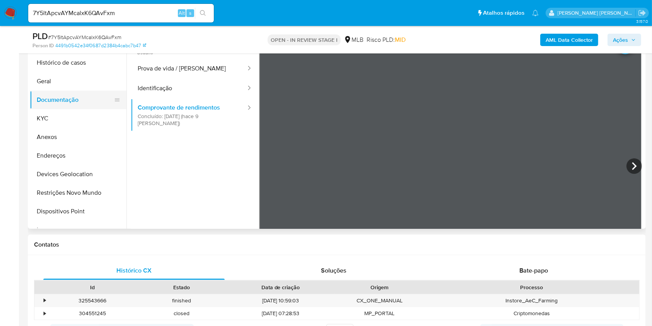
scroll to position [155, 0]
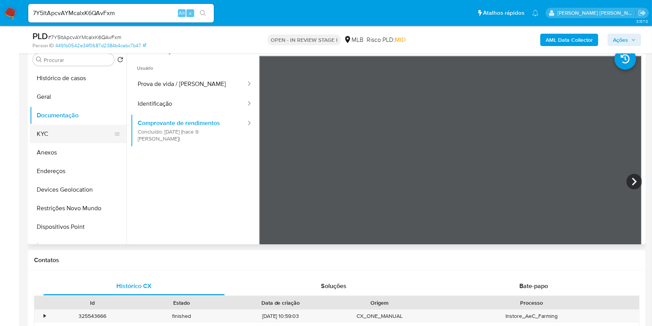
click at [55, 130] on button "KYC" at bounding box center [75, 134] width 91 height 19
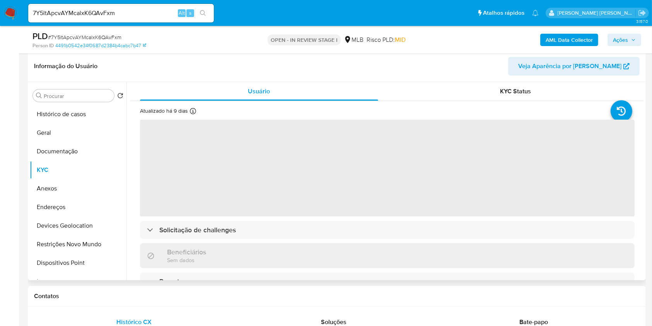
scroll to position [103, 0]
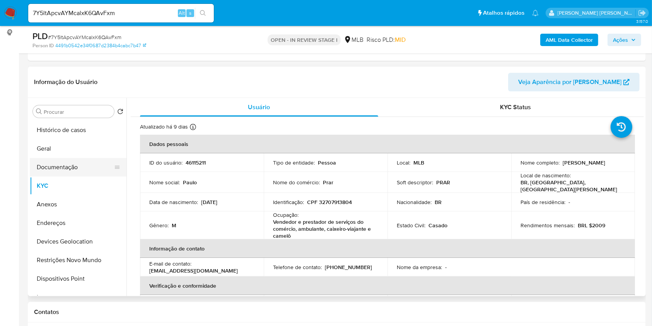
click at [58, 161] on button "Documentação" at bounding box center [75, 167] width 91 height 19
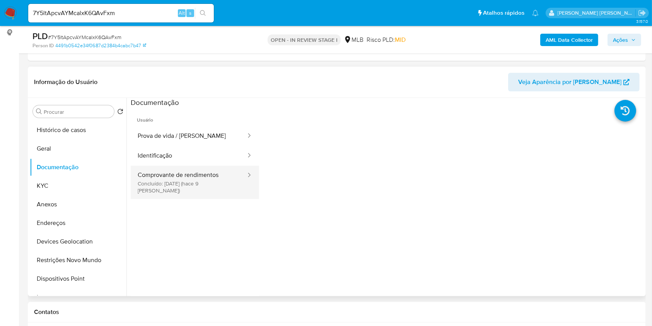
click at [170, 178] on button "Comprovante de rendimentos Concluído: 19/08/2025 (hace 9 días)" at bounding box center [189, 182] width 116 height 33
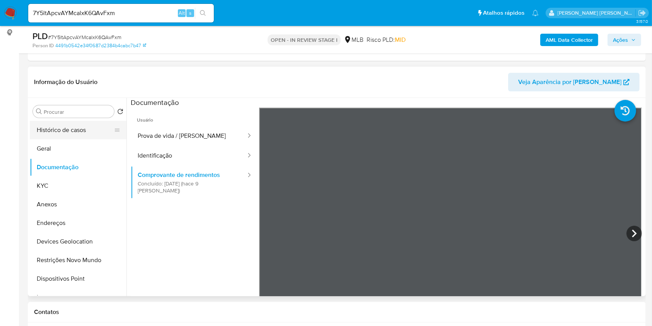
click at [92, 128] on button "Histórico de casos" at bounding box center [75, 130] width 91 height 19
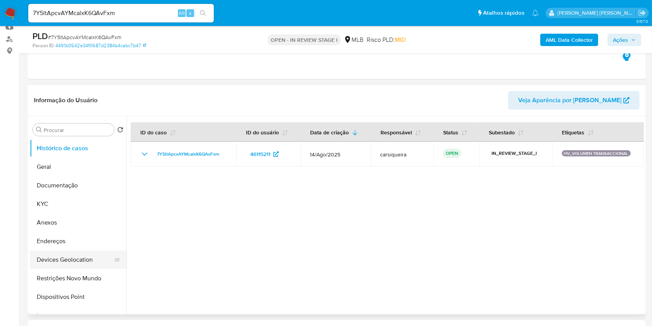
scroll to position [0, 0]
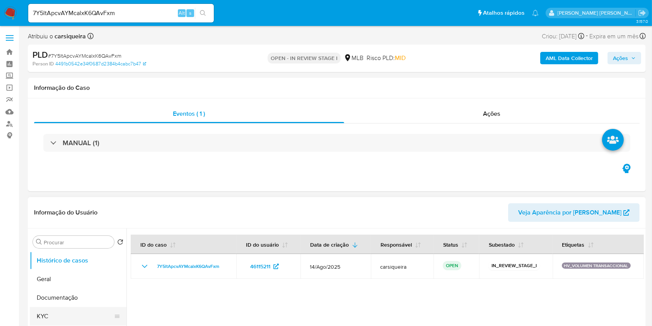
click at [57, 309] on button "KYC" at bounding box center [75, 316] width 91 height 19
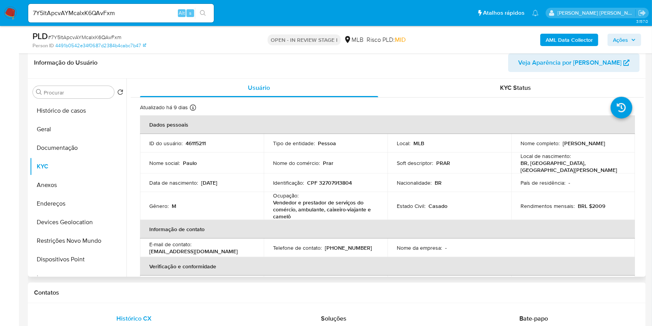
click at [331, 179] on p "CPF 32707913804" at bounding box center [329, 182] width 45 height 7
copy p "32707913804"
drag, startPoint x: 597, startPoint y: 146, endPoint x: 518, endPoint y: 145, distance: 79.7
click at [518, 145] on td "Nome completo : Paulo Renato Ciqueira Padilha" at bounding box center [573, 143] width 124 height 19
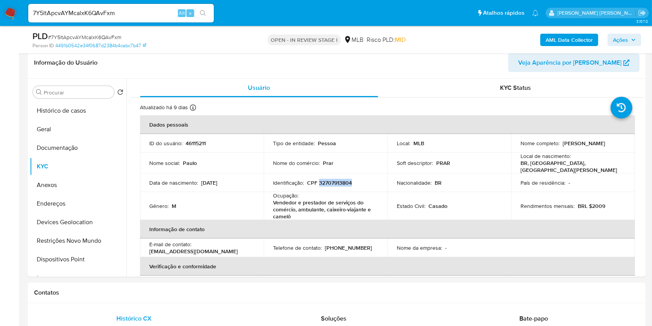
copy p "Paulo Renato Ciqueira Padilha"
click at [54, 124] on button "Geral" at bounding box center [75, 129] width 91 height 19
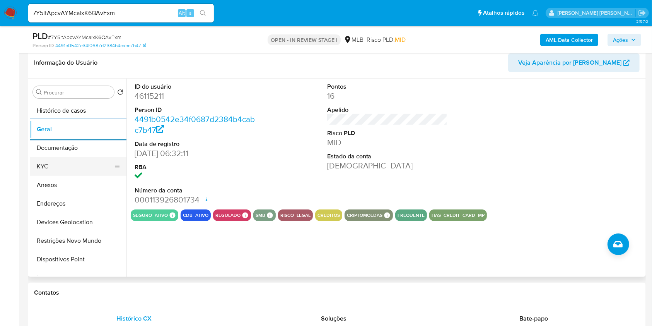
click at [59, 161] on button "KYC" at bounding box center [75, 166] width 91 height 19
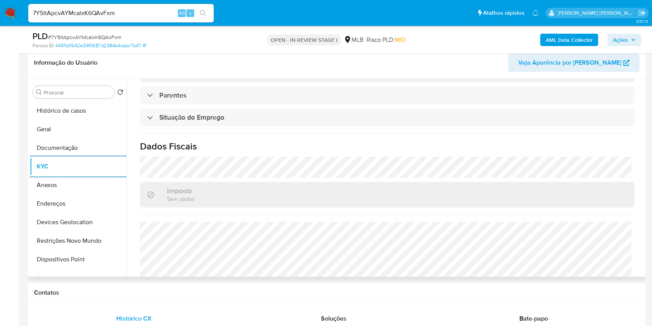
scroll to position [338, 0]
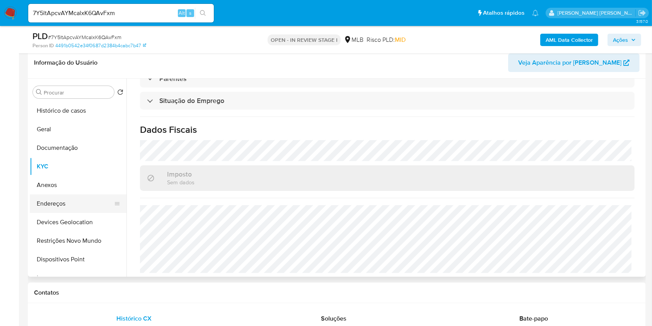
click at [75, 199] on button "Endereços" at bounding box center [75, 203] width 91 height 19
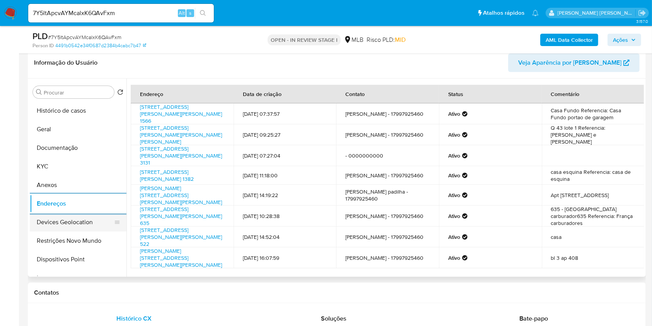
click at [84, 221] on button "Devices Geolocation" at bounding box center [75, 222] width 91 height 19
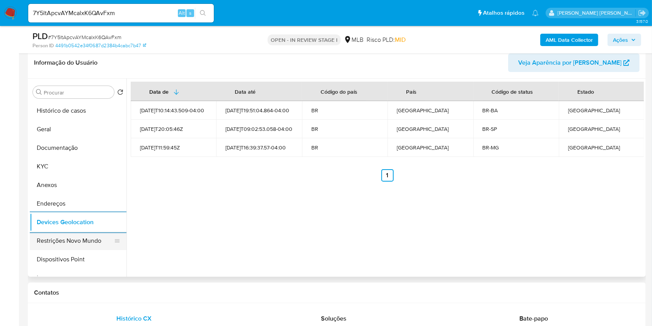
click at [105, 238] on button "Restrições Novo Mundo" at bounding box center [75, 240] width 91 height 19
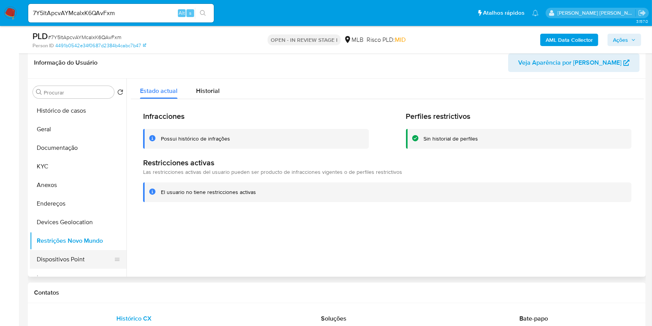
click at [93, 262] on button "Dispositivos Point" at bounding box center [75, 259] width 91 height 19
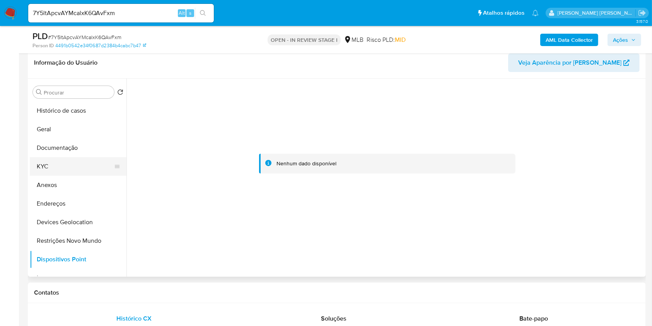
click at [63, 164] on button "KYC" at bounding box center [75, 166] width 91 height 19
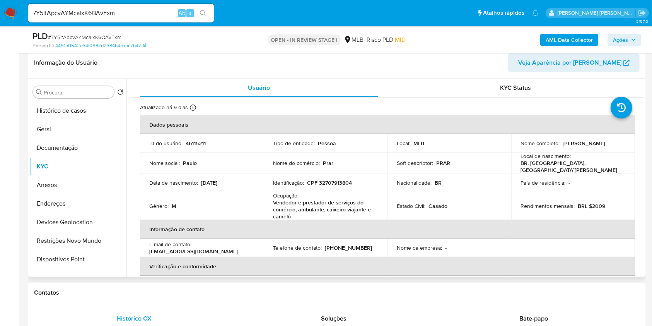
click at [337, 179] on p "CPF 32707913804" at bounding box center [329, 182] width 45 height 7
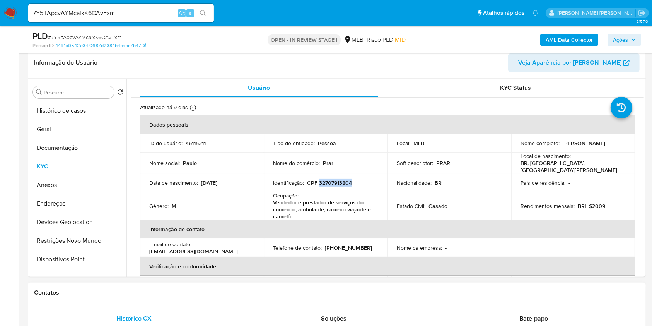
copy p "32707913804"
click at [563, 146] on p "Paulo Renato Ciqueira Padilha" at bounding box center [584, 143] width 43 height 7
click at [594, 147] on div "Nome completo : Paulo Renato Ciqueira Padilha" at bounding box center [573, 143] width 105 height 7
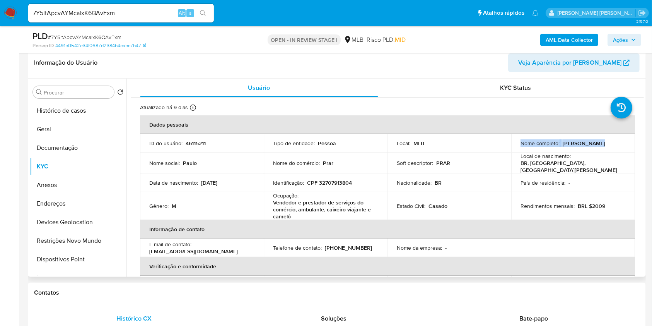
click at [595, 146] on div "Nome completo : Paulo Renato Ciqueira Padilha" at bounding box center [573, 143] width 105 height 7
click at [573, 145] on p "Paulo Renato Ciqueira Padilha" at bounding box center [584, 143] width 43 height 7
drag, startPoint x: 597, startPoint y: 145, endPoint x: 515, endPoint y: 145, distance: 82.4
click at [515, 145] on td "Nome completo : Paulo Renato Ciqueira Padilha" at bounding box center [573, 143] width 124 height 19
copy p "Paulo Renato Ciqueira Padilha"
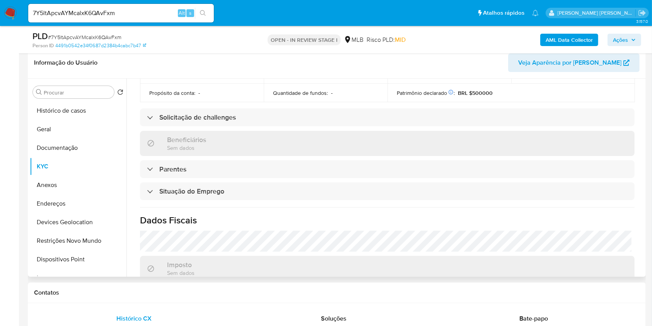
scroll to position [338, 0]
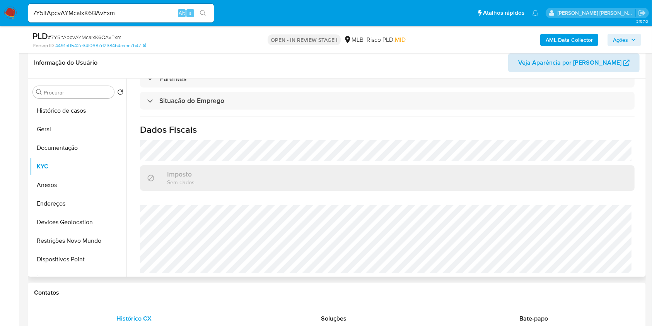
drag, startPoint x: 69, startPoint y: 181, endPoint x: 542, endPoint y: 70, distance: 485.5
click at [70, 182] on button "Anexos" at bounding box center [78, 185] width 97 height 19
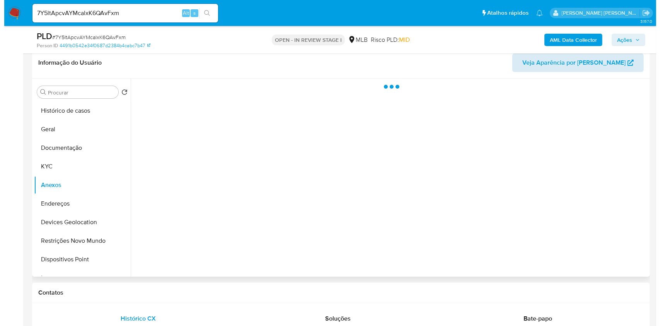
scroll to position [0, 0]
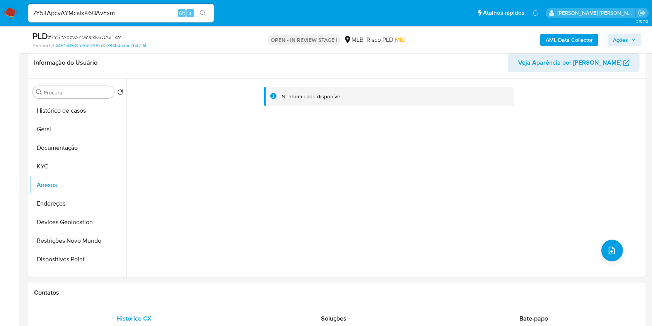
click at [560, 39] on b "AML Data Collector" at bounding box center [569, 40] width 47 height 12
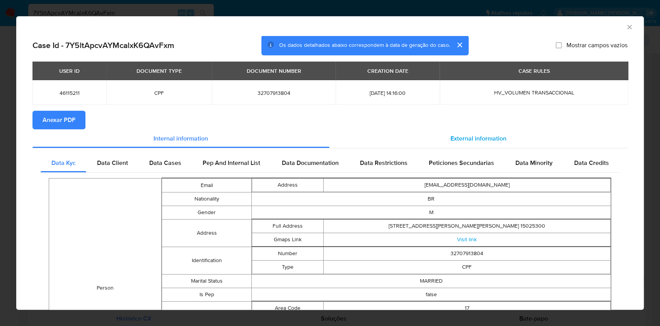
click at [462, 133] on div "External information" at bounding box center [479, 138] width 299 height 19
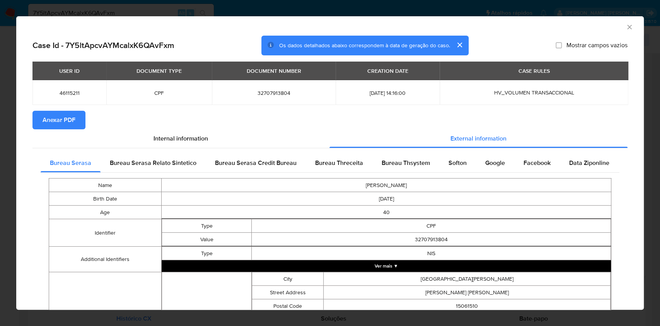
click at [44, 116] on span "Anexar PDF" at bounding box center [59, 119] width 33 height 17
click at [0, 111] on div "AML Data Collector Case Id - 7Y5ltApcvAYMcalxK6QAvFxm Os dados detalhados abaix…" at bounding box center [330, 163] width 660 height 326
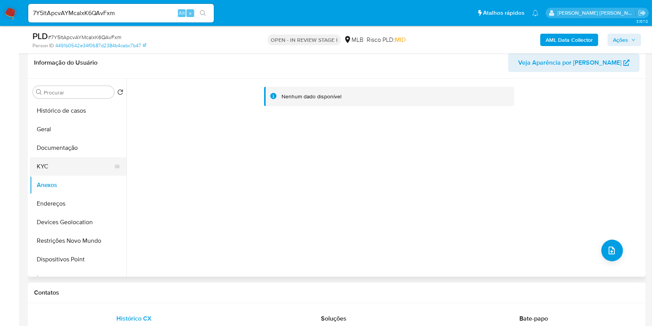
click at [53, 167] on button "KYC" at bounding box center [75, 166] width 91 height 19
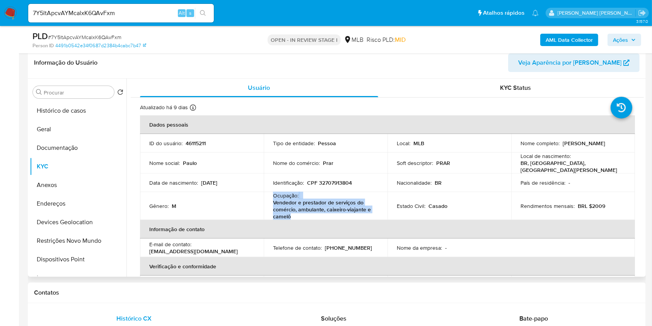
drag, startPoint x: 304, startPoint y: 212, endPoint x: 269, endPoint y: 192, distance: 39.9
click at [269, 192] on td "Ocupação : Vendedor e prestador de serviços do comércio, ambulante, caixeiro-vi…" at bounding box center [326, 206] width 124 height 28
copy div "Ocupação : Vendedor e prestador de serviços do comércio, ambulante, caixeiro-vi…"
click at [627, 34] on span "Ações" at bounding box center [620, 40] width 15 height 12
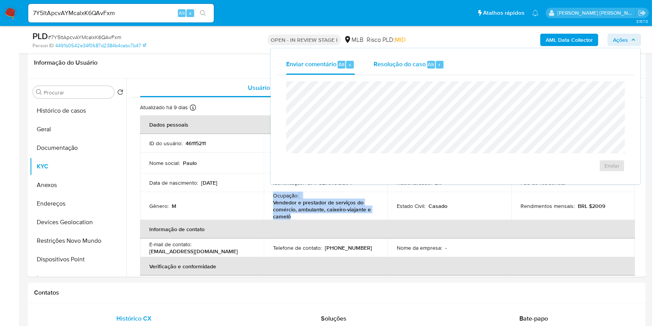
click at [407, 66] on span "Resolução do caso" at bounding box center [400, 64] width 52 height 9
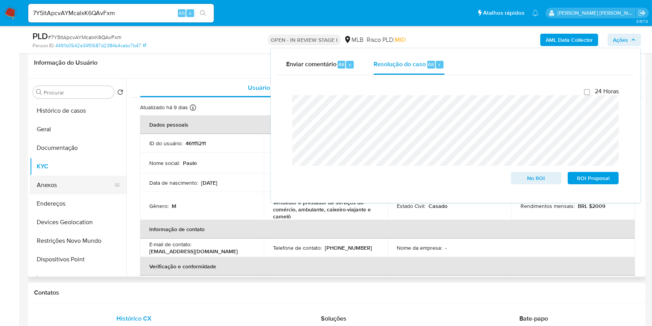
click at [72, 178] on button "Anexos" at bounding box center [75, 185] width 91 height 19
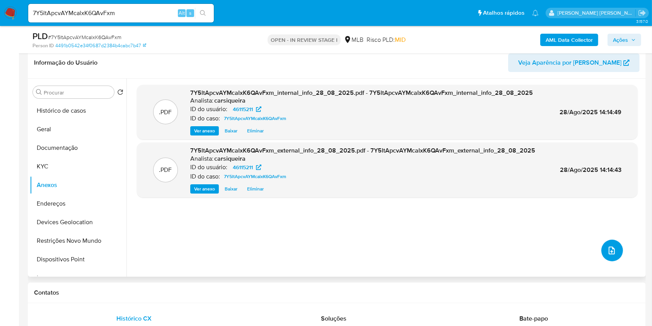
click at [607, 246] on icon "upload-file" at bounding box center [611, 250] width 9 height 9
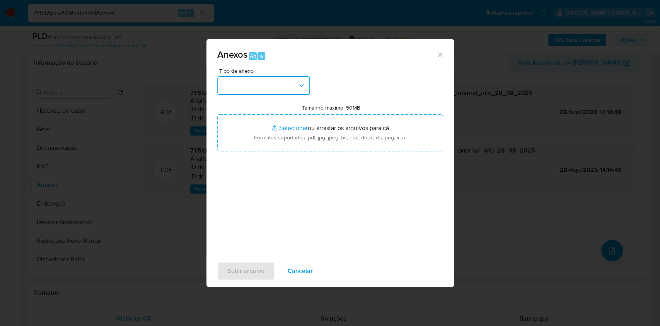
click at [231, 80] on button "button" at bounding box center [263, 85] width 93 height 19
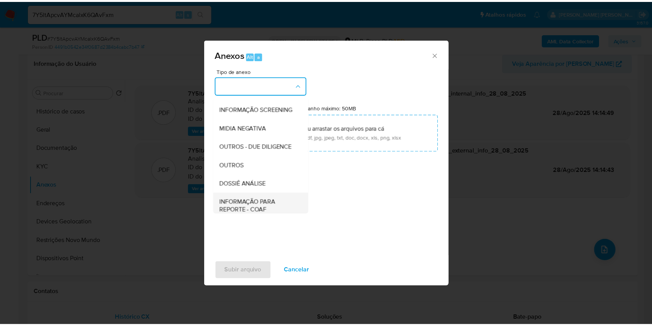
scroll to position [119, 0]
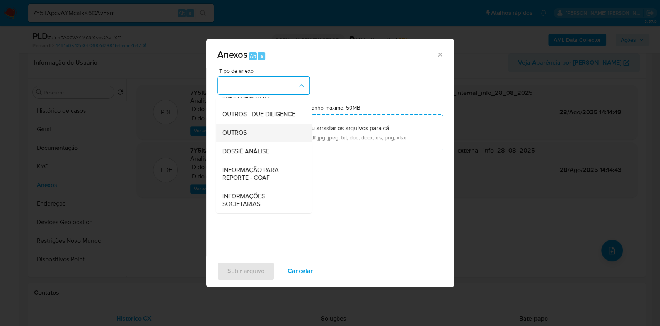
click at [238, 130] on span "OUTROS" at bounding box center [234, 133] width 24 height 8
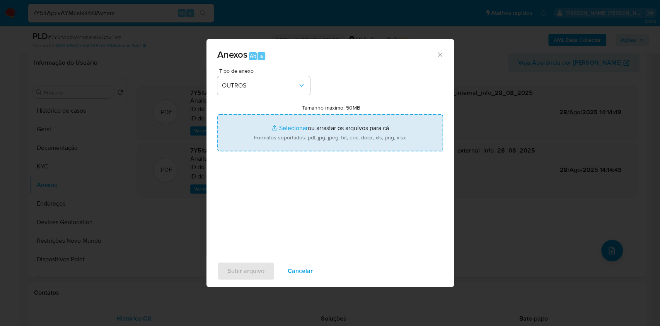
click at [277, 123] on input "Tamanho máximo: 50MB Selecionar arquivos" at bounding box center [330, 132] width 226 height 37
type input "C:\fakepath\Mulan 46115211_2025_08_27_10_53_24.xlsx"
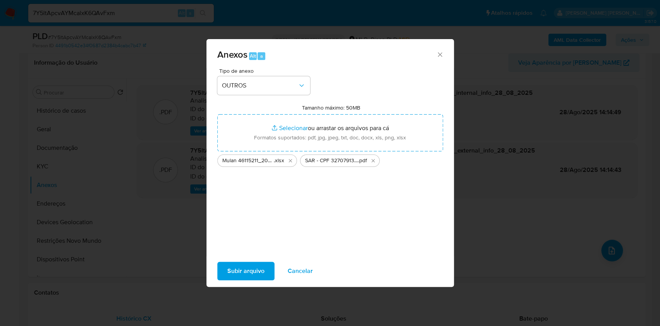
click at [238, 270] on span "Subir arquivo" at bounding box center [245, 270] width 37 height 17
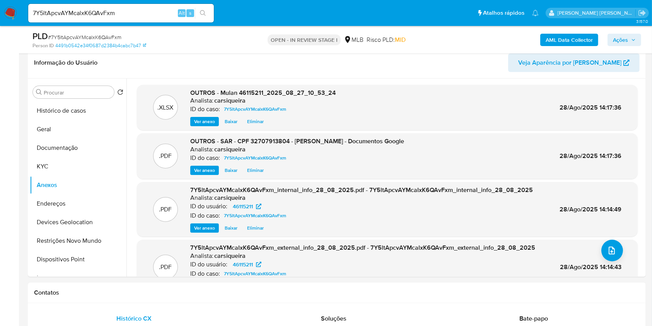
click at [622, 39] on span "Ações" at bounding box center [620, 40] width 15 height 12
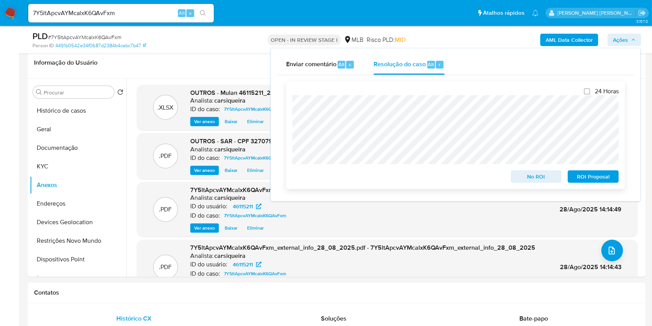
click at [584, 175] on span "ROI Proposal" at bounding box center [593, 176] width 40 height 11
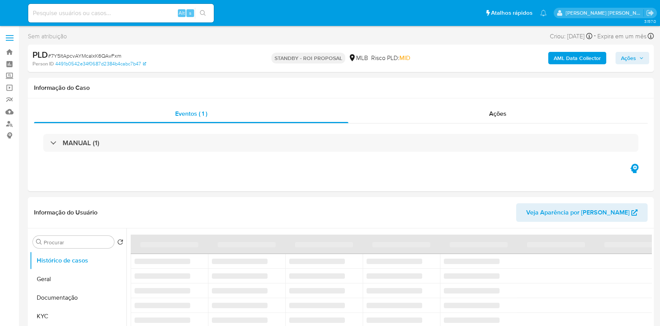
select select "10"
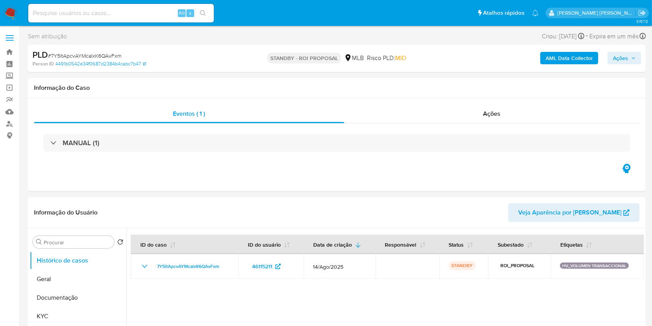
click at [5, 8] on img at bounding box center [10, 13] width 13 height 13
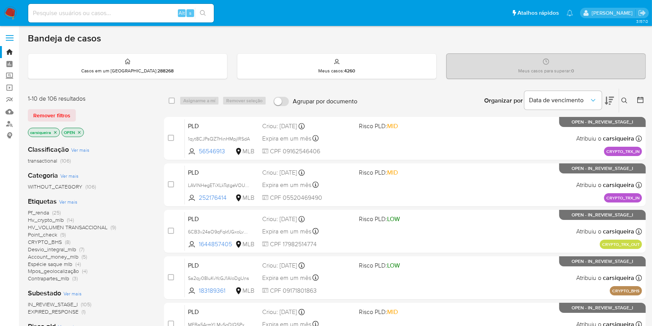
click at [57, 132] on icon "close-filter" at bounding box center [55, 132] width 5 height 5
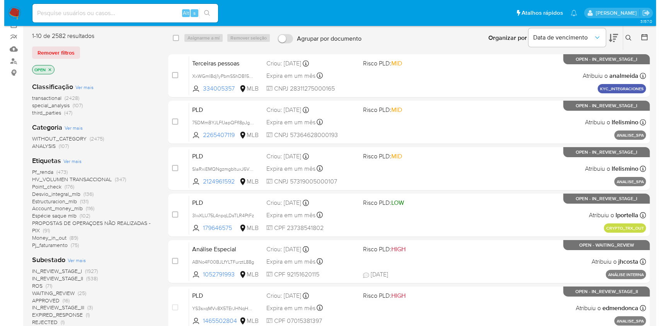
scroll to position [206, 0]
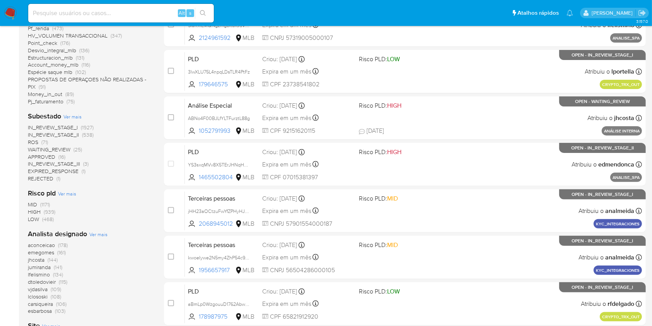
click at [103, 232] on span "Ver mais" at bounding box center [98, 234] width 18 height 7
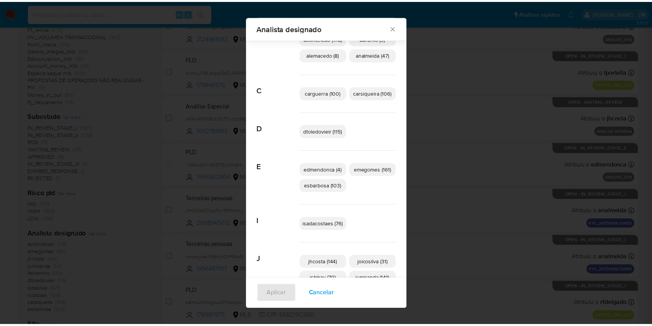
scroll to position [0, 0]
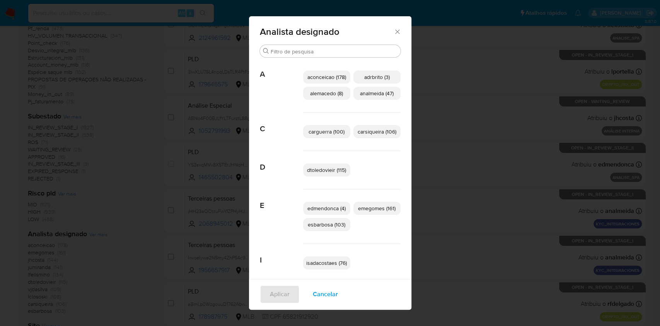
click at [396, 30] on icon "Fechar" at bounding box center [398, 32] width 8 height 8
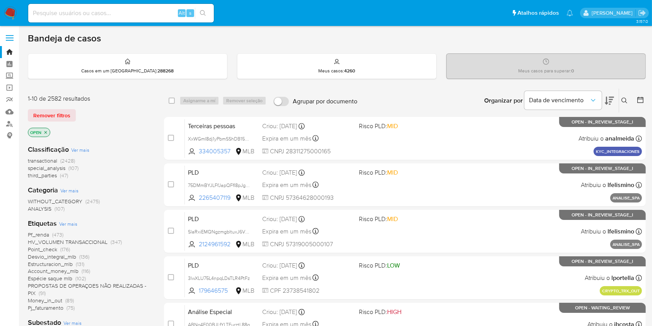
click at [6, 14] on img at bounding box center [10, 13] width 13 height 13
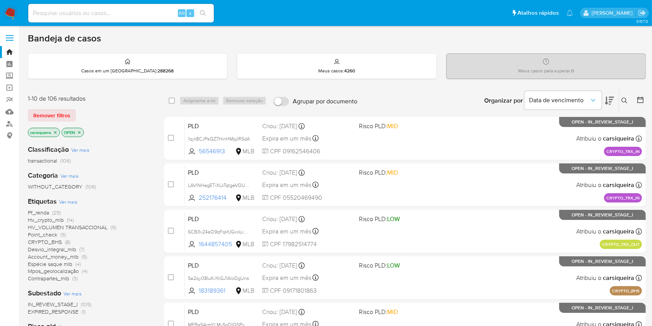
click at [89, 14] on input at bounding box center [121, 13] width 186 height 10
paste input "vTcTL1Z65IxVbhu12GBKSBkI"
type input "vTcTL1Z65IxVbhu12GBKSBkI"
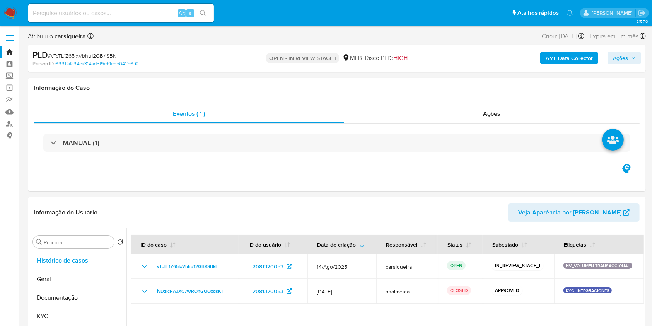
select select "10"
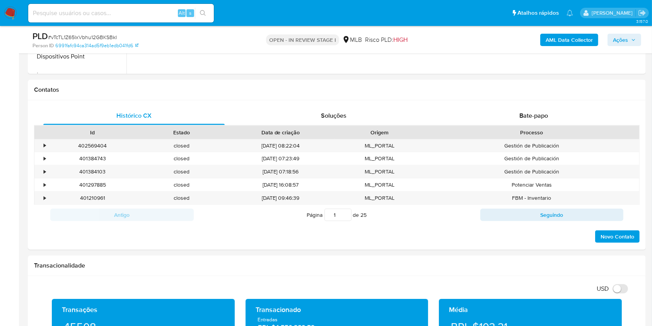
scroll to position [311, 0]
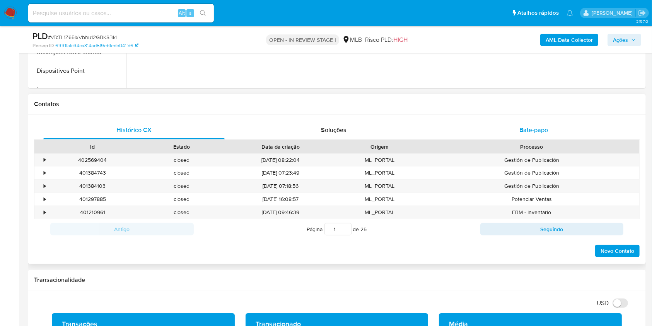
click at [558, 132] on div "Bate-papo" at bounding box center [533, 130] width 181 height 19
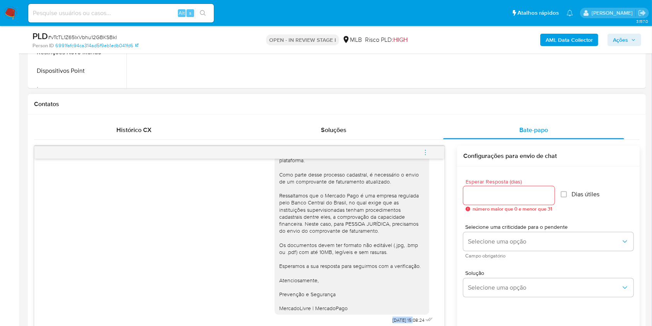
drag, startPoint x: 371, startPoint y: 319, endPoint x: 398, endPoint y: 321, distance: 26.8
click at [398, 321] on div "Ola, Estamos realizando uma verificação adicional de segurança em contas de usu…" at bounding box center [355, 222] width 160 height 205
copy span "[DATE]"
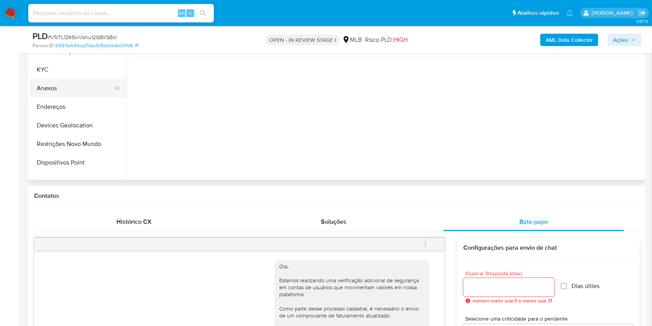
scroll to position [104, 0]
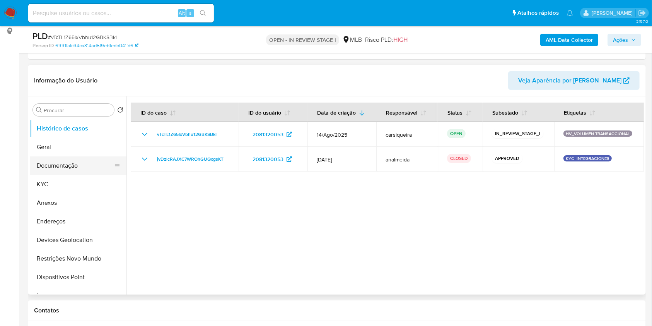
click at [77, 167] on button "Documentação" at bounding box center [75, 165] width 91 height 19
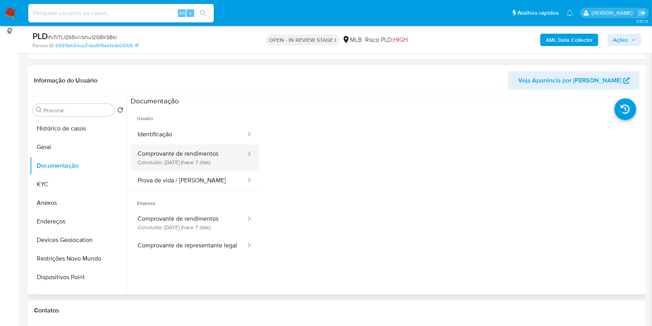
click at [170, 153] on button "Comprovante de rendimentos Concluído: [DATE] (hace 7 días)" at bounding box center [189, 157] width 116 height 26
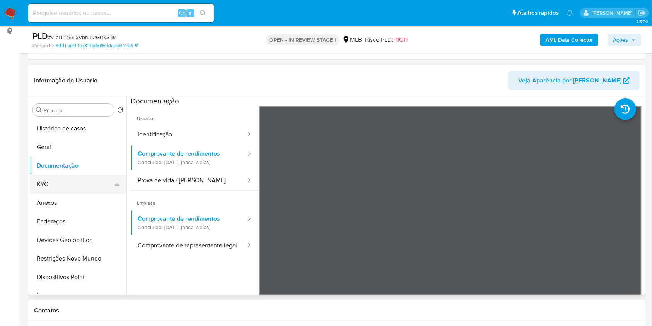
click at [63, 183] on button "KYC" at bounding box center [75, 184] width 91 height 19
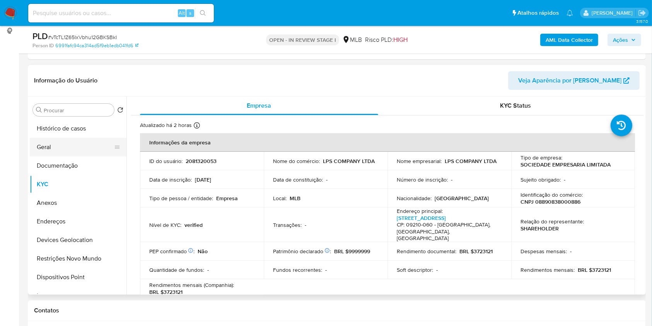
click at [46, 143] on button "Geral" at bounding box center [75, 147] width 91 height 19
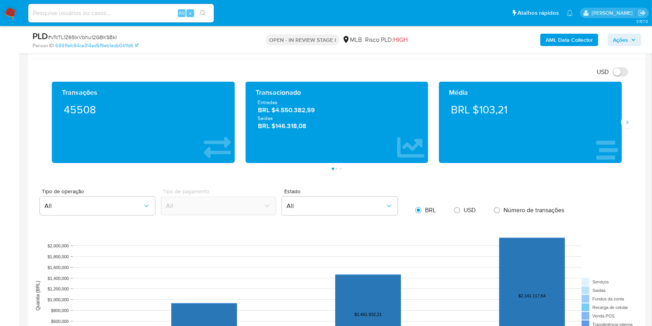
scroll to position [695, 0]
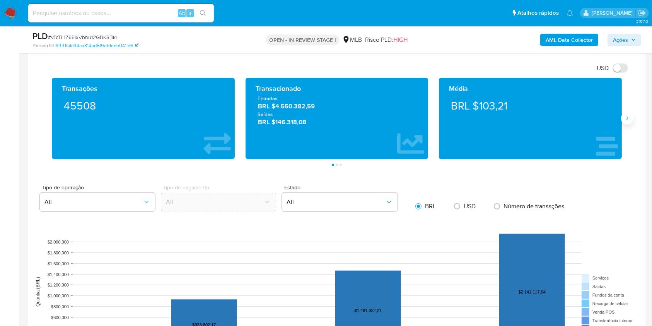
click at [625, 114] on button "Siguiente" at bounding box center [627, 118] width 12 height 12
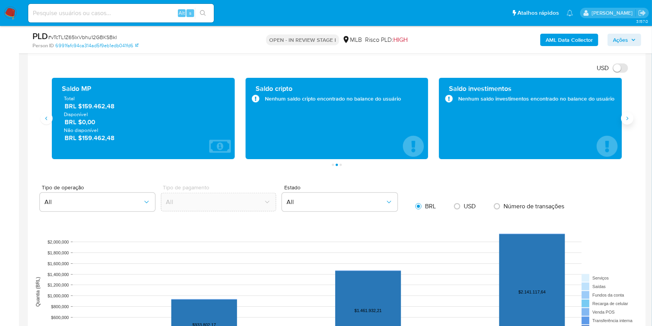
click at [625, 115] on icon "Siguiente" at bounding box center [627, 118] width 6 height 6
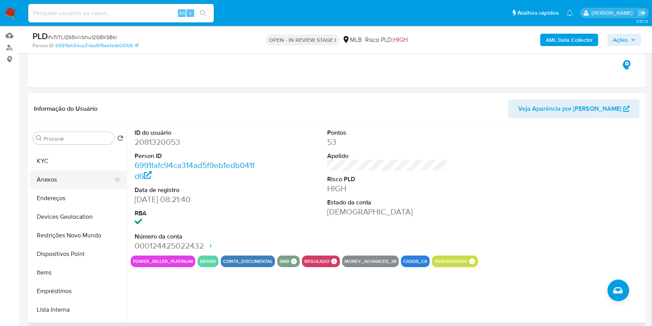
scroll to position [0, 0]
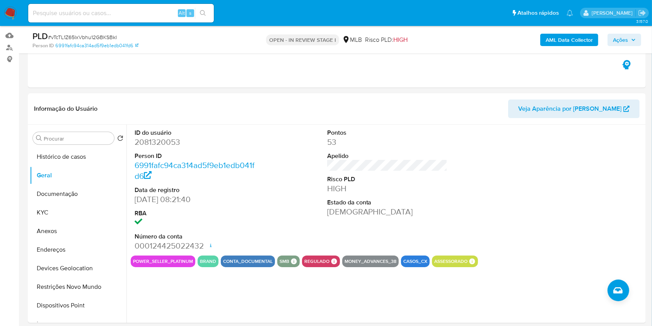
drag, startPoint x: 58, startPoint y: 197, endPoint x: 62, endPoint y: 29, distance: 168.3
click at [58, 197] on button "Documentação" at bounding box center [78, 194] width 97 height 19
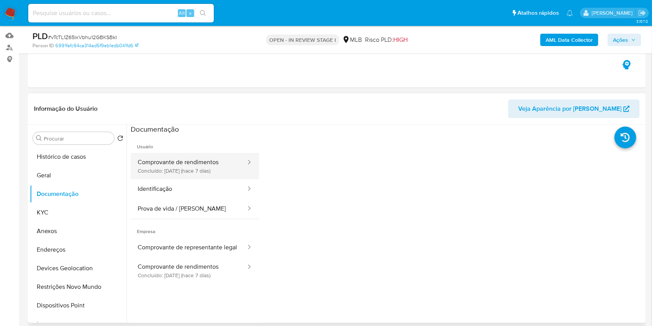
click at [206, 166] on button "Comprovante de rendimentos Concluído: [DATE] (hace 7 días)" at bounding box center [189, 166] width 116 height 26
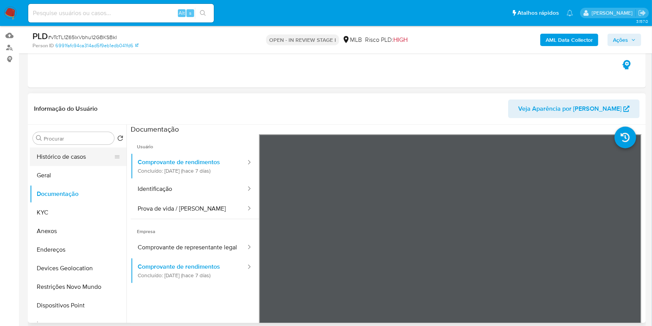
drag, startPoint x: 53, startPoint y: 177, endPoint x: 115, endPoint y: 162, distance: 63.6
click at [53, 176] on button "Geral" at bounding box center [78, 175] width 97 height 19
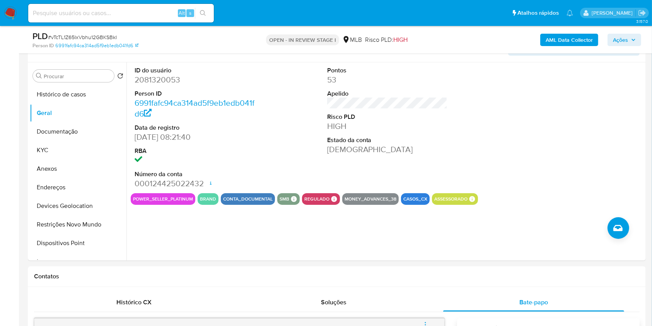
scroll to position [125, 0]
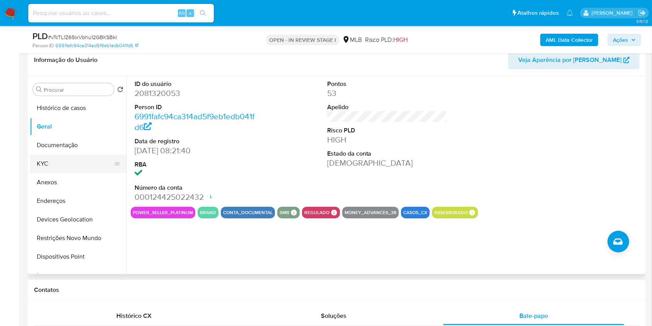
click at [50, 163] on button "KYC" at bounding box center [75, 163] width 91 height 19
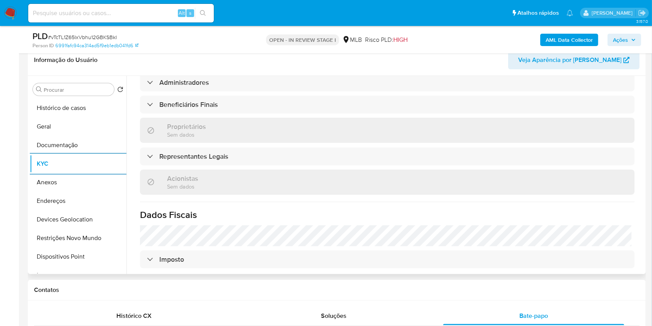
scroll to position [455, 0]
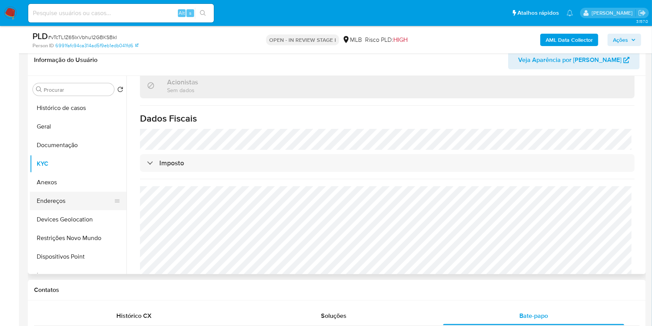
click at [63, 200] on button "Endereços" at bounding box center [75, 200] width 91 height 19
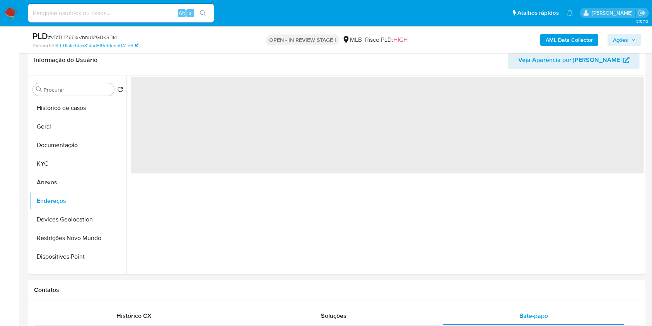
scroll to position [0, 0]
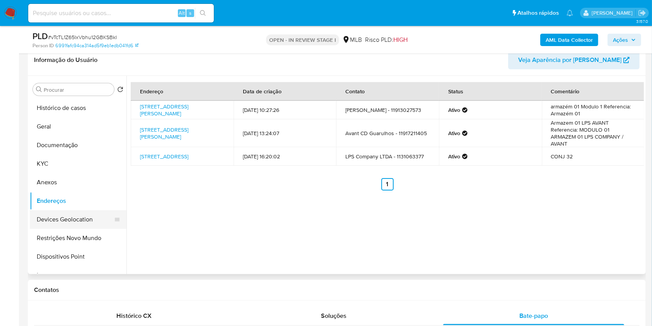
click at [101, 210] on button "Devices Geolocation" at bounding box center [75, 219] width 91 height 19
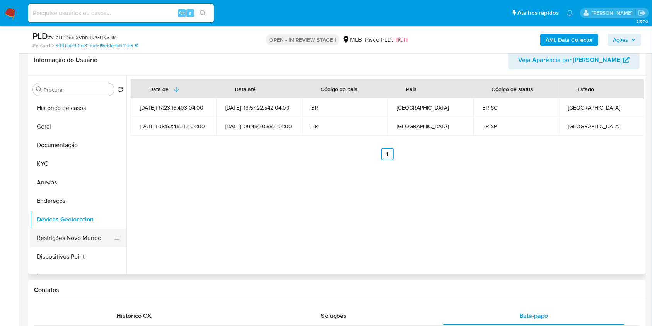
click at [80, 238] on button "Restrições Novo Mundo" at bounding box center [75, 238] width 91 height 19
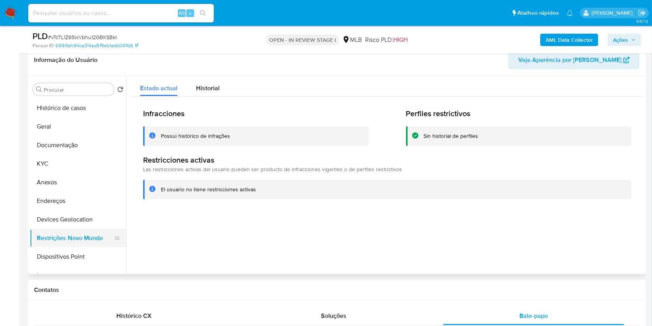
click at [87, 246] on button "Restrições Novo Mundo" at bounding box center [75, 238] width 91 height 19
click at [93, 261] on button "Dispositivos Point" at bounding box center [75, 256] width 91 height 19
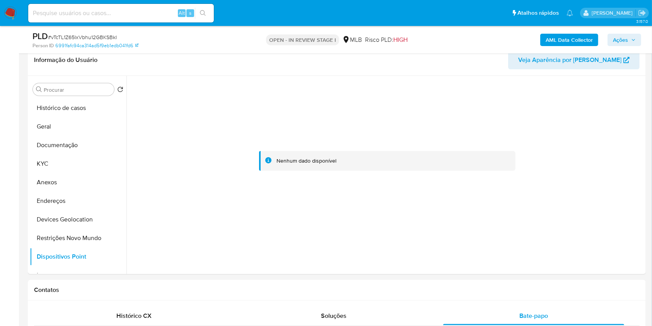
click at [580, 44] on b "AML Data Collector" at bounding box center [569, 40] width 47 height 12
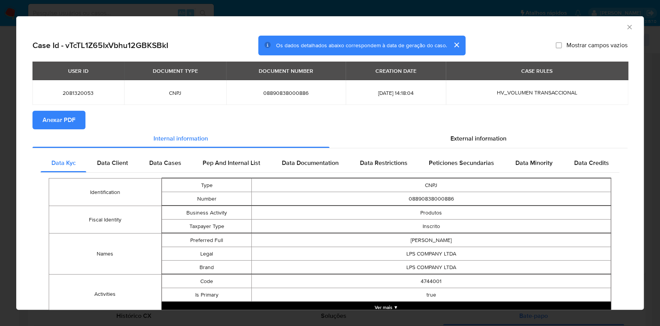
click at [57, 121] on span "Anexar PDF" at bounding box center [59, 119] width 33 height 17
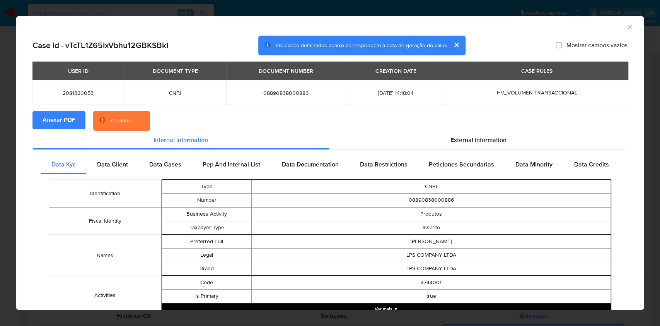
click at [0, 154] on div "AML Data Collector Case Id - vTcTL1Z65IxVbhu12GBKSBkI Os dados detalhados abaix…" at bounding box center [330, 163] width 660 height 326
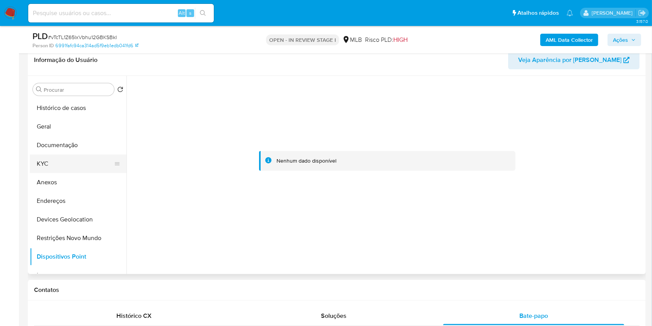
click at [65, 159] on button "KYC" at bounding box center [75, 163] width 91 height 19
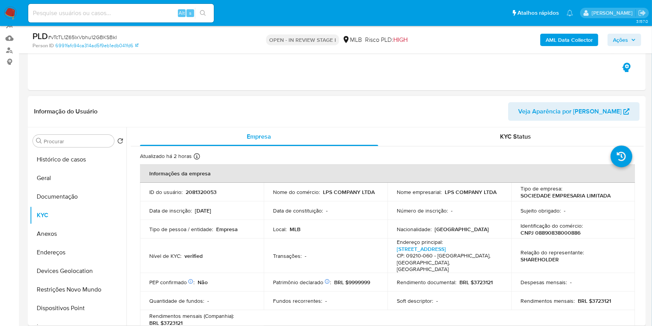
click at [572, 234] on p "CNPJ 08890838000886" at bounding box center [551, 232] width 60 height 7
copy p "08890838000886"
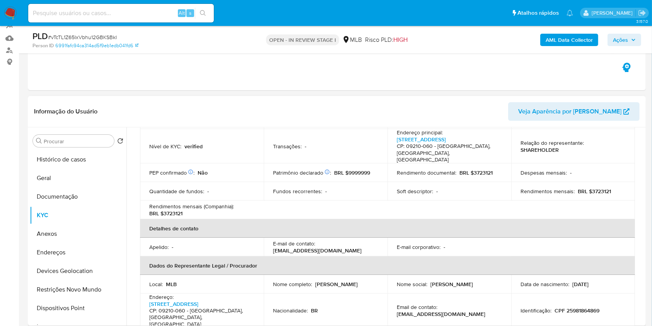
scroll to position [94, 0]
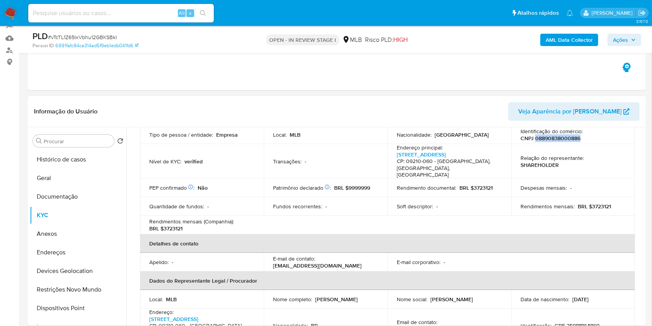
click at [554, 138] on p "CNPJ 08890838000886" at bounding box center [551, 138] width 60 height 7
drag, startPoint x: 67, startPoint y: 193, endPoint x: 96, endPoint y: 192, distance: 28.7
click at [67, 193] on button "Documentação" at bounding box center [75, 196] width 91 height 19
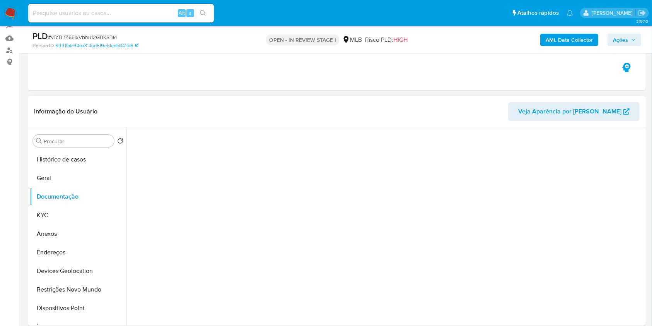
scroll to position [0, 0]
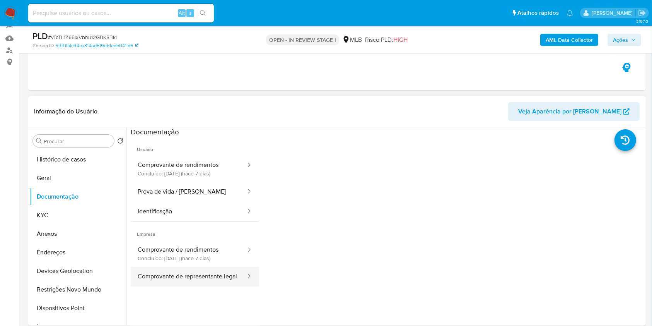
click at [188, 279] on button "Comprovante de representante legal" at bounding box center [189, 277] width 116 height 20
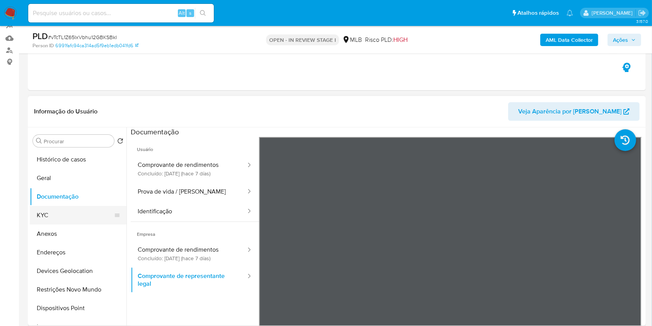
click at [49, 215] on button "KYC" at bounding box center [75, 215] width 91 height 19
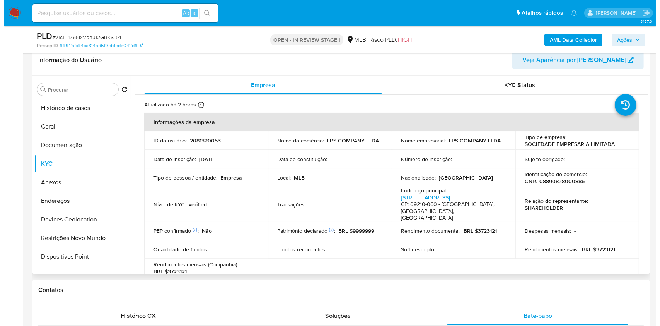
scroll to position [74, 0]
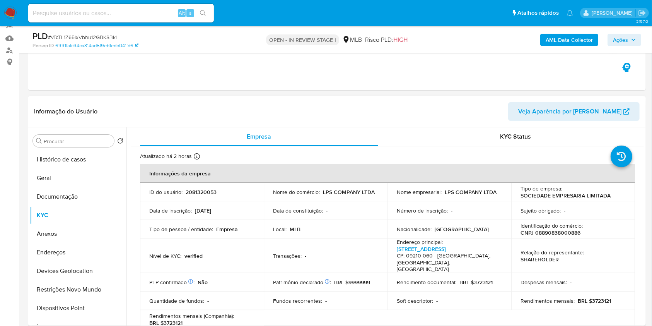
click at [572, 231] on p "CNPJ 08890838000886" at bounding box center [551, 232] width 60 height 7
copy p "08890838000886"
click at [566, 41] on b "AML Data Collector" at bounding box center [569, 40] width 47 height 12
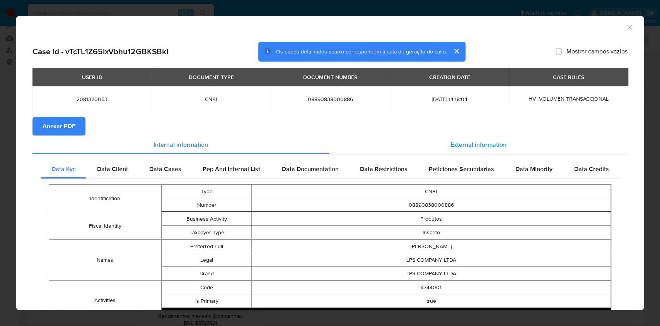
click at [479, 147] on span "External information" at bounding box center [479, 144] width 56 height 9
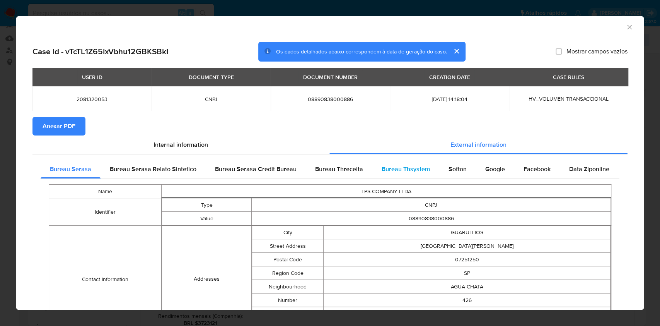
click at [395, 169] on span "Bureau Thsystem" at bounding box center [406, 168] width 48 height 9
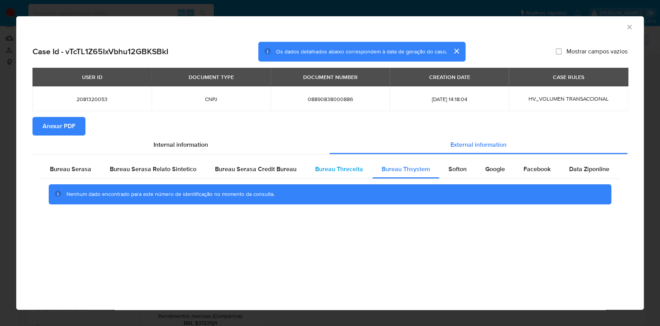
click at [320, 175] on div "Bureau Threceita" at bounding box center [339, 169] width 67 height 19
click at [70, 165] on span "Bureau Serasa" at bounding box center [70, 168] width 41 height 9
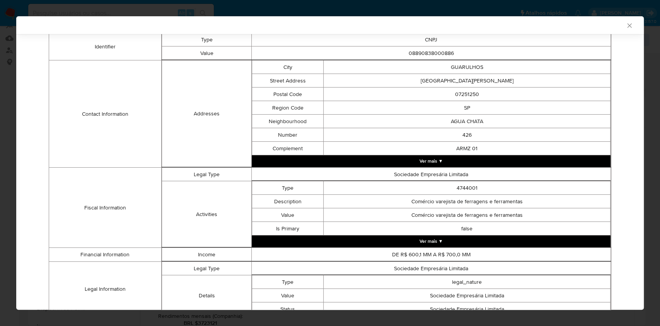
scroll to position [290, 0]
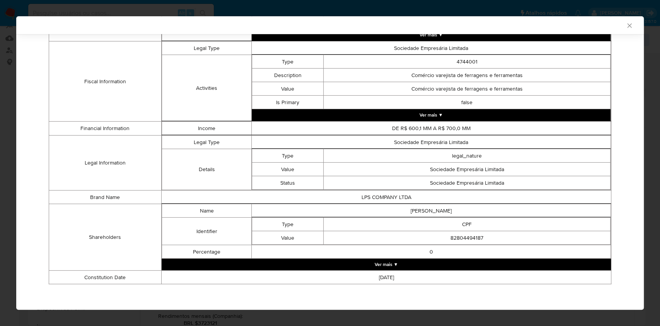
click at [375, 262] on button "Ver mais ▼" at bounding box center [387, 264] width 450 height 12
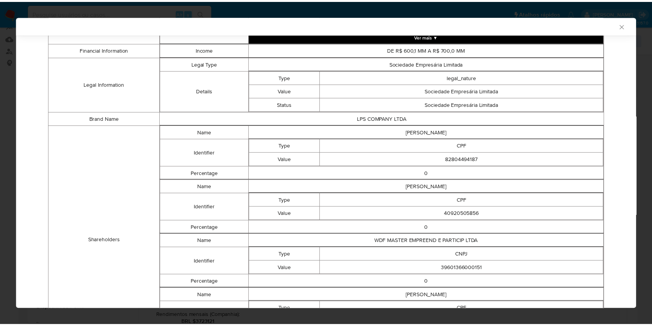
scroll to position [444, 0]
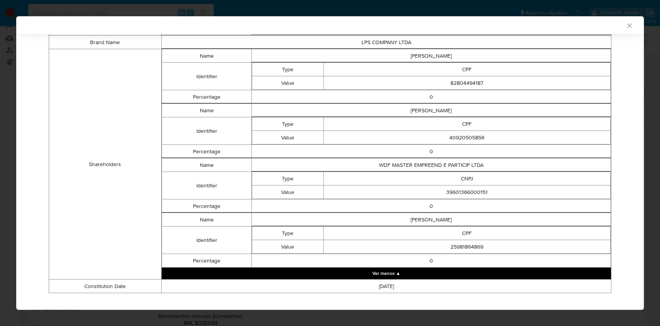
click at [460, 246] on td "25981864869" at bounding box center [467, 247] width 287 height 14
copy td "25981864869"
click at [464, 135] on td "40920505856" at bounding box center [467, 138] width 287 height 14
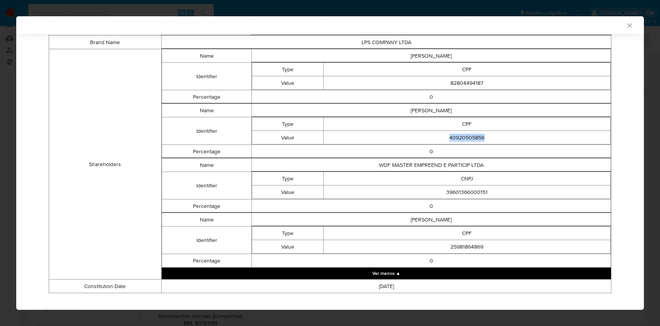
copy td "40920505856"
click at [451, 80] on td "82804494187" at bounding box center [467, 83] width 287 height 14
copy td "82804494187"
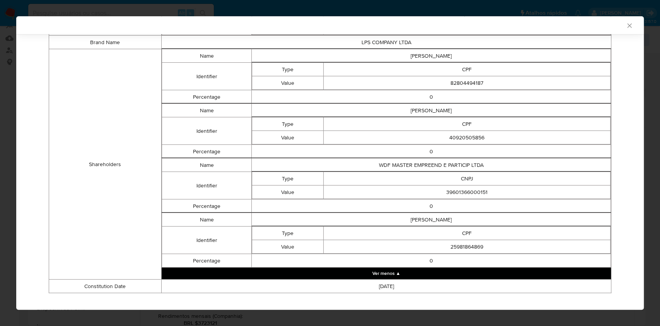
click at [467, 187] on td "39601366000151" at bounding box center [467, 192] width 287 height 14
copy td "39601366000151"
click at [0, 172] on div "AML Data Collector Case Id - vTcTL1Z65IxVbhu12GBKSBkI Os dados detalhados abaix…" at bounding box center [330, 163] width 660 height 326
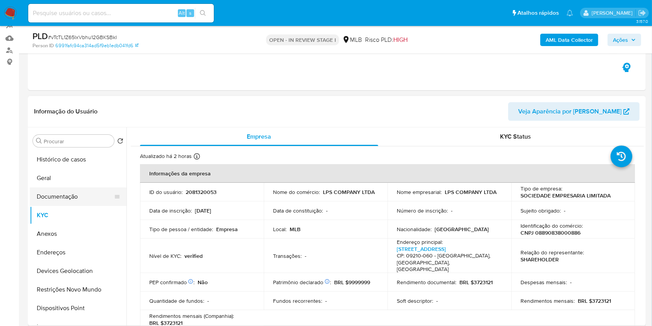
click at [68, 193] on button "Documentação" at bounding box center [75, 196] width 91 height 19
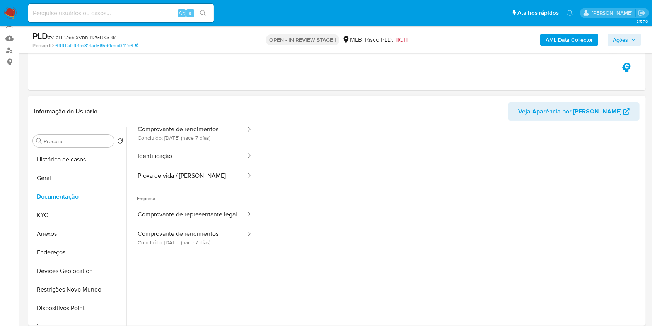
scroll to position [51, 0]
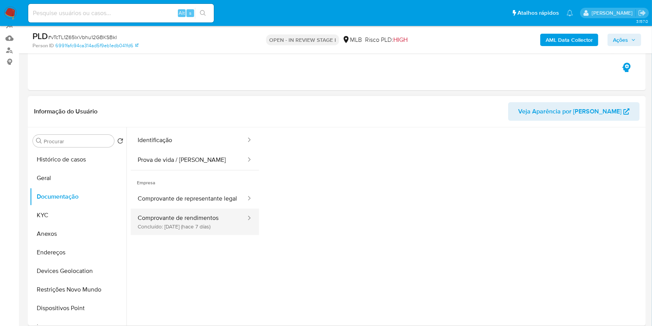
click at [207, 235] on button "Comprovante de rendimentos Concluído: 21/08/2025 (hace 7 días)" at bounding box center [189, 222] width 116 height 26
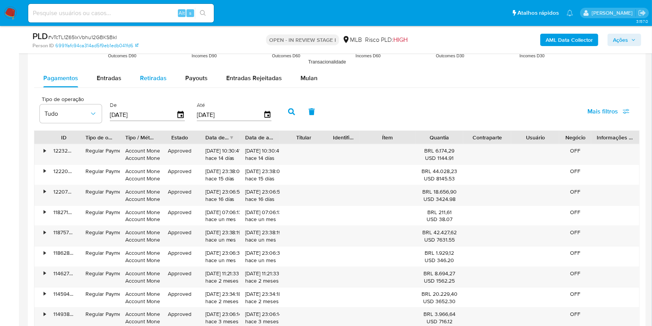
scroll to position [971, 0]
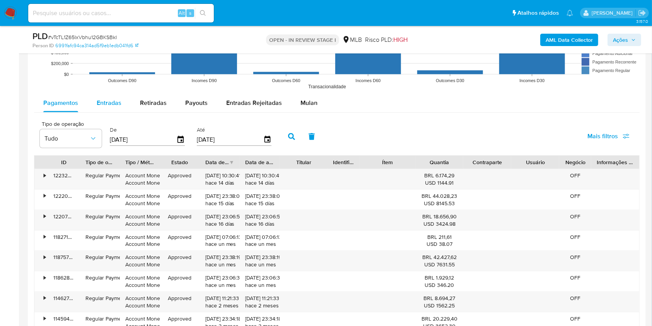
click at [109, 99] on span "Entradas" at bounding box center [109, 102] width 25 height 9
select select "10"
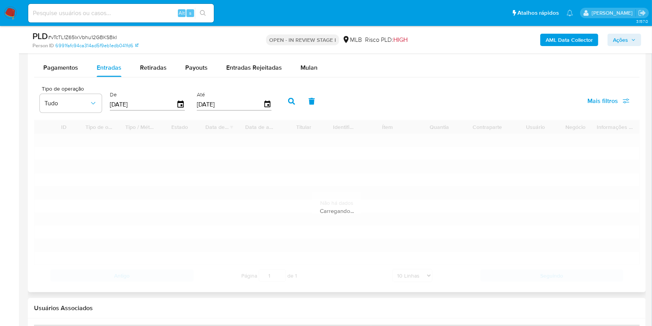
scroll to position [1022, 0]
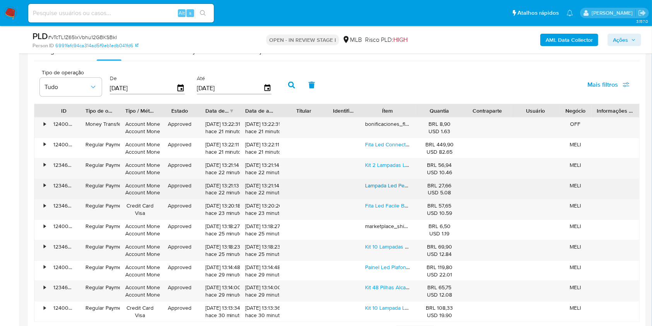
click at [386, 183] on link "Lampada Led Pera Smart Inteligente Wi Fi 2.4ghz Alexa Google 10w Rgb 2700k/6500…" at bounding box center [540, 185] width 350 height 8
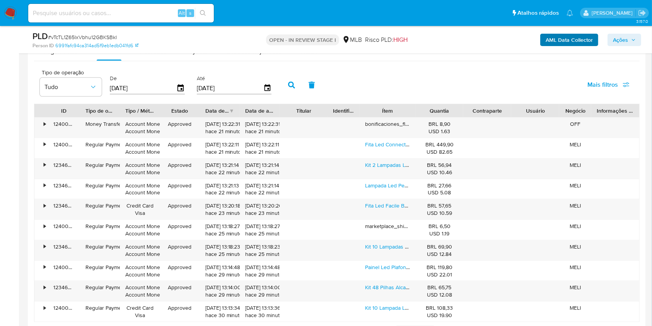
drag, startPoint x: 627, startPoint y: 39, endPoint x: 565, endPoint y: 43, distance: 62.4
click at [627, 39] on span "Ações" at bounding box center [620, 40] width 15 height 12
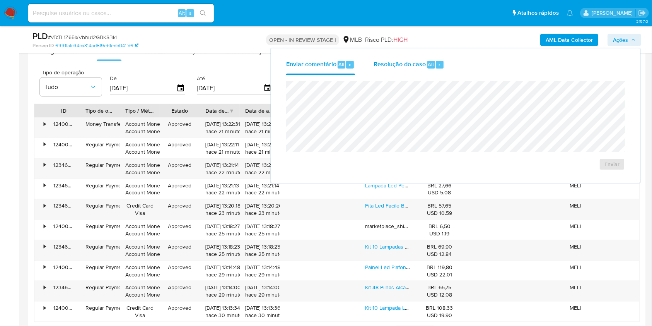
click at [381, 64] on span "Resolução do caso" at bounding box center [400, 64] width 52 height 9
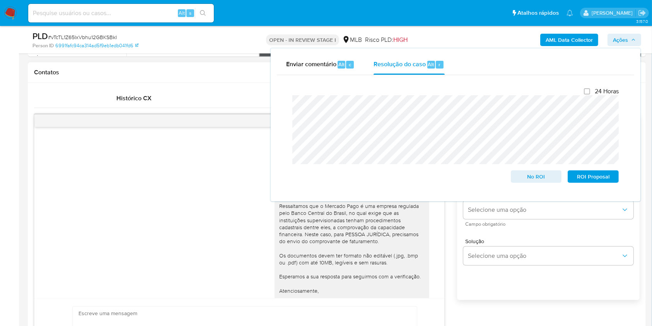
scroll to position [94, 0]
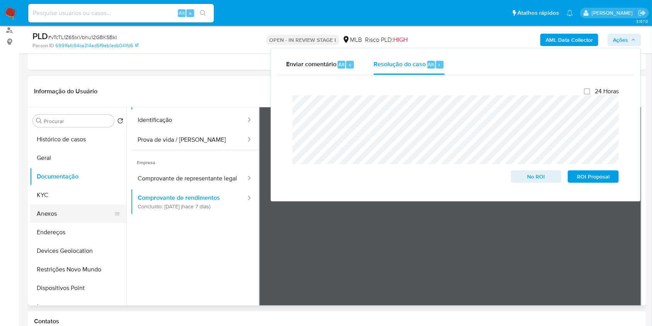
click at [58, 208] on button "Anexos" at bounding box center [75, 213] width 91 height 19
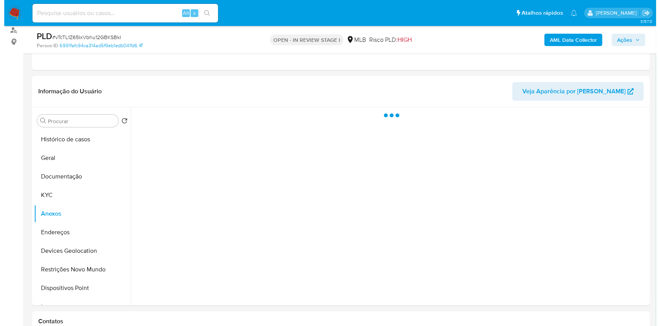
scroll to position [0, 0]
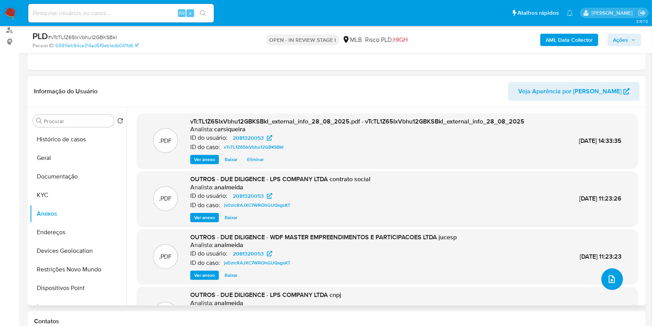
click at [610, 284] on button "upload-file" at bounding box center [613, 279] width 22 height 22
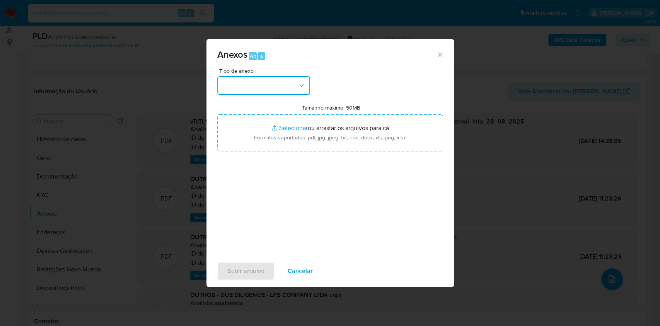
click at [257, 85] on button "button" at bounding box center [263, 85] width 93 height 19
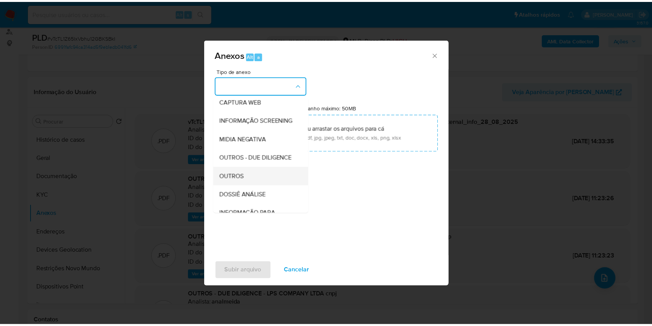
scroll to position [119, 0]
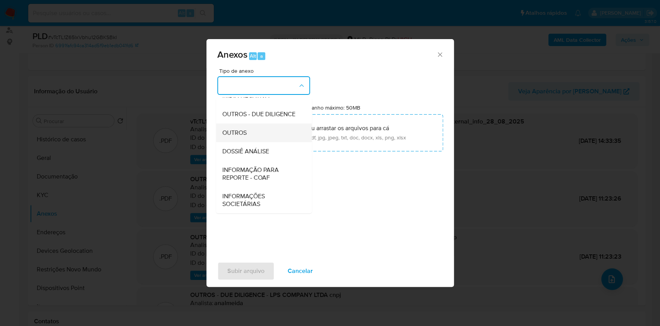
click at [265, 128] on div "OUTROS" at bounding box center [261, 132] width 79 height 19
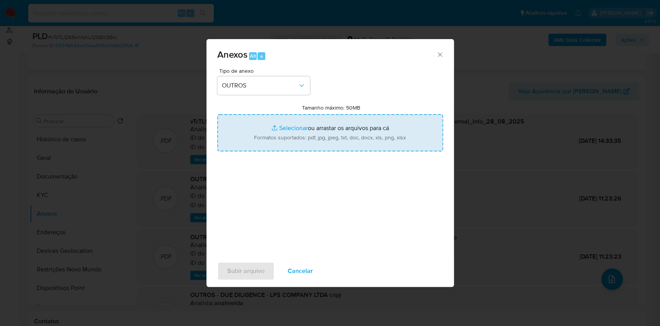
click at [283, 124] on input "Tamanho máximo: 50MB Selecionar arquivos" at bounding box center [330, 132] width 226 height 37
type input "C:\fakepath\CNPJ 08890838000886 - LPS COMPANY LTDA - Documentos Google.pdf"
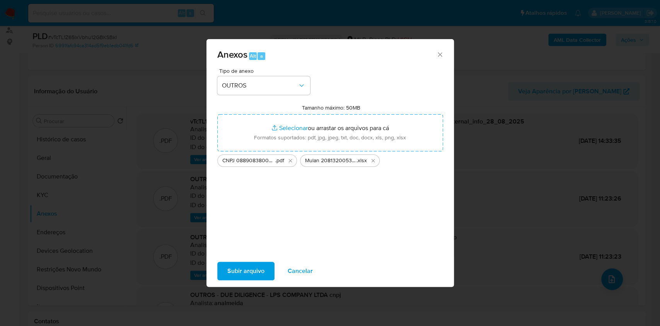
click at [252, 270] on span "Subir arquivo" at bounding box center [245, 270] width 37 height 17
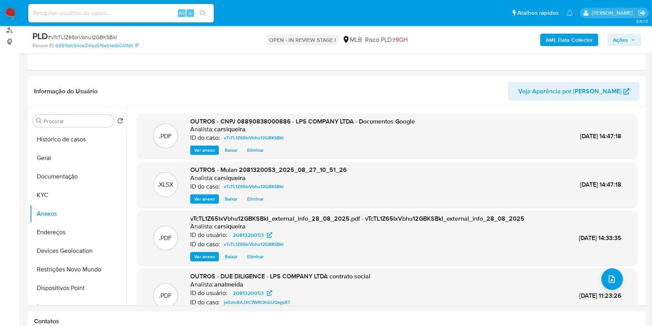
click at [611, 39] on button "Ações" at bounding box center [625, 40] width 34 height 12
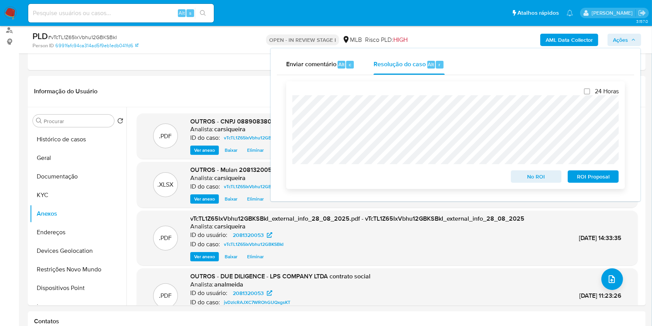
click at [549, 178] on span "No ROI" at bounding box center [536, 176] width 40 height 11
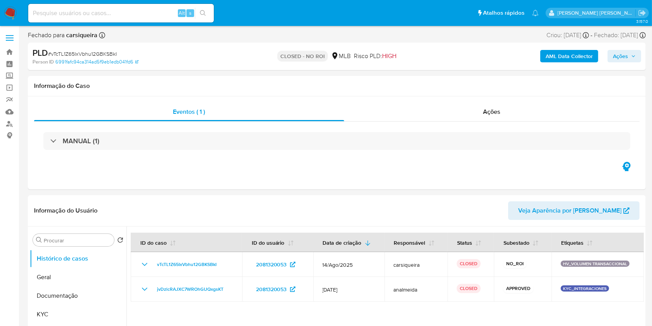
select select "10"
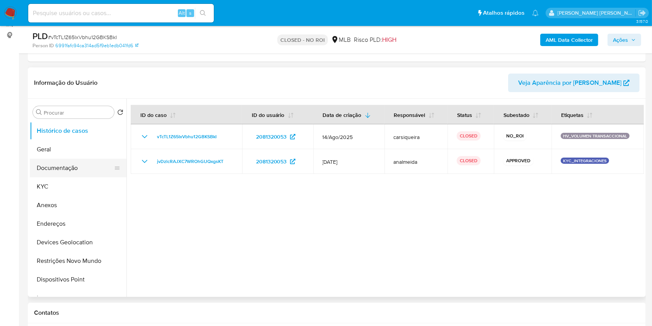
scroll to position [103, 0]
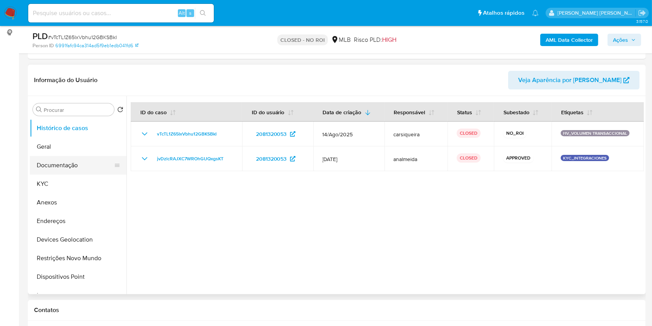
click at [54, 156] on button "Documentação" at bounding box center [75, 165] width 91 height 19
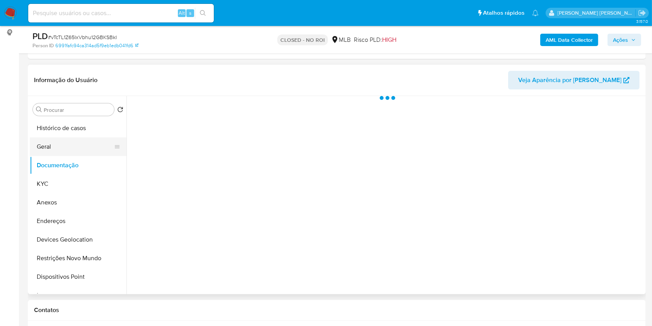
click at [67, 147] on button "Geral" at bounding box center [75, 146] width 91 height 19
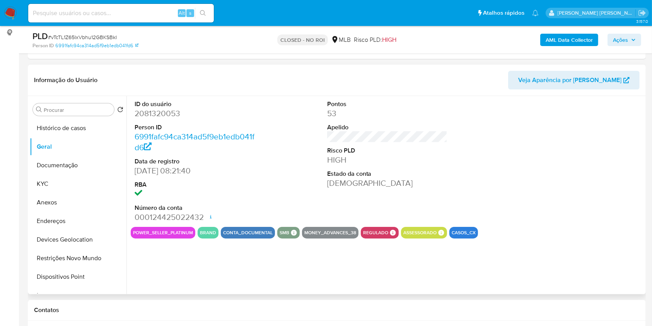
click at [163, 114] on dd "2081320053" at bounding box center [195, 113] width 121 height 11
copy dd "2081320053"
click at [7, 13] on img at bounding box center [10, 13] width 13 height 13
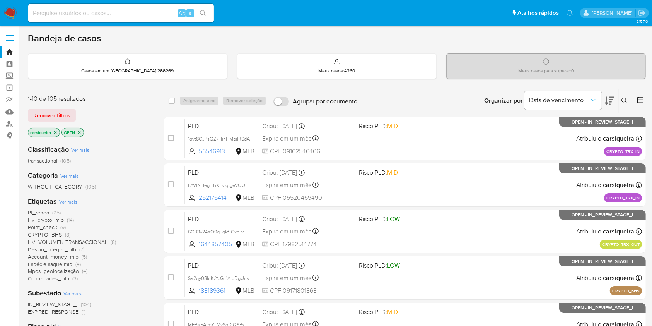
click at [9, 15] on img at bounding box center [10, 13] width 13 height 13
click at [80, 132] on icon "close-filter" at bounding box center [79, 132] width 5 height 5
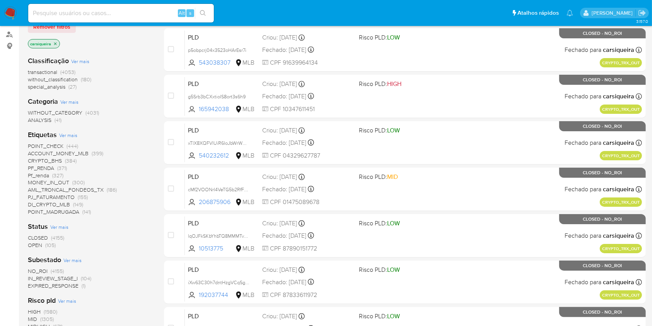
scroll to position [103, 0]
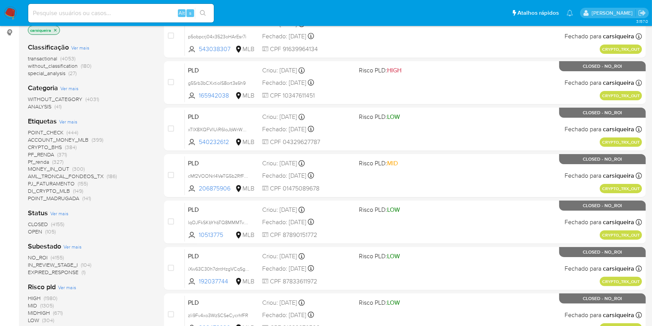
click at [56, 253] on span "(4155)" at bounding box center [57, 257] width 13 height 8
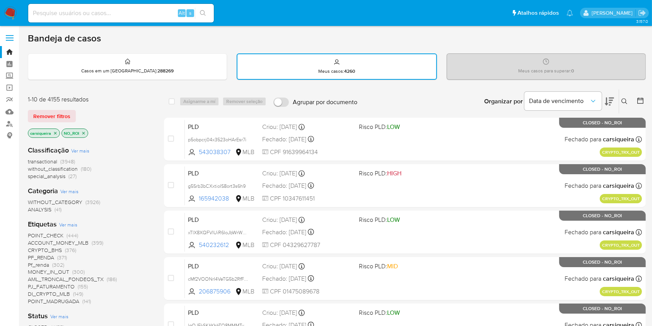
click at [642, 99] on icon at bounding box center [641, 101] width 8 height 8
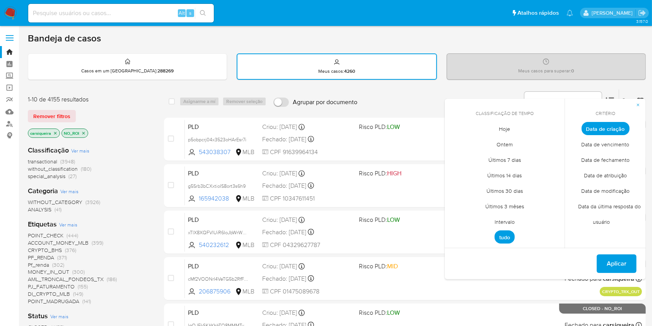
click at [607, 159] on span "Data de fechamento" at bounding box center [605, 160] width 65 height 16
click at [506, 128] on span "Hoje" at bounding box center [504, 129] width 27 height 16
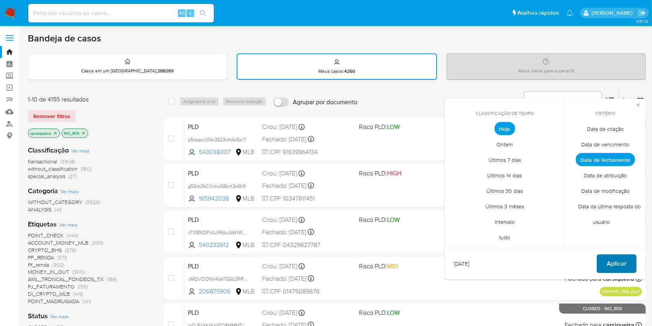
click at [616, 257] on span "Aplicar" at bounding box center [617, 263] width 20 height 17
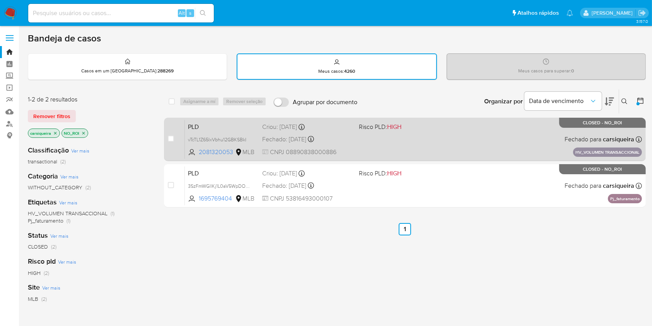
click at [381, 147] on div "PLD vTcTL1Z65IxVbhu12GBKSBkI 2081320053 MLB Risco PLD: HIGH Criou: [DATE] Criou…" at bounding box center [413, 139] width 457 height 39
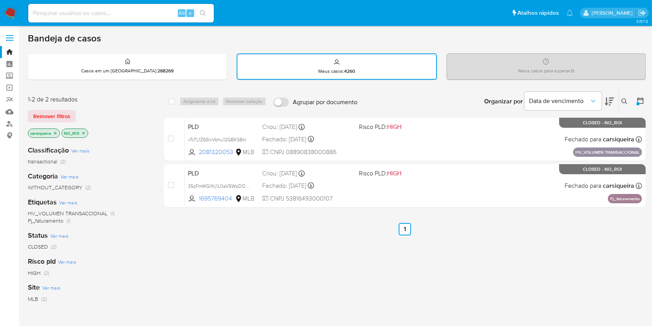
drag, startPoint x: 12, startPoint y: 12, endPoint x: 142, endPoint y: 91, distance: 152.5
click at [11, 12] on img at bounding box center [10, 13] width 13 height 13
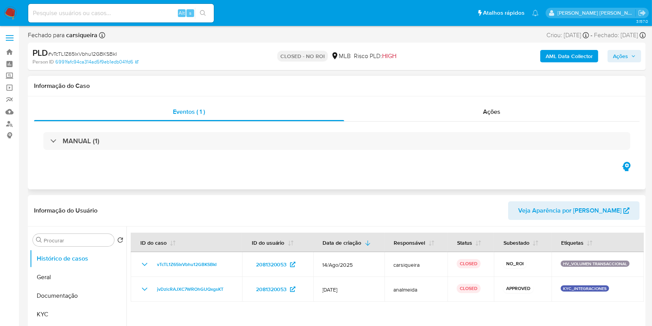
select select "10"
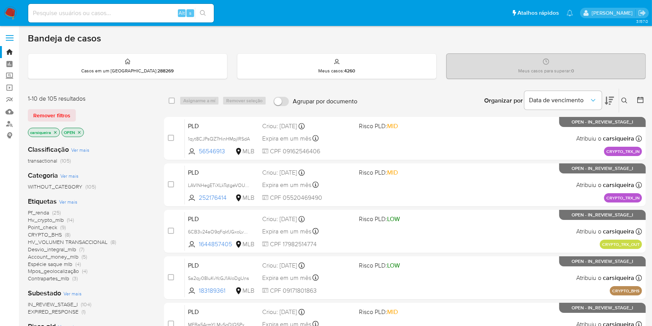
click at [13, 8] on img at bounding box center [10, 13] width 13 height 13
click at [108, 10] on input at bounding box center [121, 13] width 186 height 10
paste input "TMkqCwRGZ3eL65n4G3OdcRCj"
type input "TMkqCwRGZ3eL65n4G3OdcRCj"
click at [209, 11] on button "search-icon" at bounding box center [203, 13] width 16 height 11
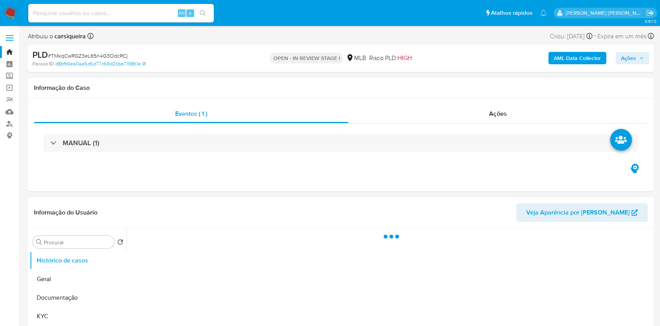
select select "10"
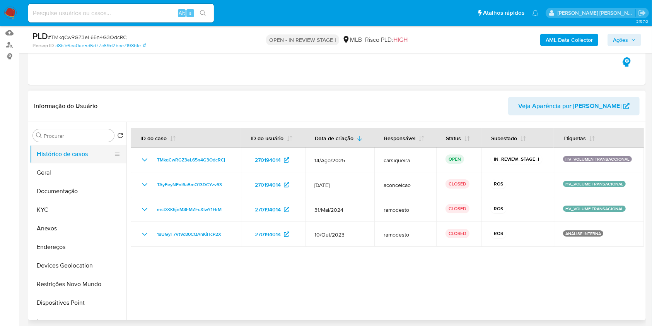
scroll to position [103, 0]
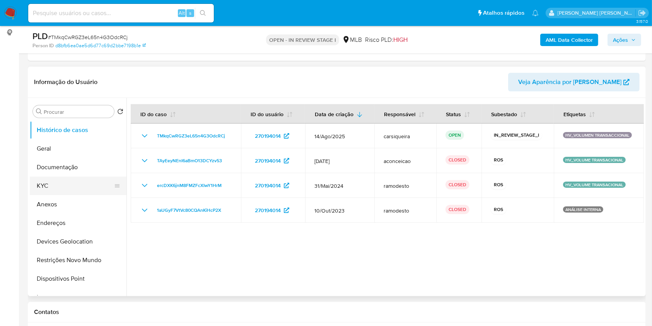
click at [55, 181] on button "KYC" at bounding box center [75, 185] width 91 height 19
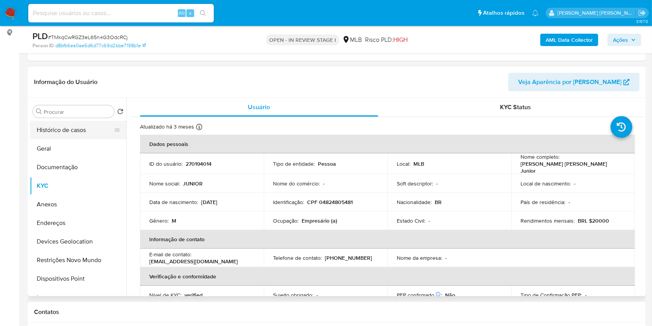
click at [51, 123] on button "Histórico de casos" at bounding box center [75, 130] width 91 height 19
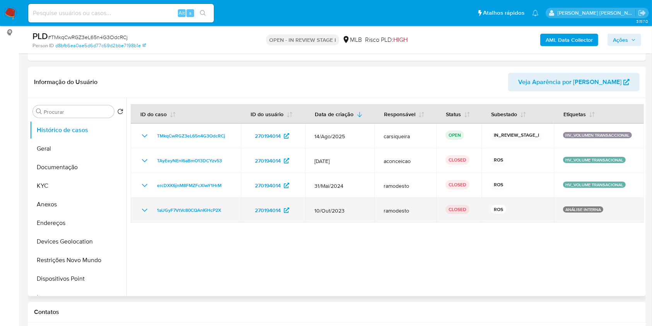
click at [146, 209] on icon "Mostrar/Ocultar" at bounding box center [144, 210] width 5 height 3
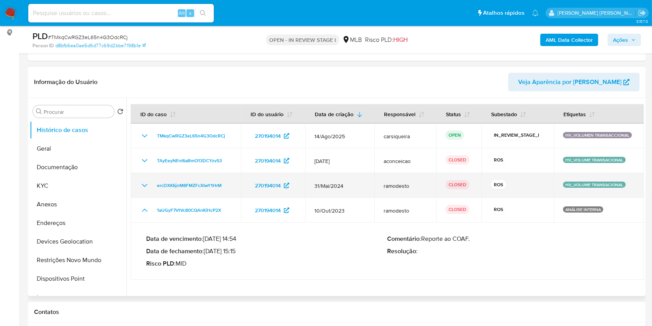
click at [145, 189] on icon "Mostrar/Ocultar" at bounding box center [144, 185] width 9 height 9
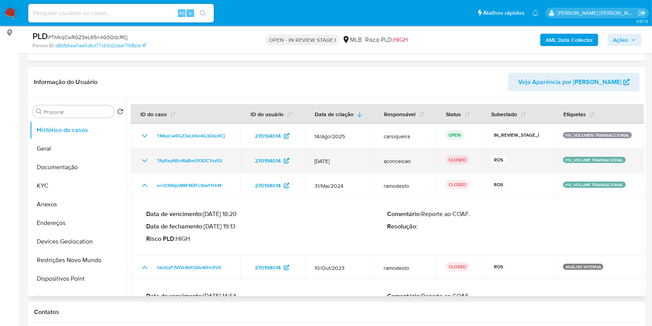
click at [146, 162] on icon "Mostrar/Ocultar" at bounding box center [144, 160] width 9 height 9
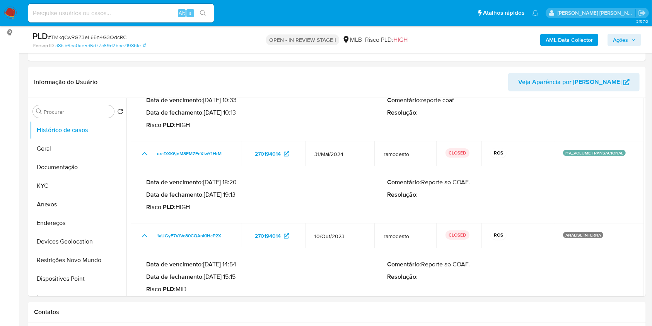
scroll to position [90, 0]
drag, startPoint x: 234, startPoint y: 276, endPoint x: 207, endPoint y: 276, distance: 27.1
click at [207, 276] on p "Data de fechamento : [DATE] 15:15" at bounding box center [266, 276] width 241 height 8
drag, startPoint x: 239, startPoint y: 190, endPoint x: 207, endPoint y: 194, distance: 32.7
click at [207, 194] on p "Data de fechamento : [DATE] 19:13" at bounding box center [266, 194] width 241 height 8
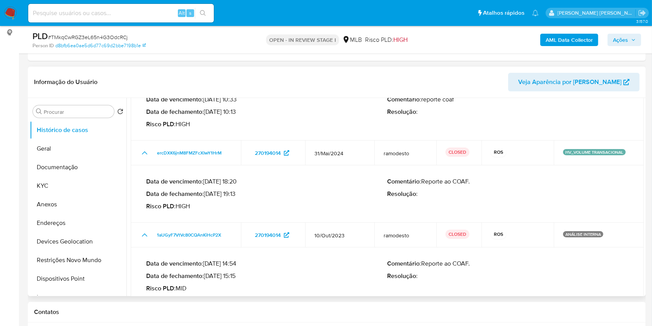
drag, startPoint x: 207, startPoint y: 110, endPoint x: 236, endPoint y: 110, distance: 29.0
click at [236, 110] on p "Data de fechamento : 12/12/2024 10:13" at bounding box center [266, 112] width 241 height 8
click at [87, 162] on button "Documentação" at bounding box center [75, 167] width 91 height 19
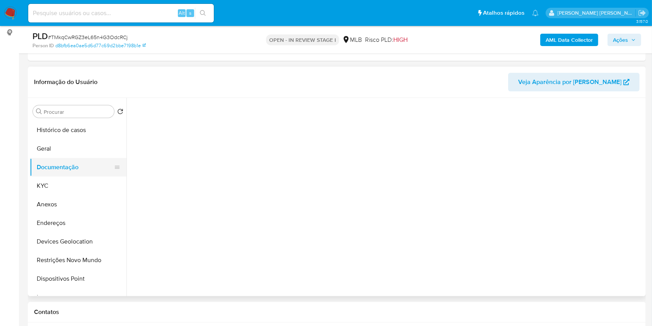
scroll to position [0, 0]
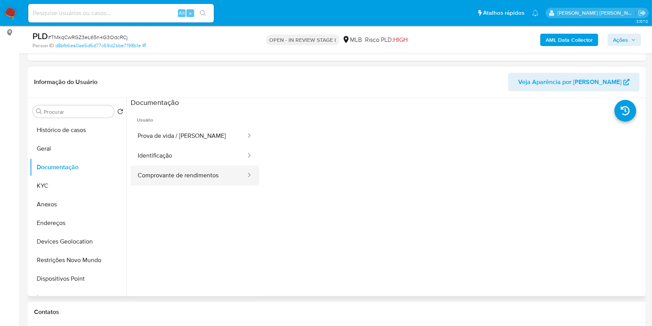
click at [184, 174] on button "Comprovante de rendimentos" at bounding box center [189, 176] width 116 height 20
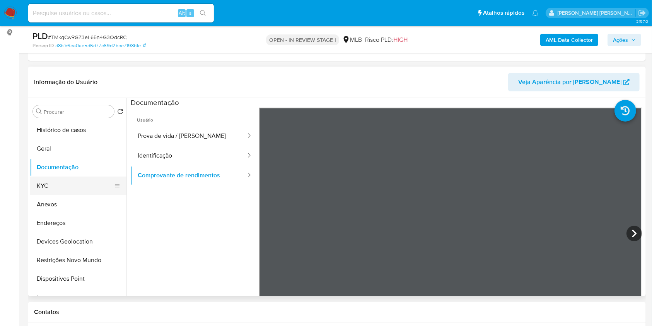
click at [71, 187] on button "KYC" at bounding box center [75, 185] width 91 height 19
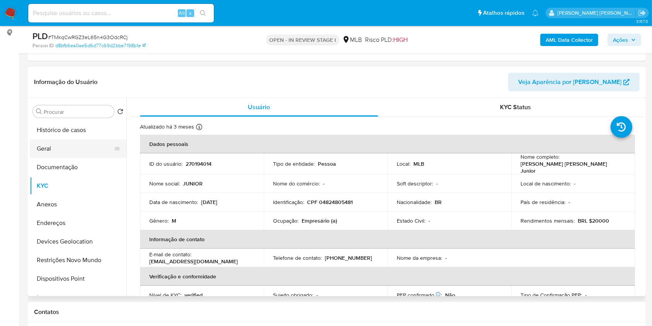
click at [65, 147] on button "Geral" at bounding box center [75, 148] width 91 height 19
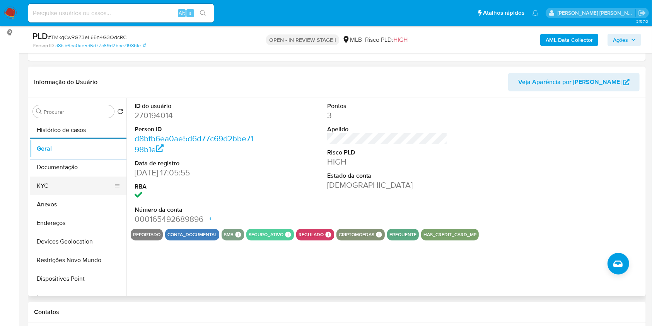
click at [62, 186] on button "KYC" at bounding box center [75, 185] width 91 height 19
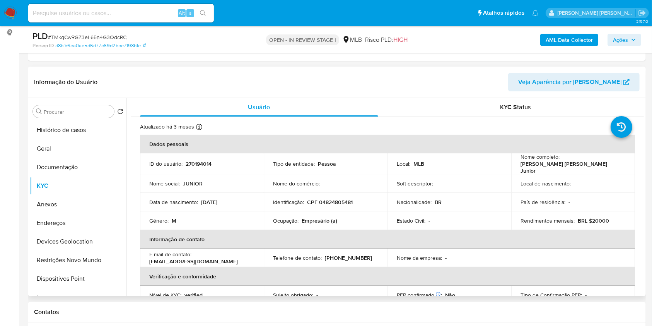
click at [338, 195] on td "Identificação : CPF 04824805481" at bounding box center [326, 202] width 124 height 19
click at [342, 198] on p "CPF 04824805481" at bounding box center [330, 201] width 46 height 7
copy p "04824805481"
drag, startPoint x: 609, startPoint y: 166, endPoint x: 516, endPoint y: 168, distance: 92.9
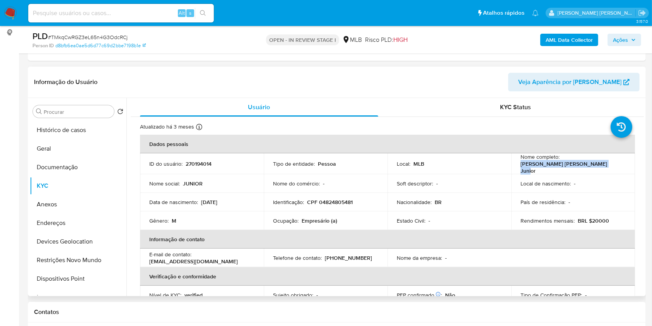
click at [516, 168] on td "Nome completo : Manoel Francisco Ferreira Junior" at bounding box center [573, 163] width 124 height 21
copy p "Manoel Francisco Ferreira Junior"
click at [347, 193] on td "Identificação : CPF 04824805481" at bounding box center [326, 202] width 124 height 19
click at [347, 200] on p "CPF 04824805481" at bounding box center [330, 201] width 46 height 7
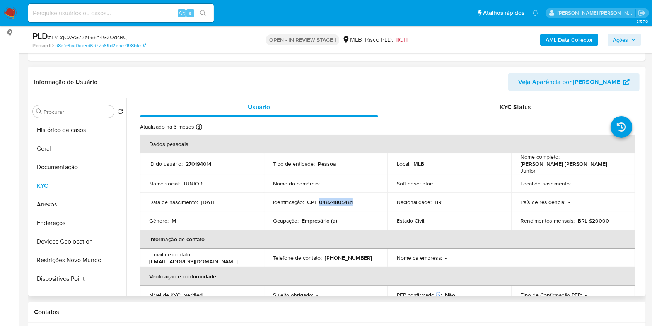
click at [347, 200] on p "CPF 04824805481" at bounding box center [330, 201] width 46 height 7
copy p "04824805481"
click at [74, 147] on button "Geral" at bounding box center [75, 148] width 91 height 19
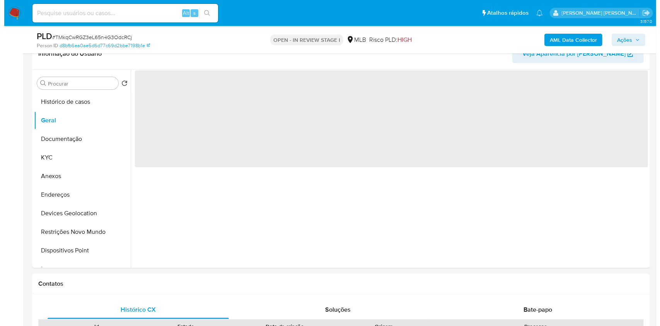
scroll to position [138, 0]
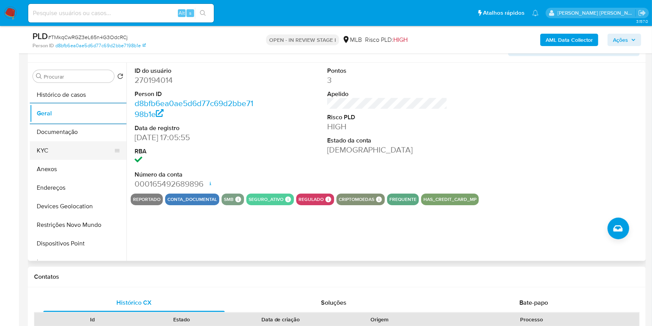
click at [56, 144] on button "KYC" at bounding box center [75, 150] width 91 height 19
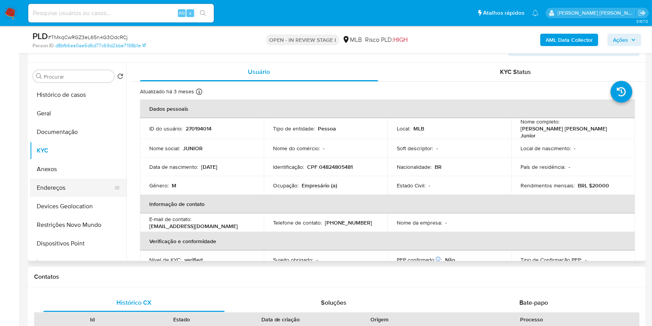
click at [79, 188] on button "Endereços" at bounding box center [75, 187] width 91 height 19
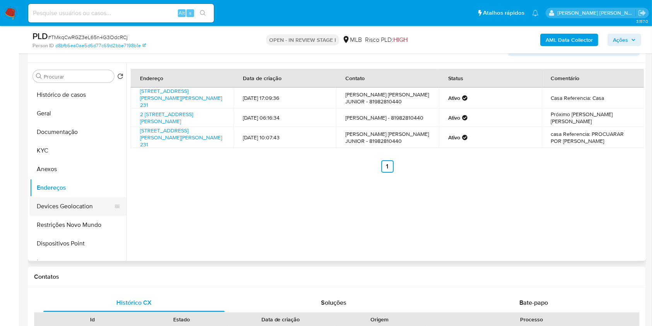
click at [66, 205] on button "Devices Geolocation" at bounding box center [75, 206] width 91 height 19
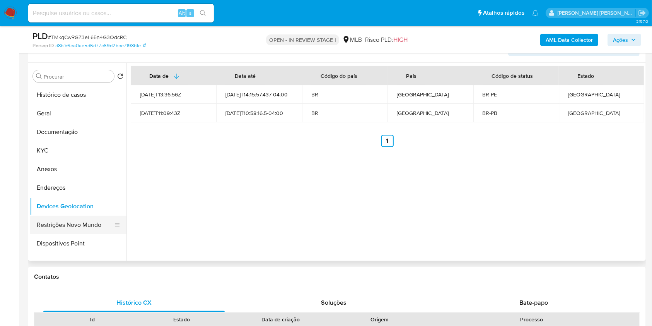
click at [66, 222] on button "Restrições Novo Mundo" at bounding box center [75, 224] width 91 height 19
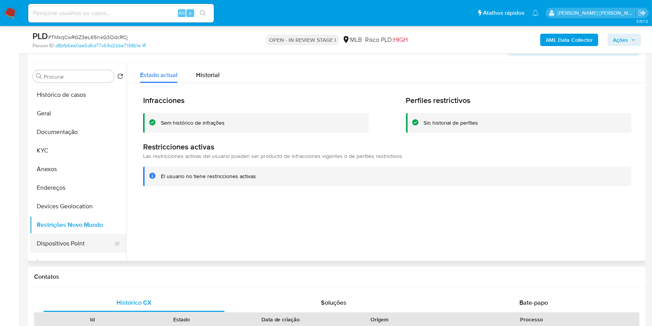
click at [89, 244] on button "Dispositivos Point" at bounding box center [75, 243] width 91 height 19
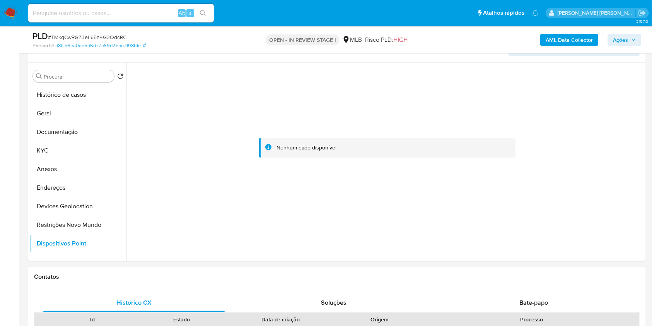
click at [624, 36] on span "Ações" at bounding box center [620, 40] width 15 height 12
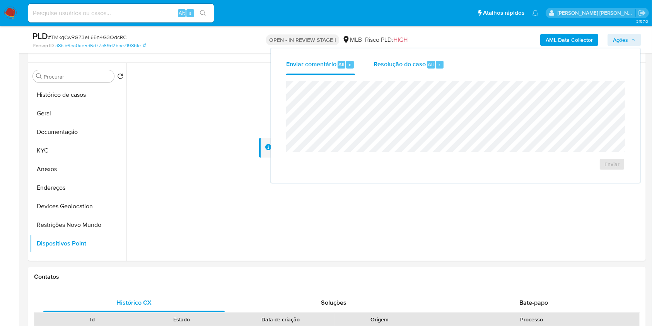
click at [400, 67] on span "Resolução do caso" at bounding box center [400, 64] width 52 height 9
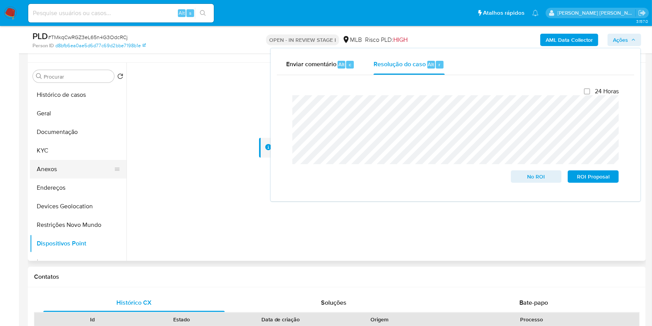
click at [52, 168] on button "Anexos" at bounding box center [75, 169] width 91 height 19
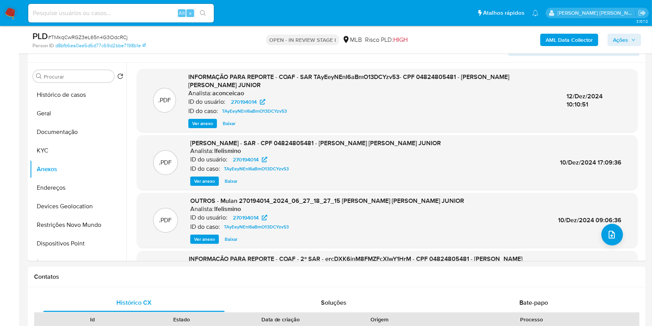
click at [573, 39] on b "AML Data Collector" at bounding box center [569, 40] width 47 height 12
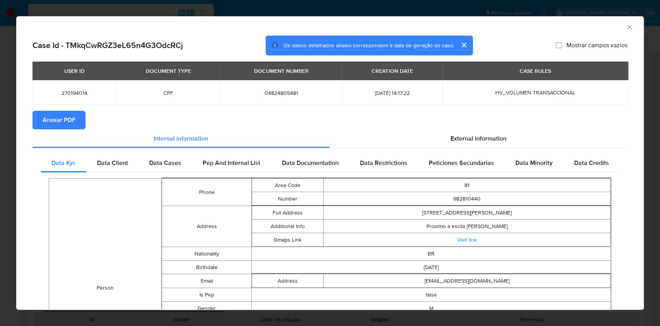
click at [49, 119] on span "Anexar PDF" at bounding box center [59, 119] width 33 height 17
click at [0, 149] on div "AML Data Collector Case Id - TMkqCwRGZ3eL65n4G3OdcRCj Os dados detalhados abaix…" at bounding box center [330, 163] width 660 height 326
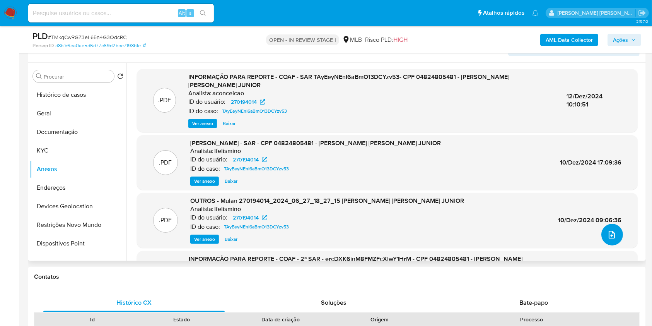
click at [610, 234] on icon "upload-file" at bounding box center [611, 234] width 9 height 9
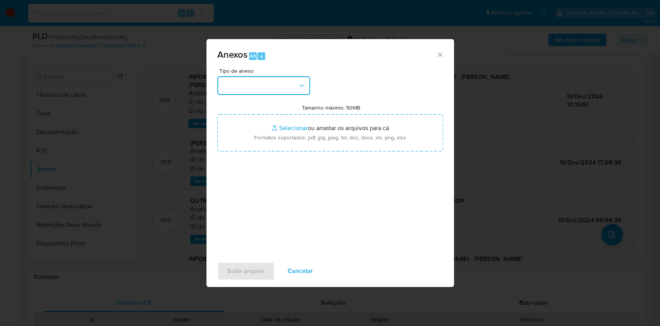
click at [257, 83] on button "button" at bounding box center [263, 85] width 93 height 19
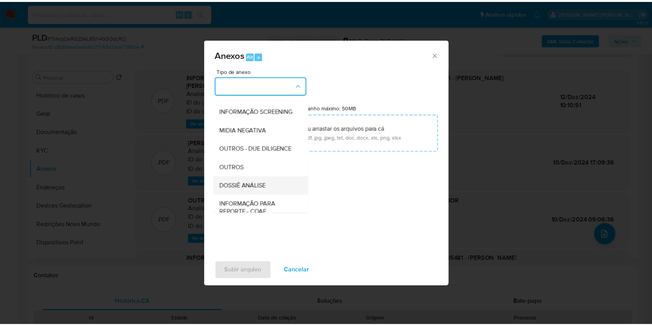
scroll to position [119, 0]
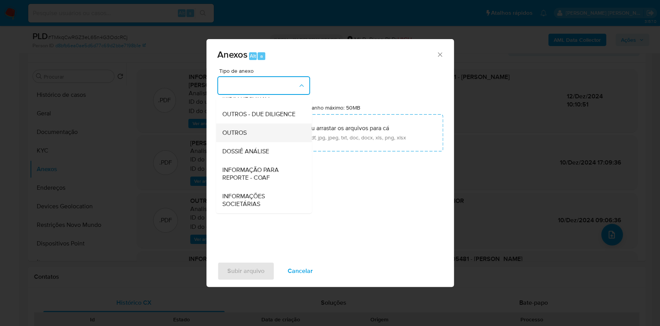
click at [248, 128] on div "OUTROS" at bounding box center [261, 132] width 79 height 19
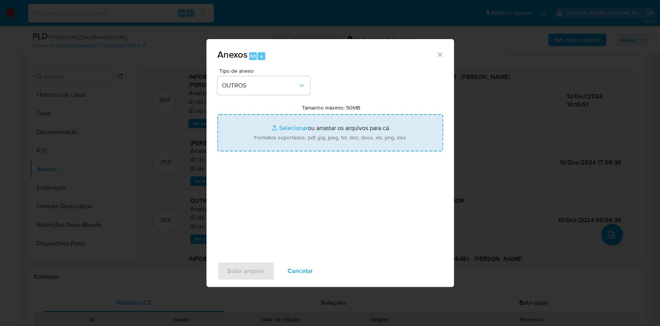
click at [280, 126] on input "Tamanho máximo: 50MB Selecionar arquivos" at bounding box center [330, 132] width 226 height 37
type input "C:\fakepath\4º SAR - CPF 04824805481 - MANOEL FRANCISCO FERREIRA JUNIOR - Docum…"
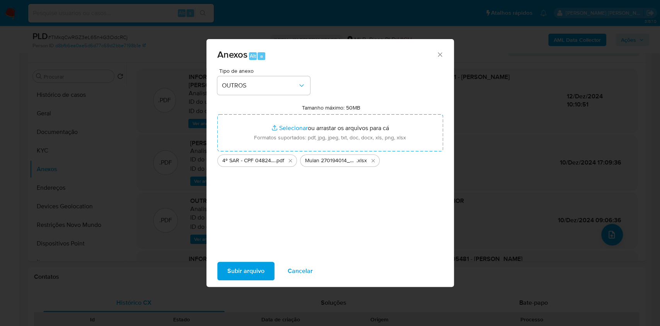
click at [252, 276] on span "Subir arquivo" at bounding box center [245, 270] width 37 height 17
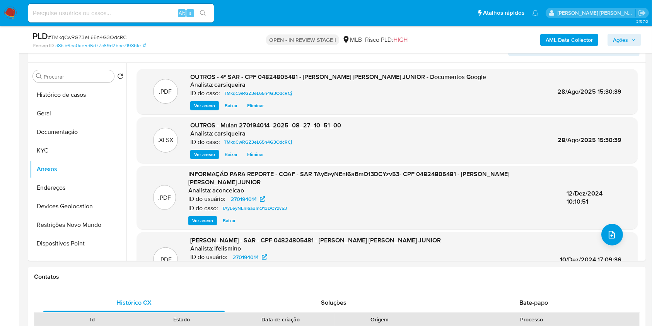
click at [631, 40] on span "Ações" at bounding box center [624, 39] width 23 height 11
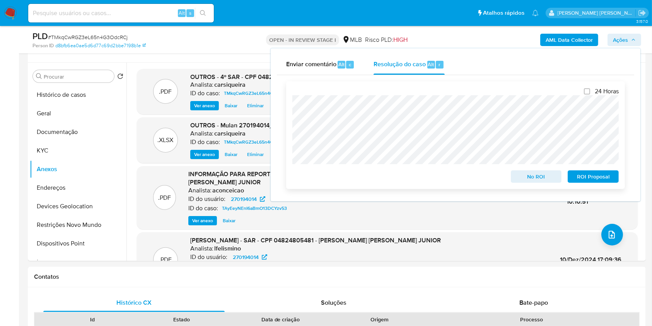
click at [598, 169] on div "ROI Proposal" at bounding box center [592, 174] width 54 height 15
click at [600, 180] on span "ROI Proposal" at bounding box center [593, 176] width 40 height 11
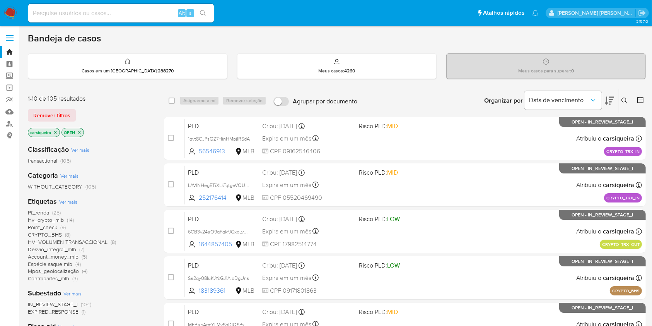
click at [117, 11] on input at bounding box center [121, 13] width 186 height 10
paste input "1423046011"
type input "1423046011"
click at [194, 18] on div "1423046011 Alt s" at bounding box center [121, 13] width 186 height 19
click at [204, 13] on icon "search-icon" at bounding box center [203, 13] width 6 height 6
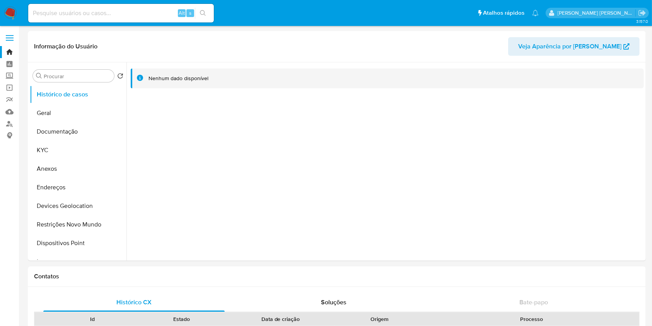
select select "10"
click at [77, 142] on button "KYC" at bounding box center [75, 150] width 91 height 19
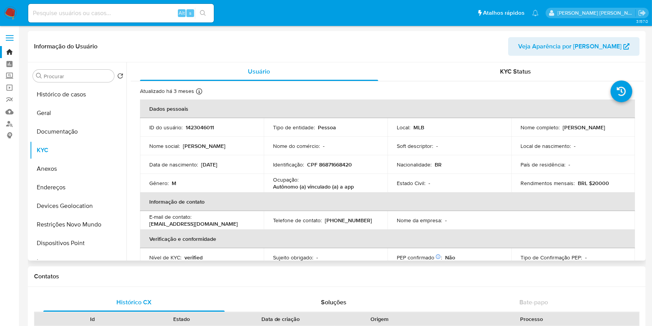
click at [338, 162] on p "CPF 86871668420" at bounding box center [329, 164] width 45 height 7
copy p "86871668420"
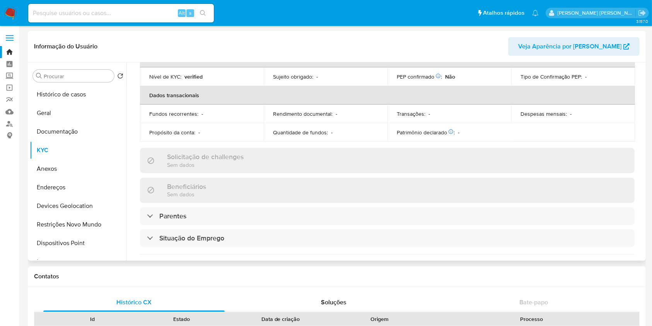
scroll to position [337, 0]
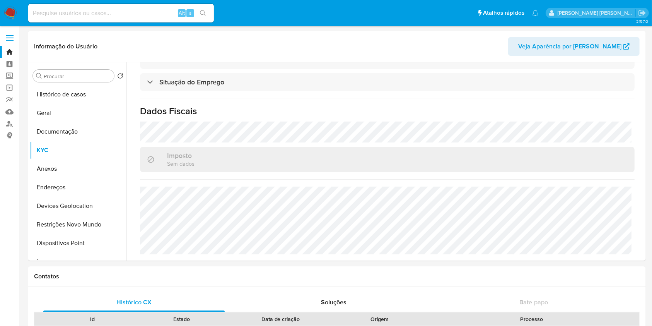
click at [131, 9] on input at bounding box center [121, 13] width 186 height 10
paste input "1025399171"
type input "1025399171"
click at [206, 8] on button "search-icon" at bounding box center [203, 13] width 16 height 11
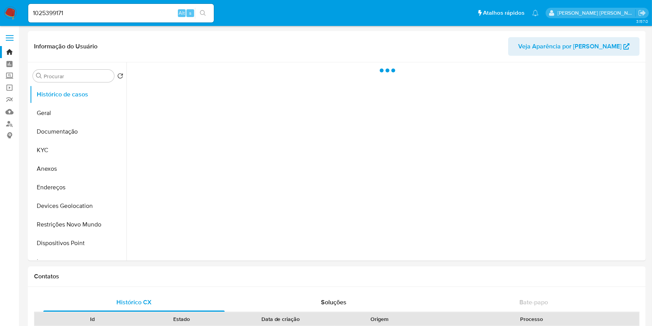
select select "10"
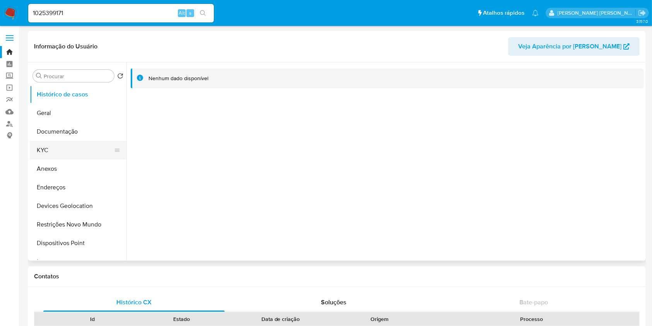
click at [50, 145] on button "KYC" at bounding box center [75, 150] width 91 height 19
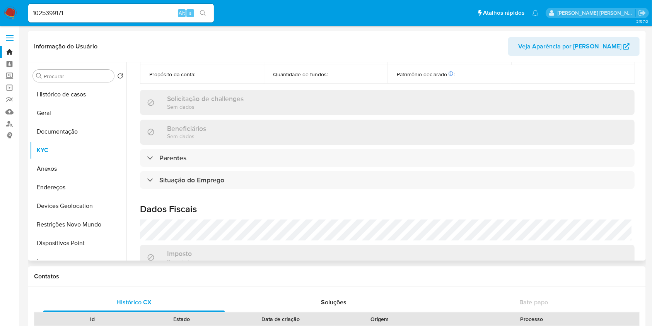
scroll to position [337, 0]
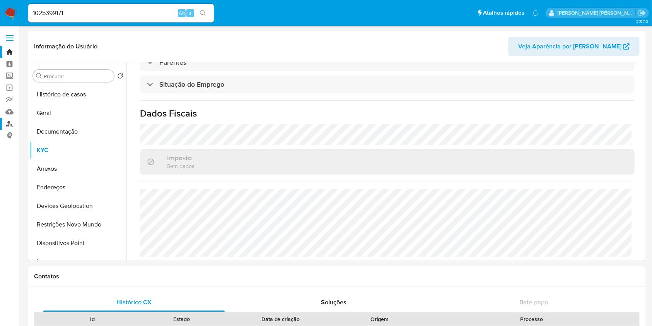
click at [10, 123] on link "Localizador de pessoas" at bounding box center [46, 124] width 92 height 12
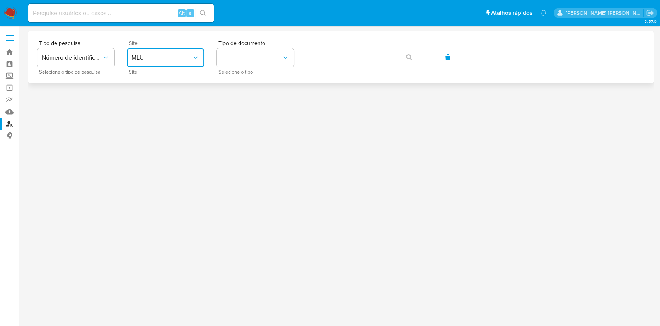
click at [164, 59] on span "MLU" at bounding box center [162, 58] width 60 height 8
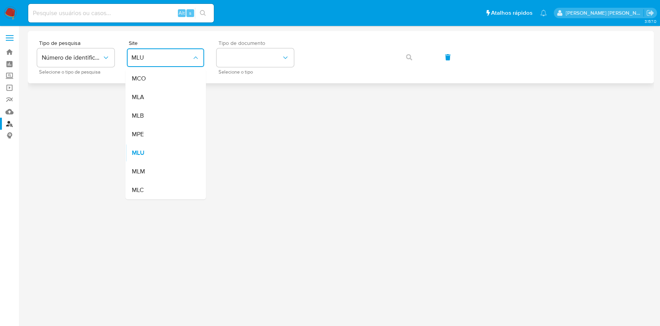
drag, startPoint x: 169, startPoint y: 113, endPoint x: 261, endPoint y: 69, distance: 101.7
click at [169, 114] on div "MLB" at bounding box center [163, 115] width 63 height 19
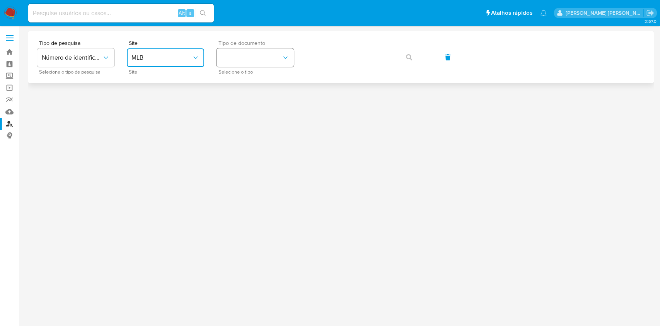
click at [260, 53] on button "identificationType" at bounding box center [255, 57] width 77 height 19
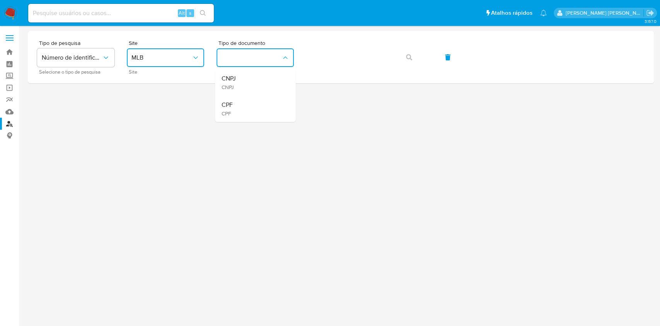
drag, startPoint x: 248, startPoint y: 106, endPoint x: 269, endPoint y: 101, distance: 22.2
click at [248, 107] on div "CPF CPF" at bounding box center [252, 109] width 63 height 26
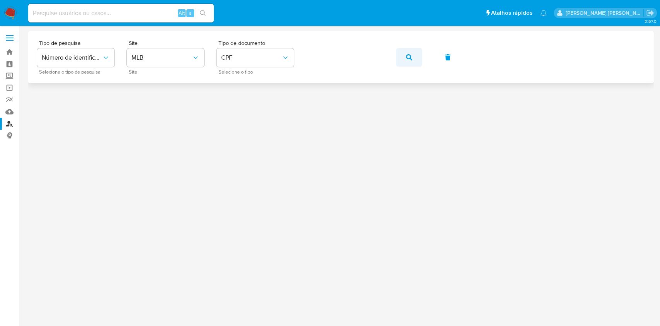
click at [406, 55] on icon "button" at bounding box center [409, 57] width 6 height 6
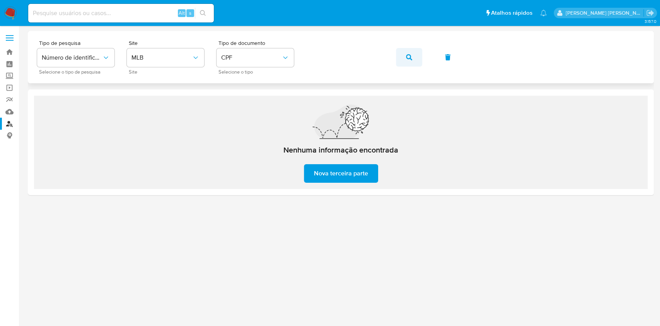
click at [410, 52] on span "button" at bounding box center [409, 57] width 6 height 17
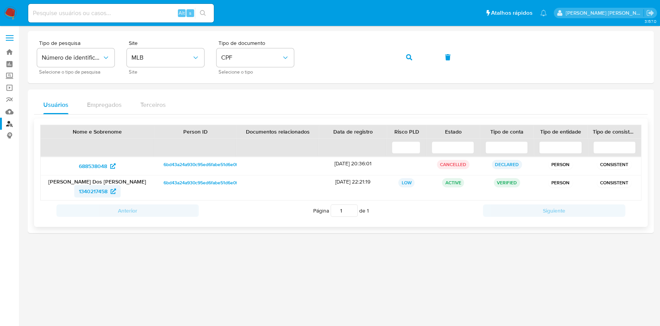
click at [98, 188] on span "1340217458" at bounding box center [93, 191] width 29 height 12
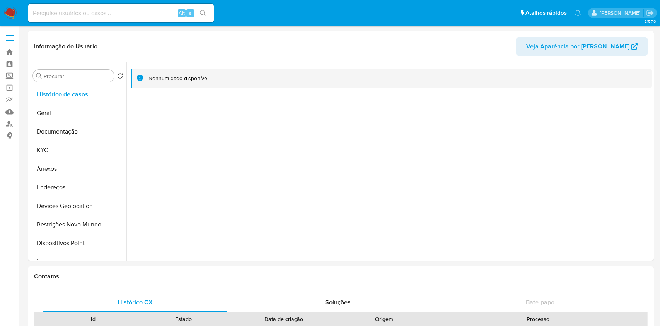
select select "10"
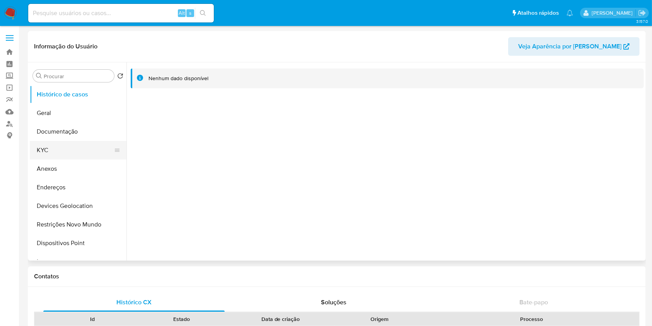
click at [55, 150] on button "KYC" at bounding box center [75, 150] width 91 height 19
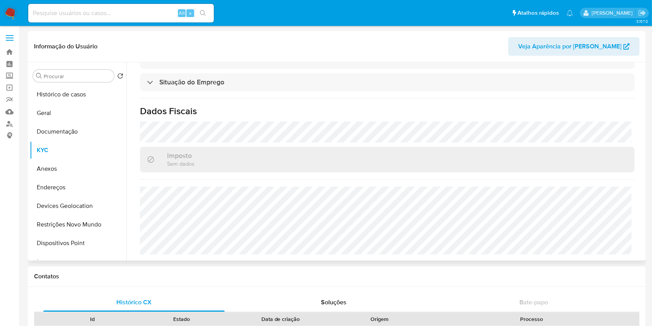
scroll to position [337, 0]
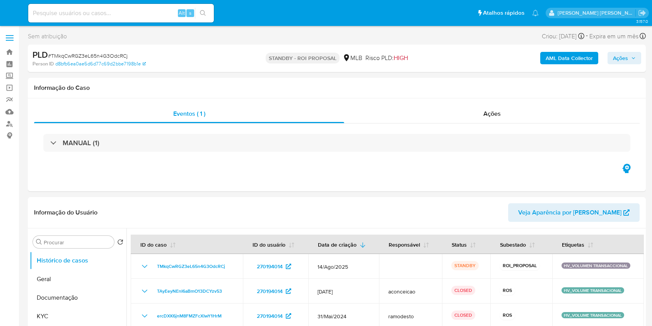
select select "10"
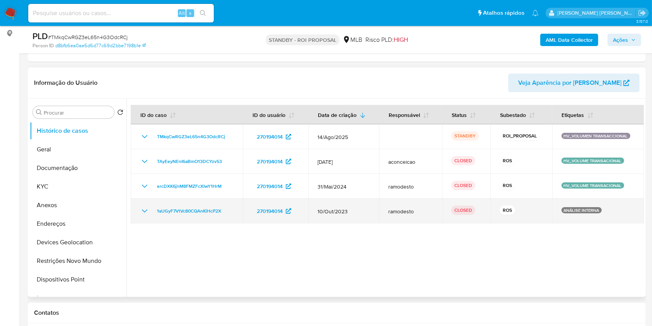
scroll to position [103, 0]
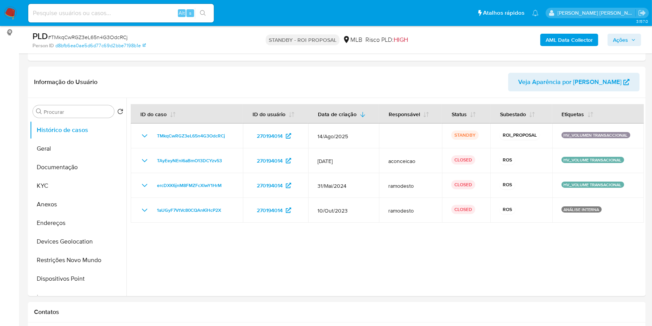
click at [617, 35] on span "Ações" at bounding box center [620, 40] width 15 height 12
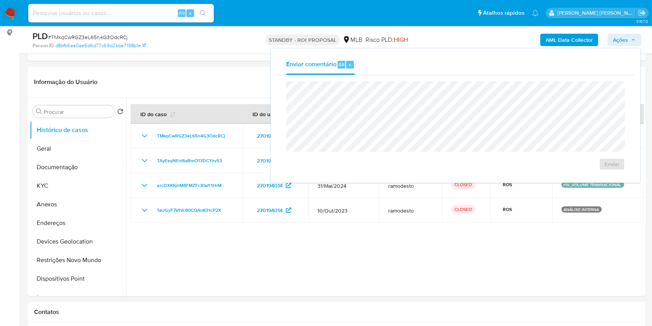
click at [101, 33] on span "# TMkqCwRGZ3eL65n4G3OdcRCj" at bounding box center [88, 37] width 80 height 8
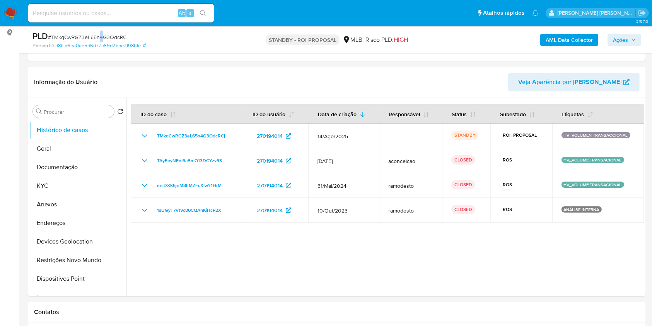
click at [101, 33] on span "# TMkqCwRGZ3eL65n4G3OdcRCj" at bounding box center [88, 37] width 80 height 8
click at [99, 39] on span "# TMkqCwRGZ3eL65n4G3OdcRCj" at bounding box center [88, 37] width 80 height 8
copy span "TMkqCwRGZ3eL65n4G3OdcRCj"
click at [15, 13] on img at bounding box center [10, 13] width 13 height 13
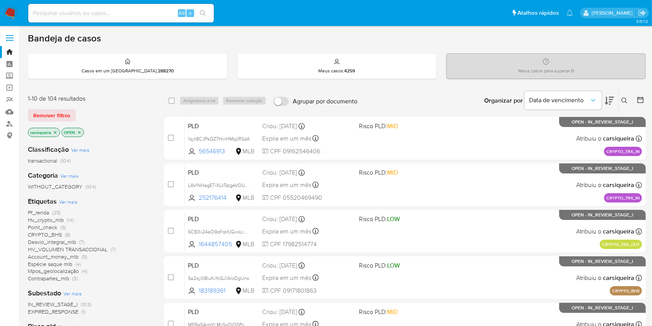
click at [140, 6] on div "Alt s" at bounding box center [121, 13] width 186 height 19
click at [142, 14] on input at bounding box center [121, 13] width 186 height 10
paste input "AxTRTCoz0oNrVGoaXkJeSl3f"
type input "AxTRTCoz0oNrVGoaXkJeSl3f"
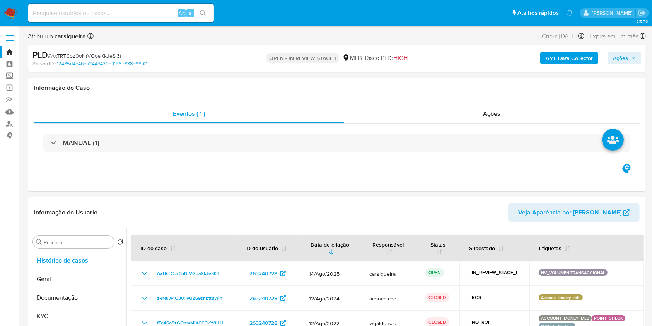
select select "10"
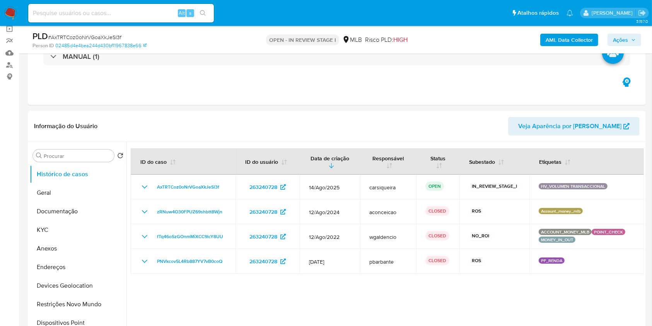
scroll to position [62, 0]
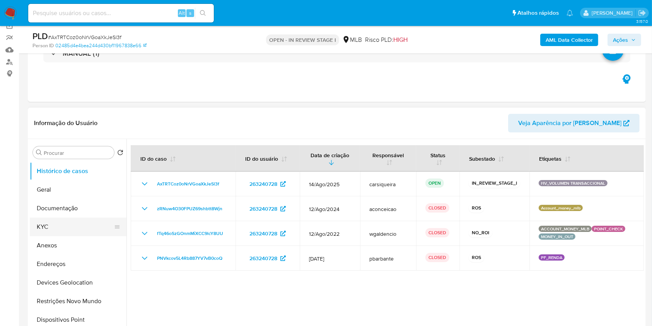
click at [44, 222] on button "KYC" at bounding box center [75, 226] width 91 height 19
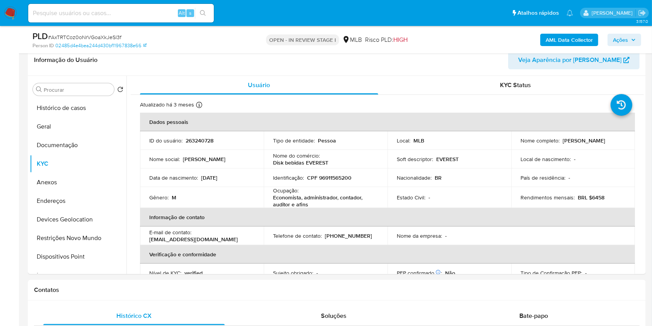
scroll to position [127, 0]
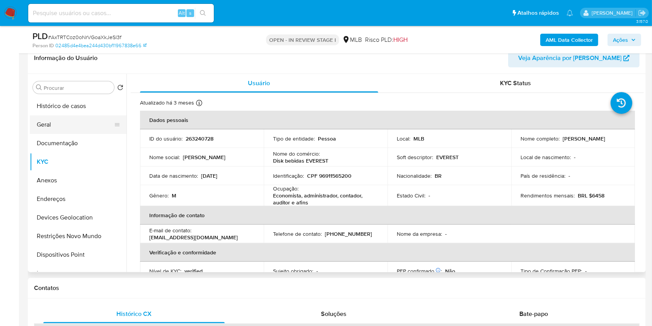
click at [65, 125] on button "Geral" at bounding box center [75, 124] width 91 height 19
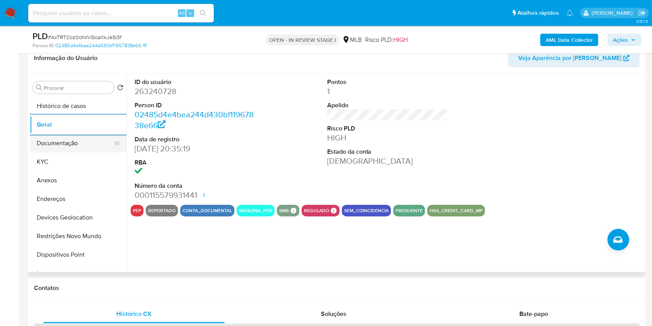
click at [50, 143] on button "Documentação" at bounding box center [75, 143] width 91 height 19
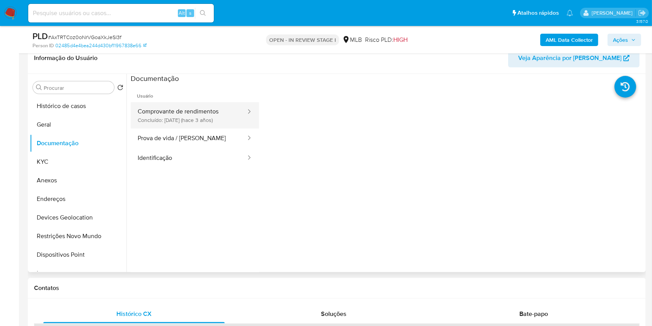
click at [169, 112] on button "Comprovante de rendimentos Concluído: [DATE] (hace 3 años)" at bounding box center [189, 115] width 116 height 26
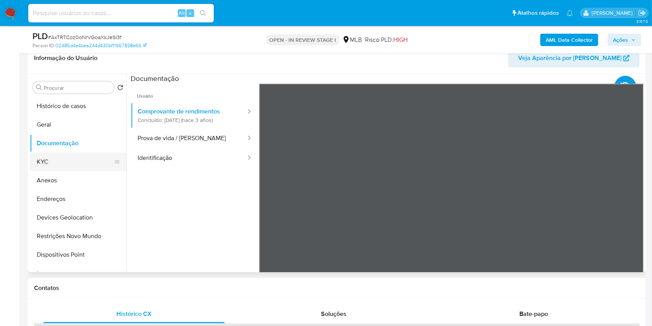
click at [60, 164] on button "KYC" at bounding box center [75, 161] width 91 height 19
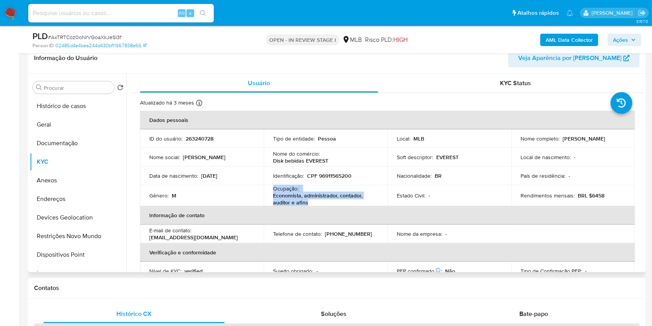
drag, startPoint x: 315, startPoint y: 200, endPoint x: 266, endPoint y: 190, distance: 49.8
click at [266, 190] on td "Ocupação : Economista, administrador, contador, auditor e afins" at bounding box center [326, 195] width 124 height 21
copy div "Ocupação : Economista, administrador, contador, auditor e afins"
click at [53, 104] on button "Histórico de casos" at bounding box center [75, 106] width 91 height 19
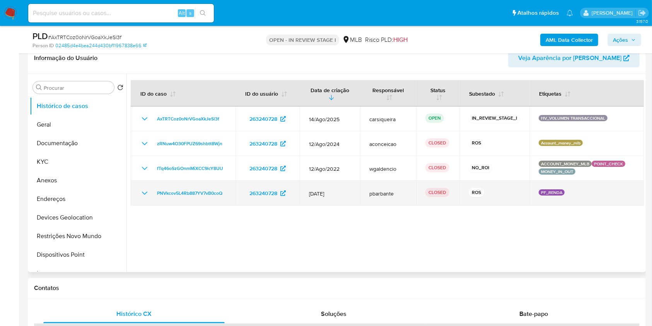
click at [144, 191] on icon "Mostrar/Ocultar" at bounding box center [144, 192] width 9 height 9
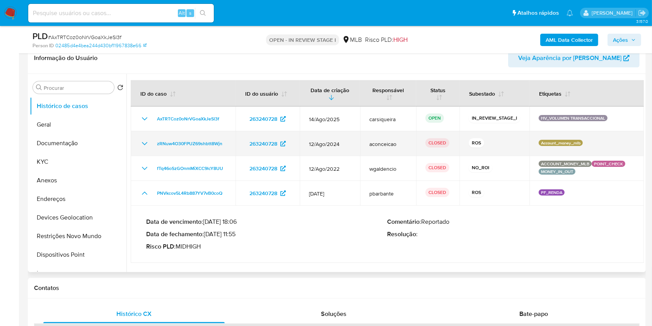
click at [141, 144] on icon "Mostrar/Ocultar" at bounding box center [144, 143] width 9 height 9
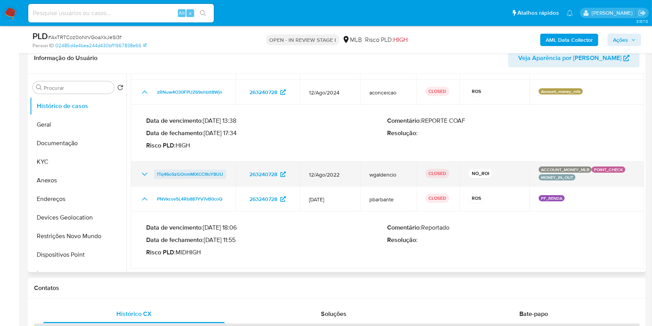
scroll to position [52, 0]
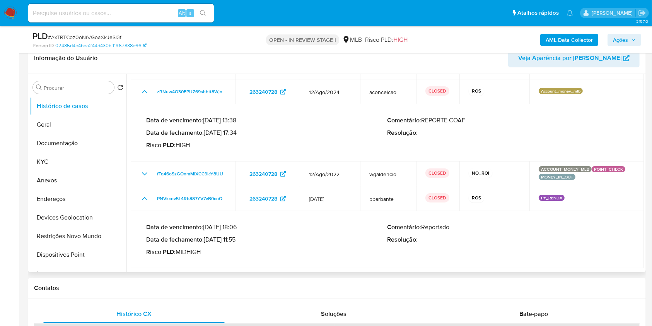
drag, startPoint x: 207, startPoint y: 239, endPoint x: 240, endPoint y: 241, distance: 33.3
click at [240, 241] on p "Data de fechamento : [DATE] 11:55" at bounding box center [266, 240] width 241 height 8
drag, startPoint x: 207, startPoint y: 134, endPoint x: 238, endPoint y: 134, distance: 31.0
click at [238, 134] on p "Data de fechamento : [DATE] 17:34" at bounding box center [266, 133] width 241 height 8
click at [77, 156] on button "KYC" at bounding box center [75, 161] width 91 height 19
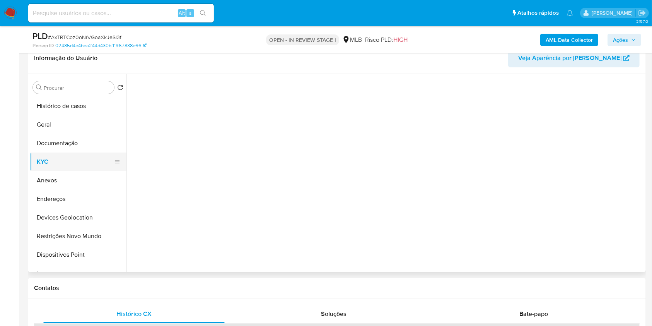
scroll to position [0, 0]
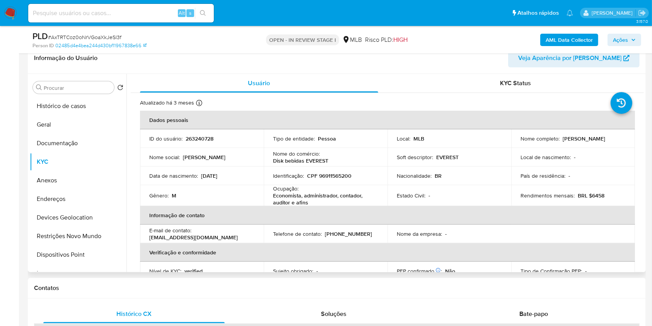
click at [382, 202] on td "Ocupação : Economista, administrador, contador, auditor e afins" at bounding box center [326, 195] width 124 height 21
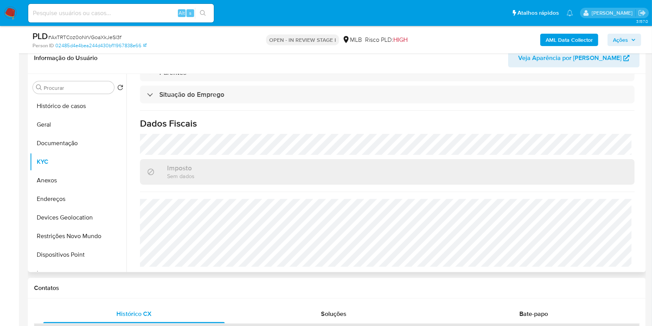
scroll to position [331, 0]
click at [580, 36] on b "AML Data Collector" at bounding box center [569, 40] width 47 height 12
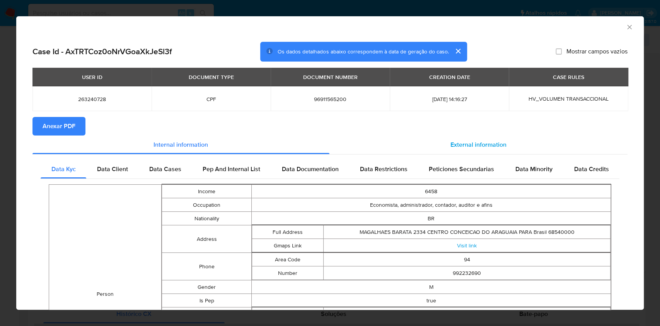
click at [493, 143] on span "External information" at bounding box center [479, 144] width 56 height 9
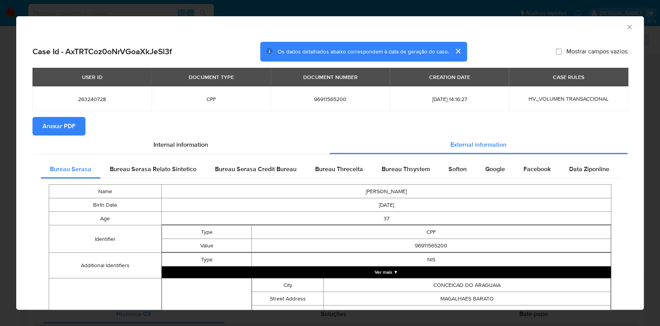
click at [50, 130] on span "Anexar PDF" at bounding box center [59, 126] width 33 height 17
click at [0, 231] on div "AML Data Collector Case Id - AxTRTCoz0oNrVGoaXkJeSl3f Os dados detalhados abaix…" at bounding box center [330, 163] width 660 height 326
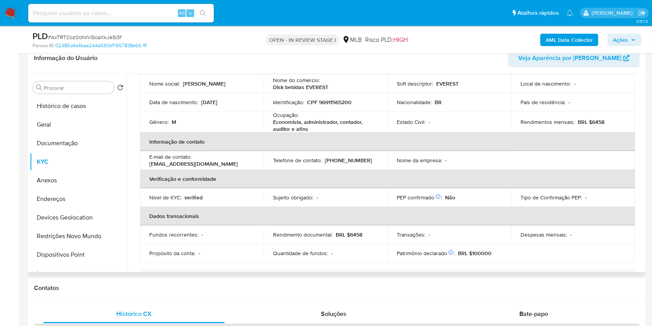
scroll to position [0, 0]
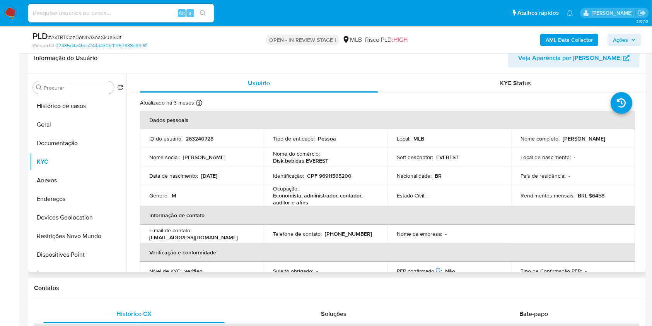
drag, startPoint x: 615, startPoint y: 137, endPoint x: 560, endPoint y: 137, distance: 54.5
click at [560, 137] on div "Nome completo : [PERSON_NAME]" at bounding box center [573, 138] width 105 height 7
copy p "[PERSON_NAME]"
click at [338, 177] on p "CPF 96911565200" at bounding box center [329, 175] width 44 height 7
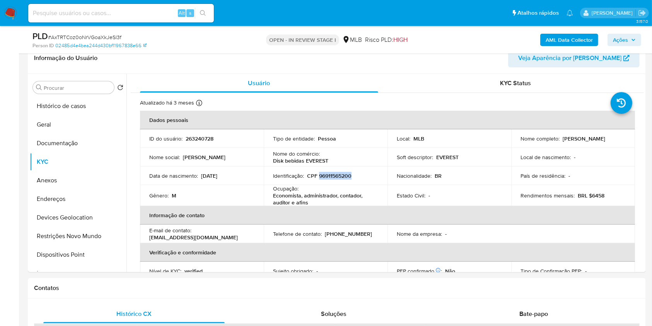
copy p "96911565200"
drag, startPoint x: 610, startPoint y: 139, endPoint x: 560, endPoint y: 139, distance: 49.5
click at [560, 139] on div "Nome completo : [PERSON_NAME]" at bounding box center [573, 138] width 105 height 7
copy p "[PERSON_NAME]"
click at [322, 176] on p "CPF 96911565200" at bounding box center [329, 175] width 44 height 7
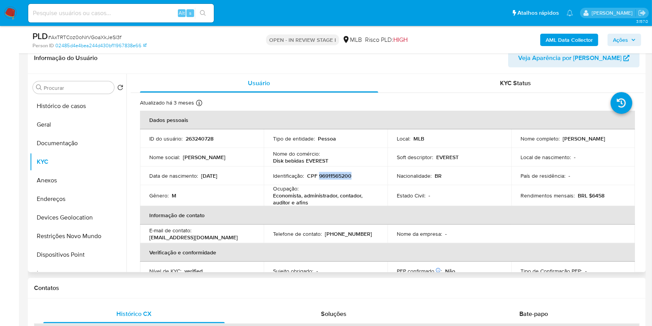
click at [322, 176] on p "CPF 96911565200" at bounding box center [329, 175] width 44 height 7
copy p "96911565200"
drag, startPoint x: 617, startPoint y: 136, endPoint x: 559, endPoint y: 141, distance: 59.0
click at [559, 141] on div "Nome completo : [PERSON_NAME]" at bounding box center [573, 138] width 105 height 7
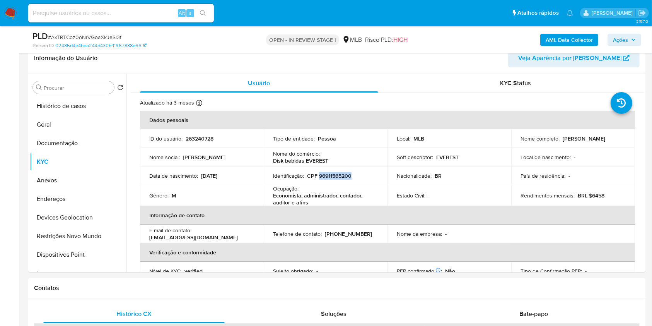
copy div "[PERSON_NAME]"
click at [67, 128] on button "Geral" at bounding box center [75, 124] width 91 height 19
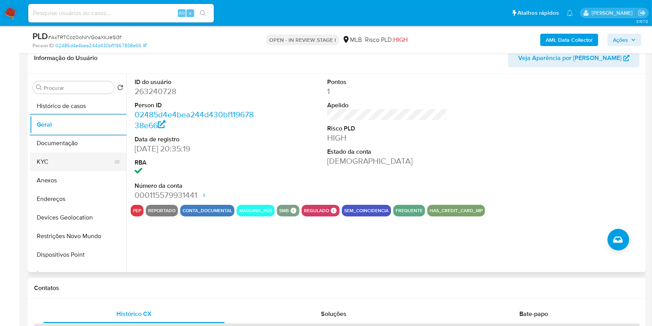
click at [58, 158] on button "KYC" at bounding box center [75, 161] width 91 height 19
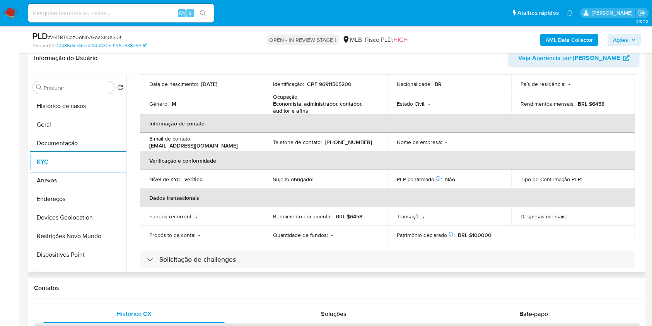
scroll to position [331, 0]
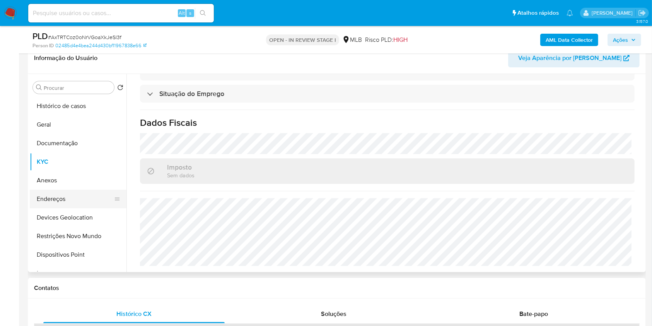
click at [67, 202] on button "Endereços" at bounding box center [75, 199] width 91 height 19
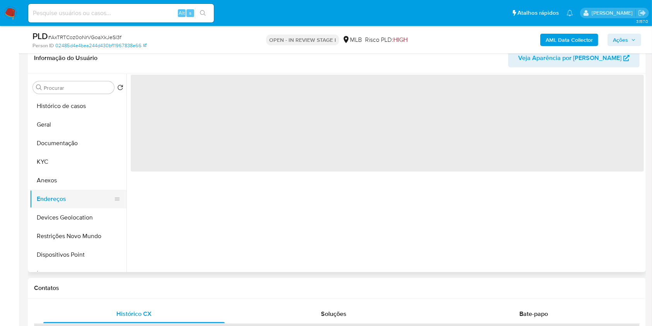
scroll to position [0, 0]
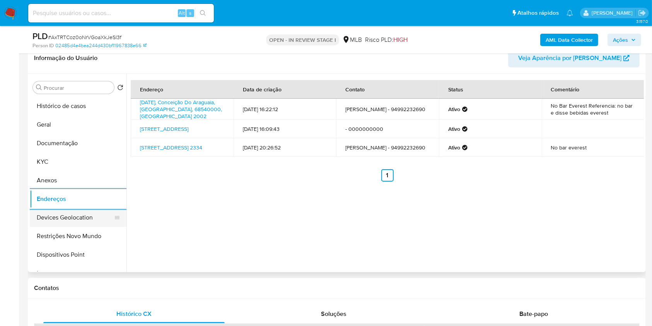
click at [77, 213] on button "Devices Geolocation" at bounding box center [75, 217] width 91 height 19
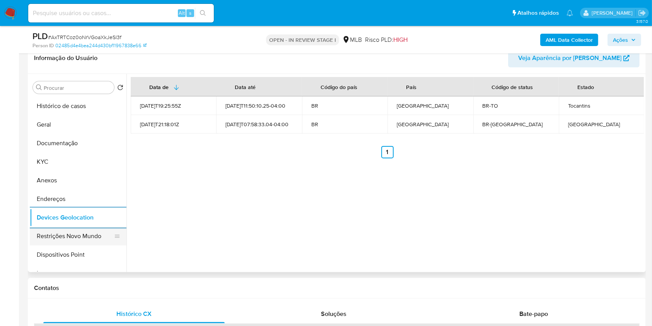
click at [64, 241] on button "Restrições Novo Mundo" at bounding box center [75, 236] width 91 height 19
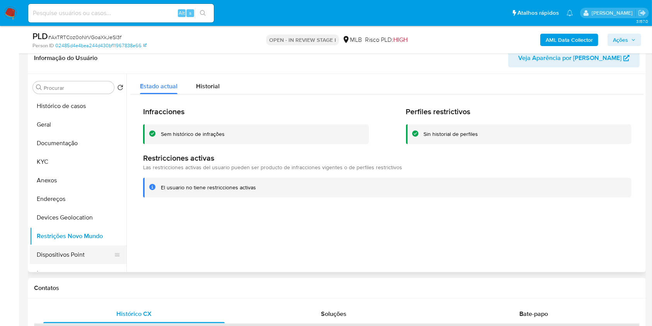
click at [88, 250] on button "Dispositivos Point" at bounding box center [75, 254] width 91 height 19
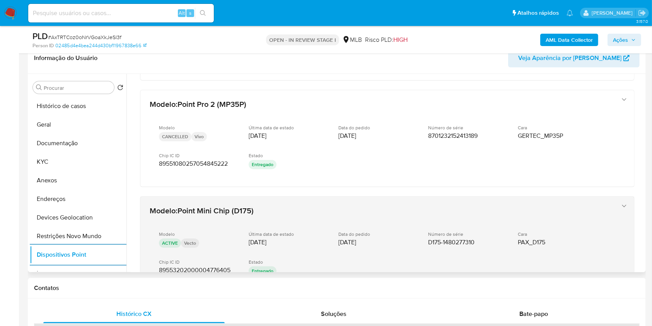
scroll to position [258, 0]
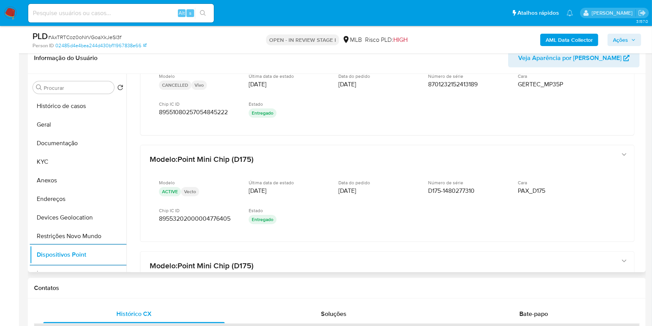
drag, startPoint x: 62, startPoint y: 182, endPoint x: 196, endPoint y: 244, distance: 147.4
click at [62, 182] on button "Anexos" at bounding box center [78, 180] width 97 height 19
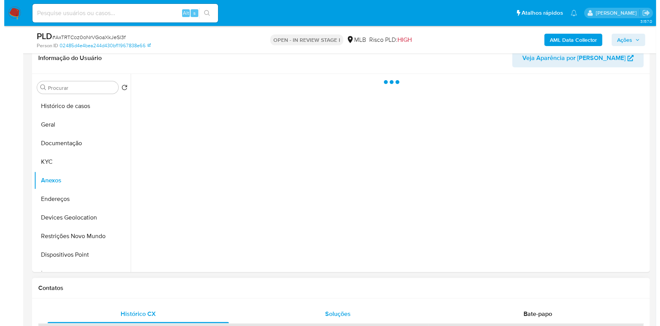
scroll to position [0, 0]
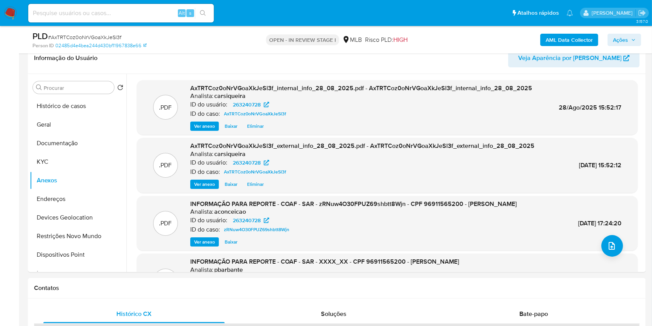
click at [623, 39] on span "Ações" at bounding box center [620, 40] width 15 height 12
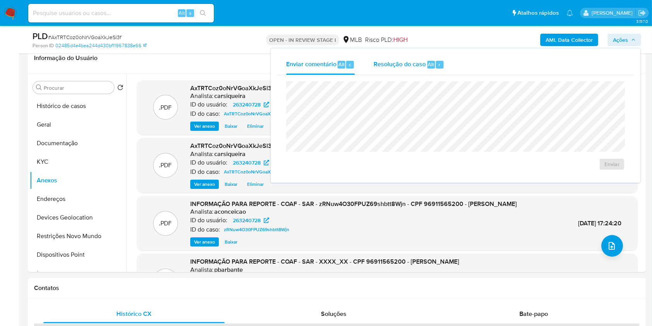
click at [418, 68] on span "Resolução do caso" at bounding box center [400, 64] width 52 height 9
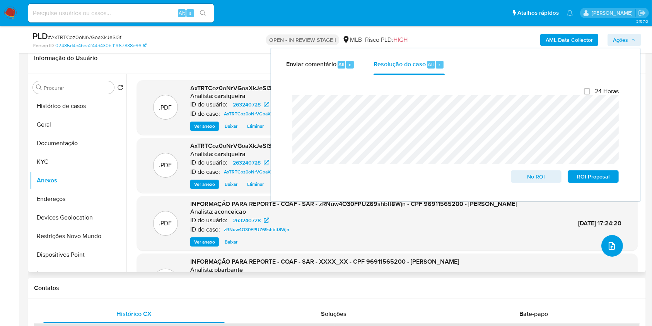
click at [611, 244] on icon "upload-file" at bounding box center [611, 245] width 9 height 9
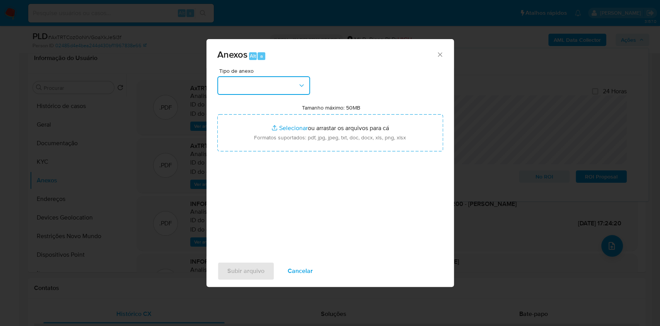
click at [246, 82] on button "button" at bounding box center [263, 85] width 93 height 19
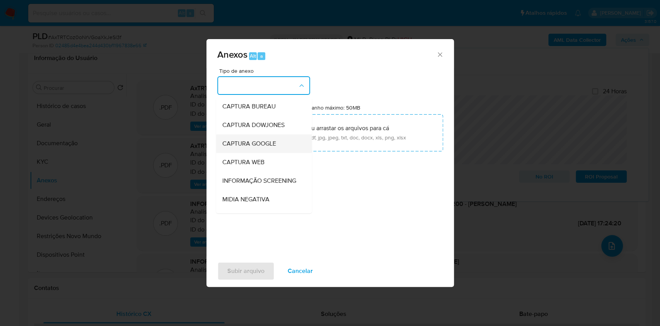
scroll to position [119, 0]
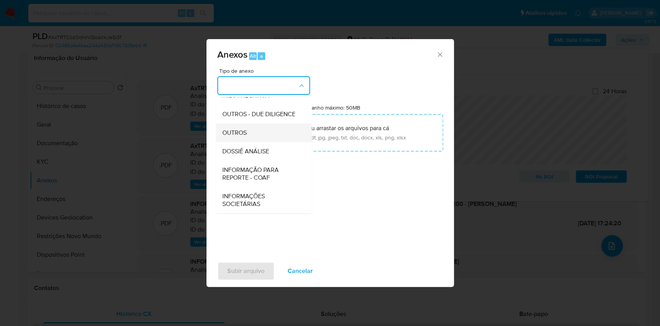
click at [238, 129] on span "OUTROS" at bounding box center [234, 133] width 24 height 8
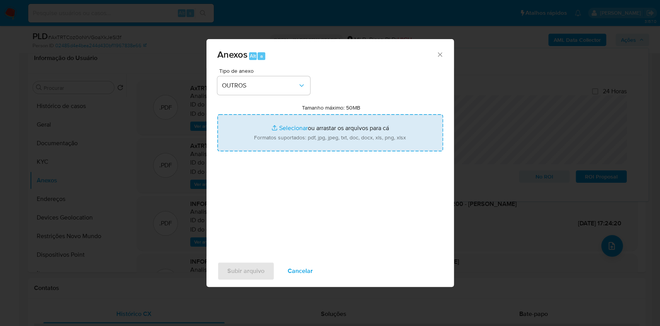
click at [289, 128] on input "Tamanho máximo: 50MB Selecionar arquivos" at bounding box center [330, 132] width 226 height 37
type input "C:\fakepath\3º SAR - CPF 96911565200 - [PERSON_NAME] - Documentos Google.pdf"
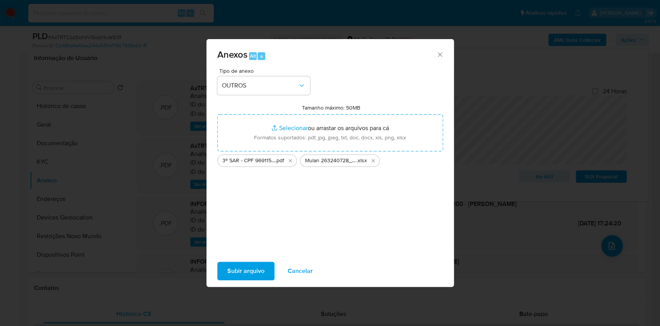
click at [241, 268] on span "Subir arquivo" at bounding box center [245, 270] width 37 height 17
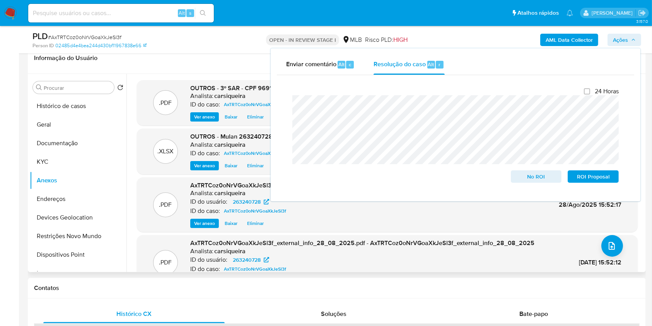
click at [257, 115] on span "Eliminar" at bounding box center [255, 117] width 17 height 8
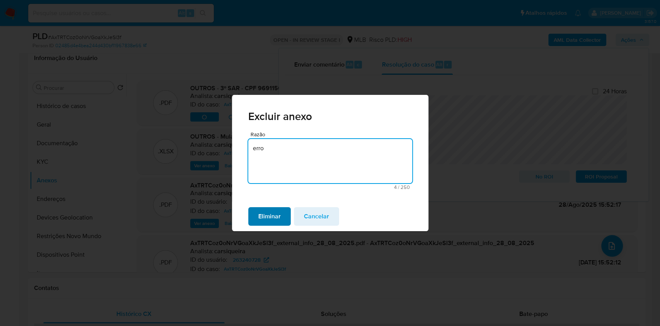
type textarea "erro"
click at [260, 212] on span "Eliminar" at bounding box center [269, 216] width 22 height 17
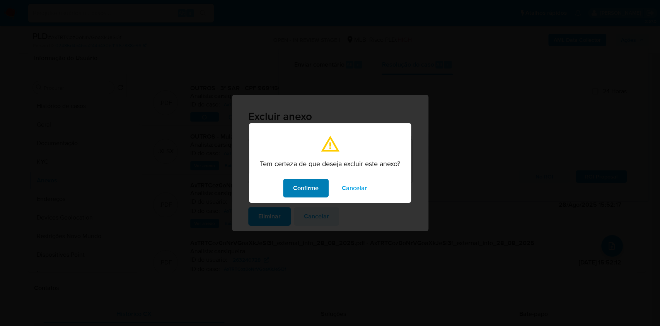
click at [303, 190] on span "Confirme" at bounding box center [306, 187] width 26 height 17
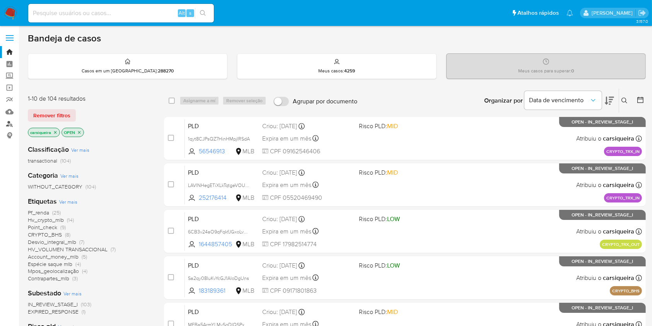
click at [7, 127] on link "Localizador de pessoas" at bounding box center [46, 124] width 92 height 12
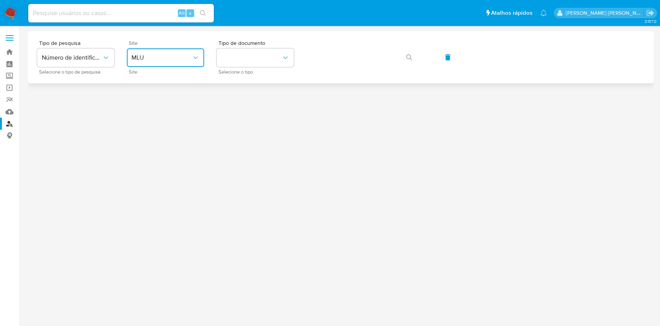
click at [138, 55] on span "MLU" at bounding box center [162, 58] width 60 height 8
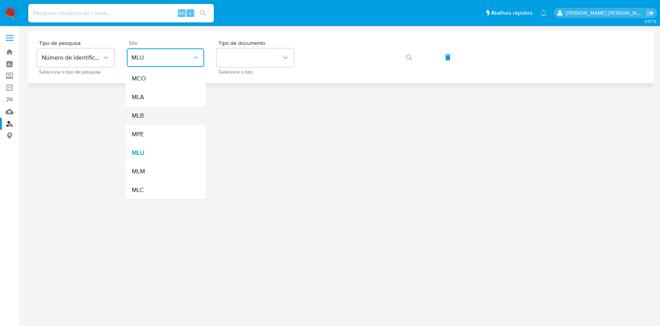
click at [174, 117] on div "MLB" at bounding box center [163, 115] width 63 height 19
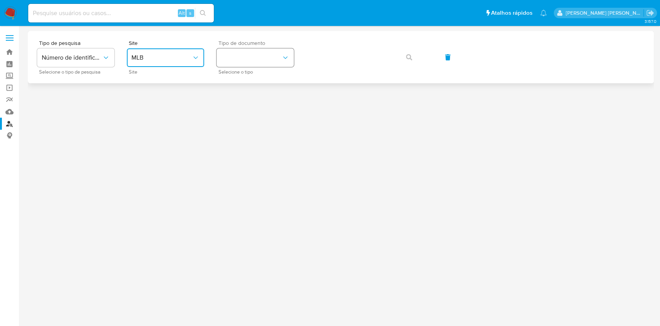
click at [236, 58] on button "identificationType" at bounding box center [255, 57] width 77 height 19
click at [241, 103] on div "CPF CPF" at bounding box center [252, 109] width 63 height 26
click at [401, 62] on button "button" at bounding box center [409, 57] width 26 height 19
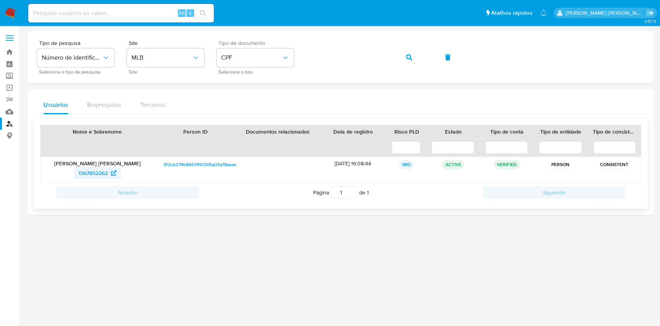
click at [83, 175] on span "1367852262" at bounding box center [93, 173] width 29 height 12
click at [247, 57] on span "CPF" at bounding box center [251, 58] width 60 height 8
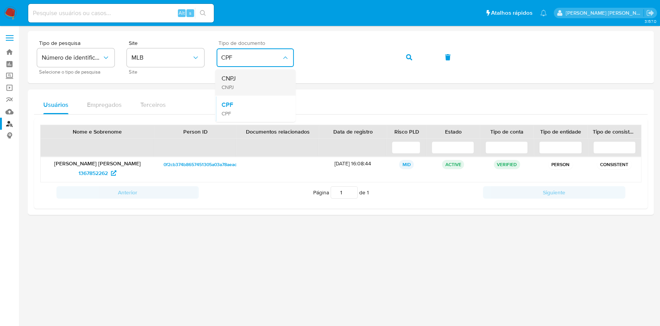
click at [252, 84] on div "CNPJ CNPJ" at bounding box center [252, 82] width 63 height 26
click at [410, 56] on icon "button" at bounding box center [409, 57] width 6 height 6
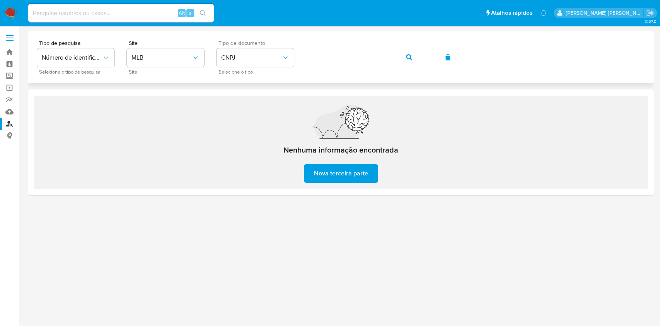
click at [415, 53] on button "button" at bounding box center [409, 57] width 26 height 19
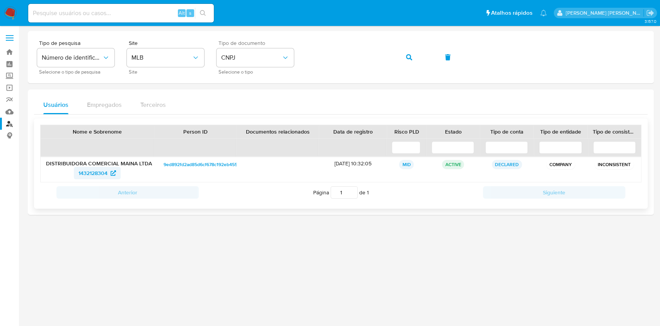
click at [85, 176] on span "1432128304" at bounding box center [93, 173] width 29 height 12
click at [397, 57] on button "button" at bounding box center [409, 57] width 26 height 19
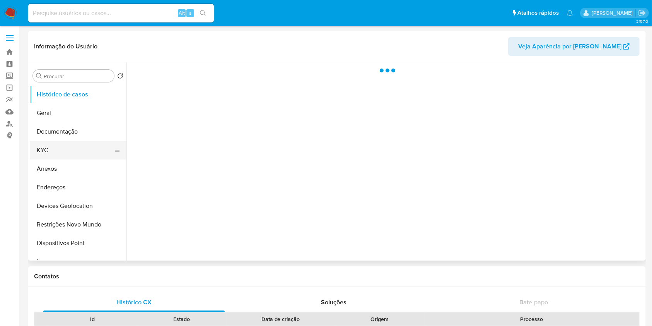
click at [59, 149] on button "KYC" at bounding box center [75, 150] width 91 height 19
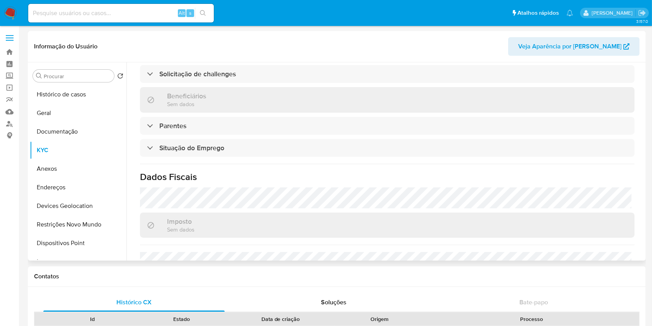
select select "10"
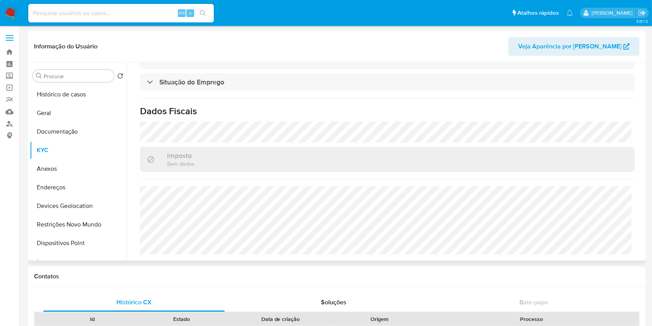
scroll to position [329, 0]
click at [68, 102] on button "Histórico de casos" at bounding box center [75, 94] width 91 height 19
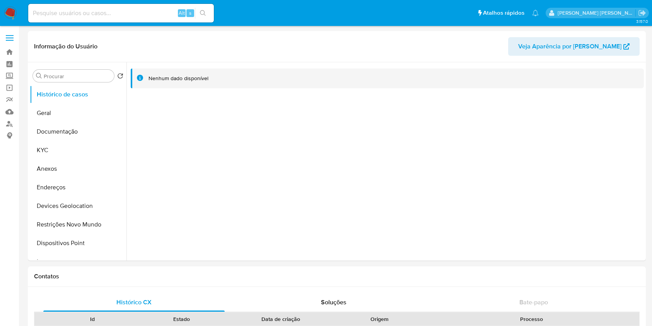
select select "10"
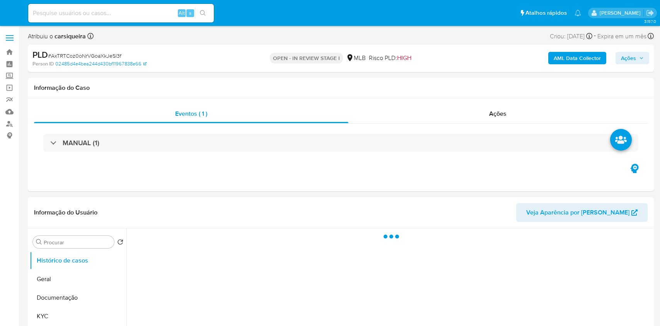
select select "10"
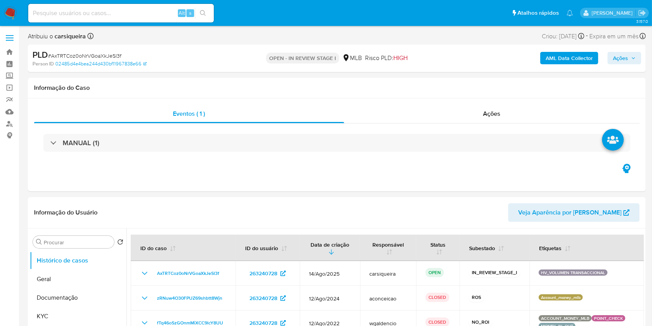
click at [626, 53] on span "Ações" at bounding box center [620, 58] width 15 height 12
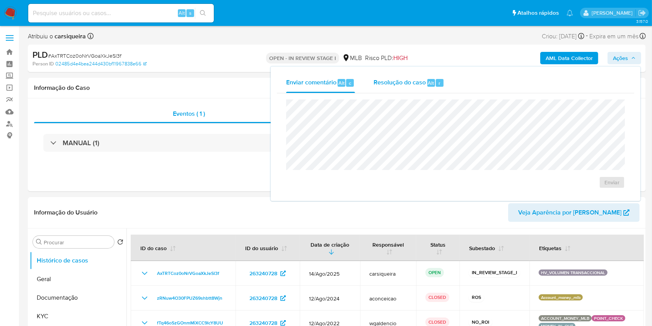
click at [415, 86] on span "Resolução do caso" at bounding box center [400, 82] width 52 height 9
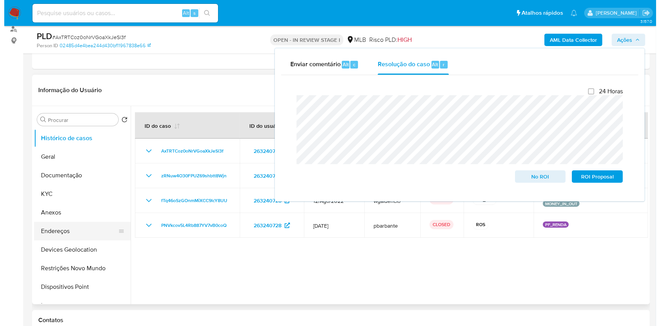
scroll to position [103, 0]
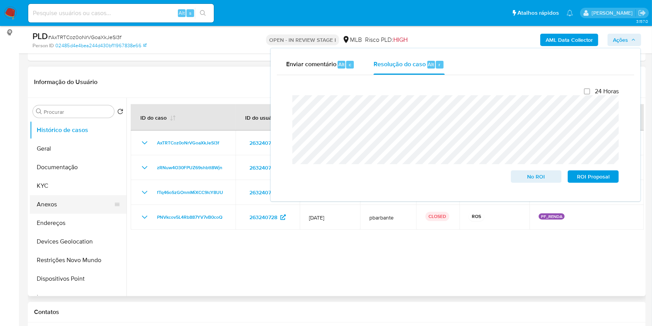
click at [50, 200] on button "Anexos" at bounding box center [75, 204] width 91 height 19
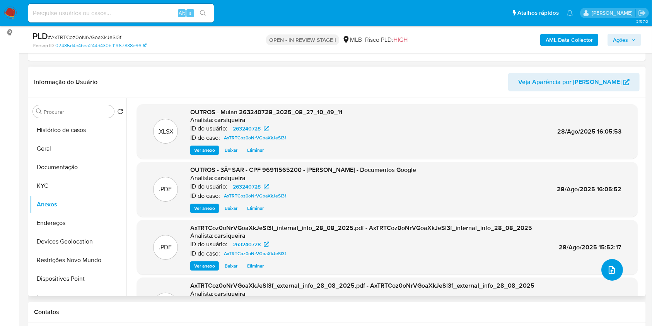
click at [616, 268] on button "upload-file" at bounding box center [613, 270] width 22 height 22
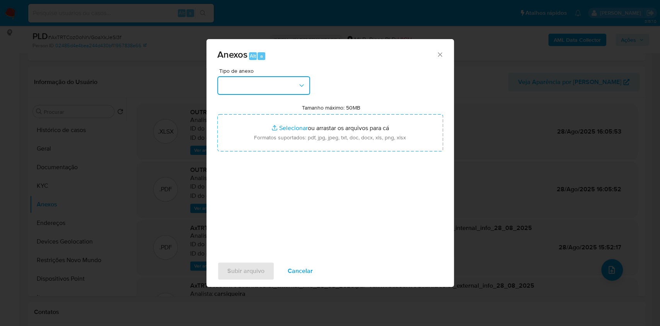
click at [241, 85] on button "button" at bounding box center [263, 85] width 93 height 19
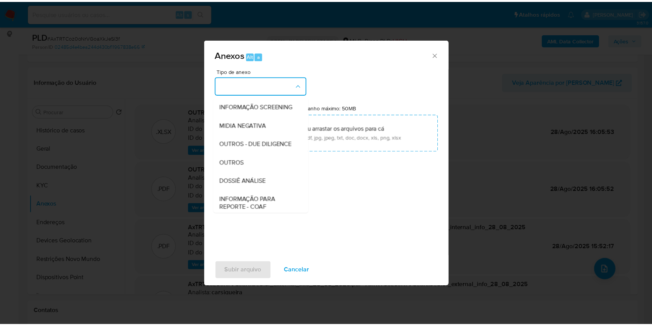
scroll to position [119, 0]
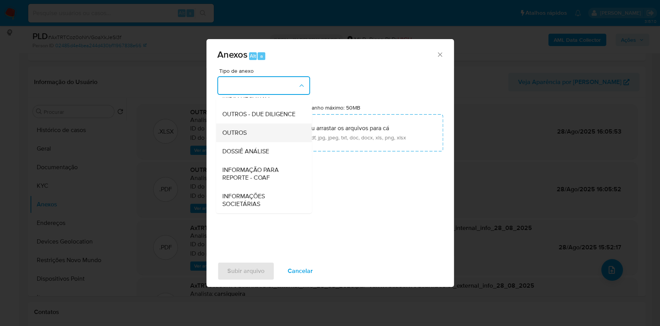
click at [241, 137] on div "OUTROS" at bounding box center [261, 132] width 79 height 19
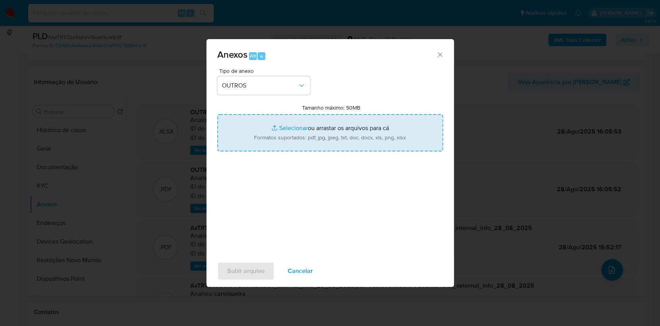
click at [295, 125] on input "Tamanho máximo: 50MB Selecionar arquivos" at bounding box center [330, 132] width 226 height 37
type input "C:\fakepath\3º SAR CPF 96911565200 - [PERSON_NAME] - Documentos Google.pdf"
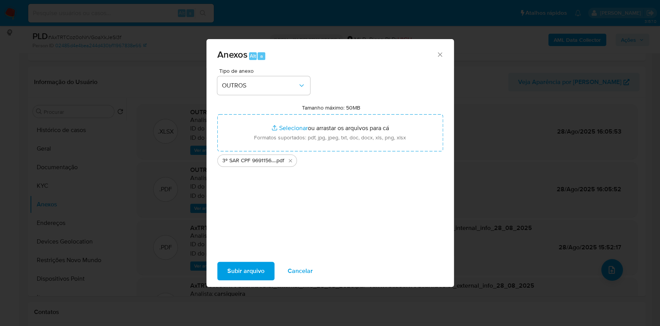
drag, startPoint x: 295, startPoint y: 125, endPoint x: 256, endPoint y: 268, distance: 147.6
click at [256, 268] on span "Subir arquivo" at bounding box center [245, 270] width 37 height 17
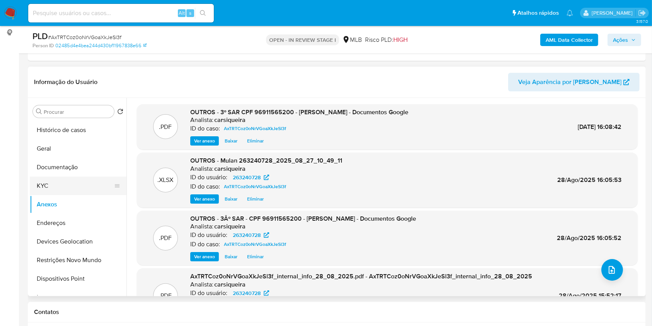
click at [43, 184] on button "KYC" at bounding box center [75, 185] width 91 height 19
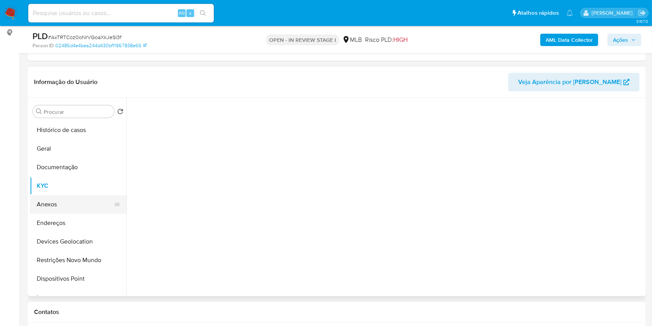
click at [51, 199] on button "Anexos" at bounding box center [75, 204] width 91 height 19
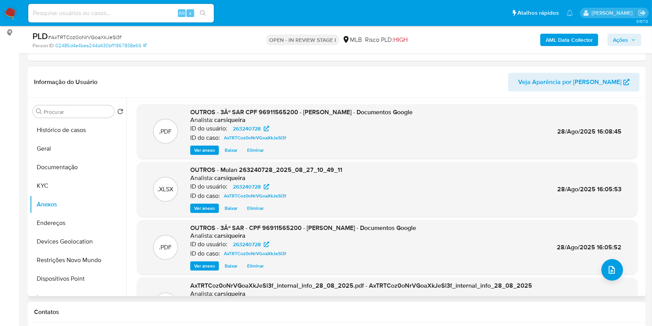
click at [256, 263] on span "Eliminar" at bounding box center [255, 266] width 17 height 8
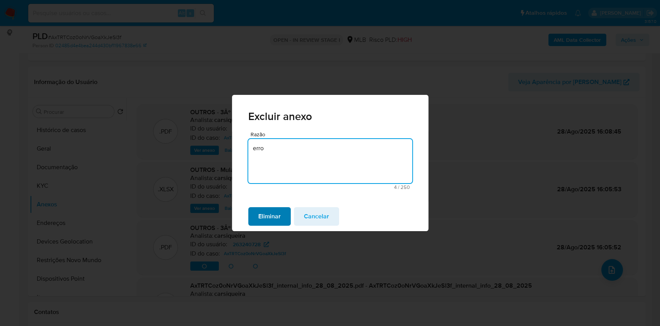
type textarea "erro"
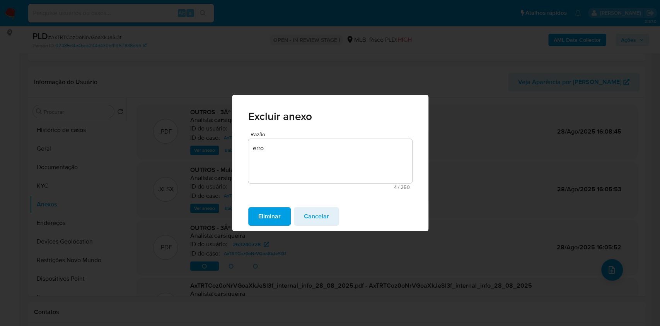
click at [276, 216] on span "Eliminar" at bounding box center [269, 216] width 22 height 17
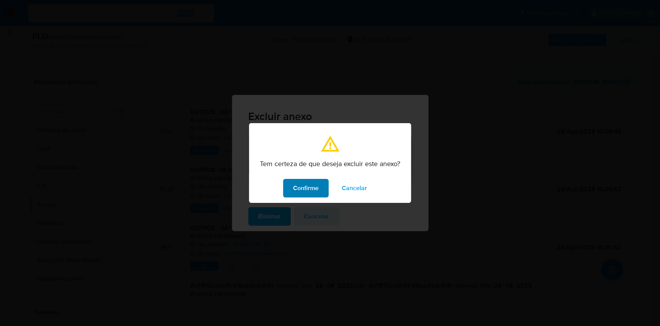
click at [302, 185] on span "Confirme" at bounding box center [306, 187] width 26 height 17
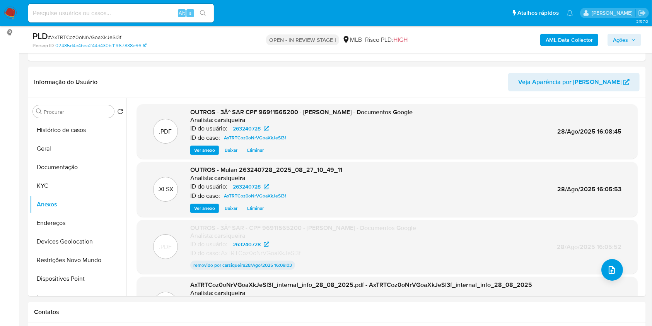
click at [616, 41] on span "Ações" at bounding box center [620, 40] width 15 height 12
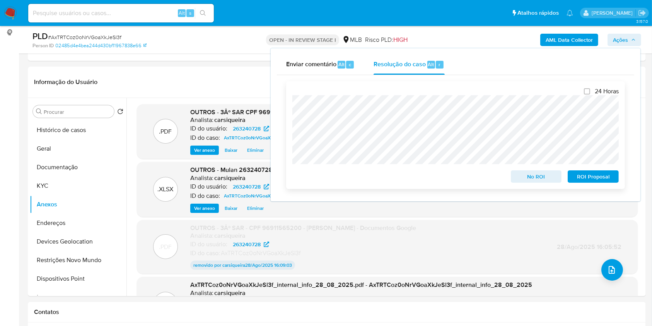
click at [603, 176] on span "ROI Proposal" at bounding box center [593, 176] width 40 height 11
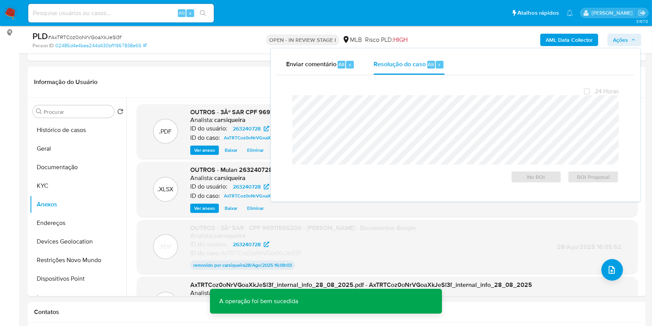
click at [115, 34] on span "# AxTRTCoz0oNrVGoaXkJeSl3f" at bounding box center [85, 37] width 74 height 8
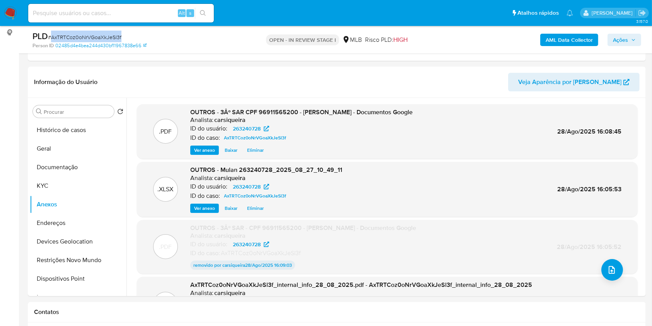
click at [115, 34] on span "# AxTRTCoz0oNrVGoaXkJeSl3f" at bounding box center [85, 37] width 74 height 8
copy span "AxTRTCoz0oNrVGoaXkJeSl3f"
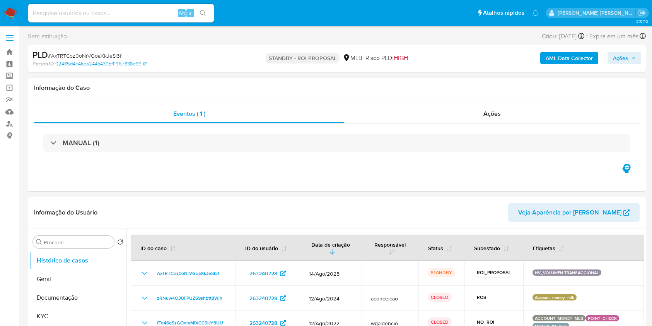
select select "10"
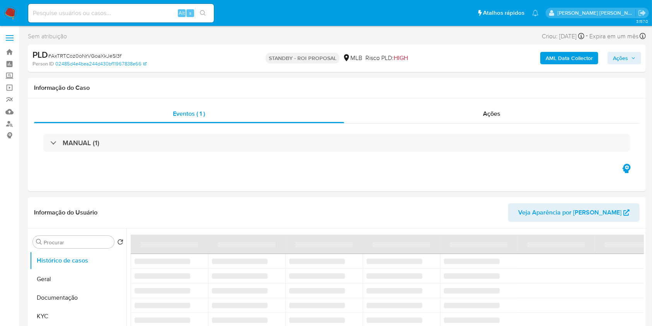
select select "10"
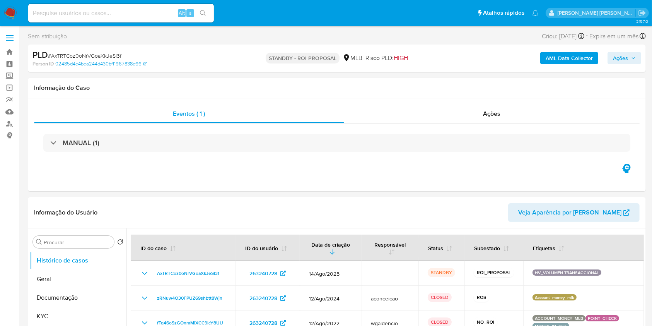
click at [6, 9] on img at bounding box center [10, 13] width 13 height 13
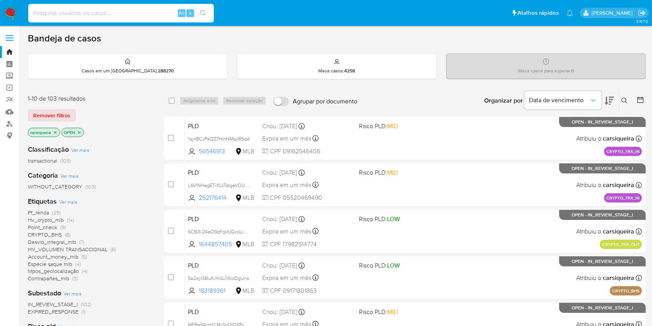
click at [168, 9] on input at bounding box center [121, 13] width 186 height 10
paste input "Pj3hdA5vT4sSx8BBEV5AMfSv"
type input "Pj3hdA5vT4sSx8BBEV5AMfSv"
click at [206, 8] on button "search-icon" at bounding box center [203, 13] width 16 height 11
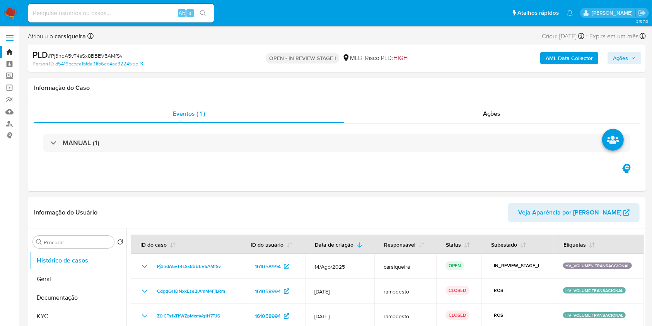
select select "10"
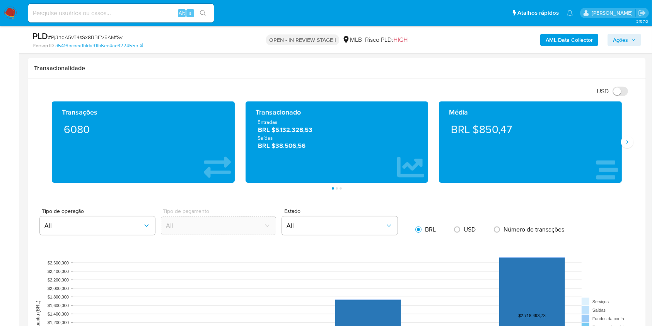
scroll to position [527, 0]
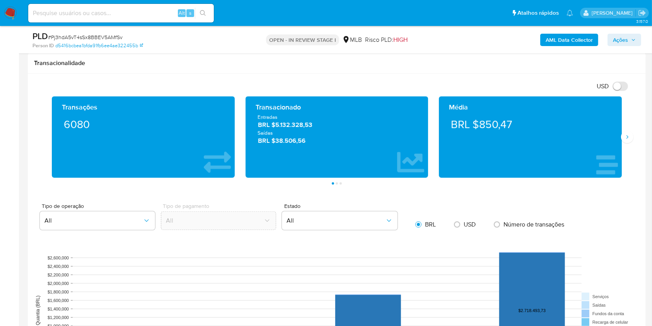
click at [629, 143] on div "Transações 6080 Transacionado Entradas BRL $5.132.328,53 Saídas BRL $38.506,56 …" at bounding box center [337, 140] width 606 height 88
click at [629, 139] on icon "Siguiente" at bounding box center [627, 137] width 6 height 6
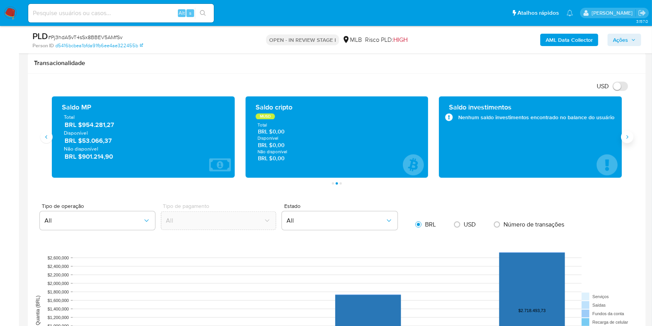
click at [629, 139] on icon "Siguiente" at bounding box center [627, 137] width 6 height 6
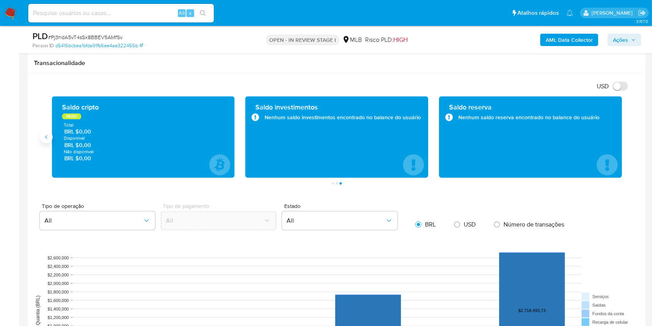
click at [45, 138] on icon "Anterior" at bounding box center [46, 137] width 6 height 6
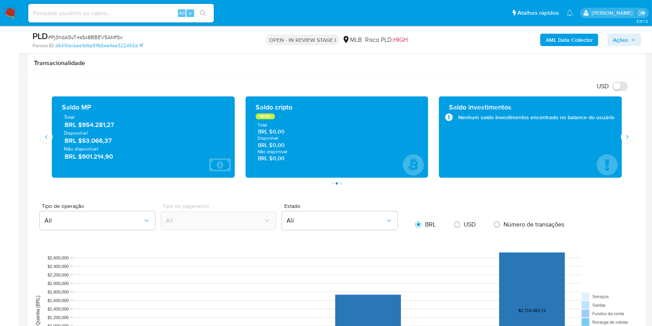
drag, startPoint x: 116, startPoint y: 141, endPoint x: 84, endPoint y: 142, distance: 32.1
click at [84, 142] on span "BRL $53.066,37" at bounding box center [144, 140] width 158 height 9
drag, startPoint x: 648, startPoint y: 149, endPoint x: 660, endPoint y: 197, distance: 49.1
click at [652, 197] on html "Pausado Ver notificaciones Alt s Atalhos rápidos Presiona las siguientes teclas…" at bounding box center [326, 252] width 652 height 1559
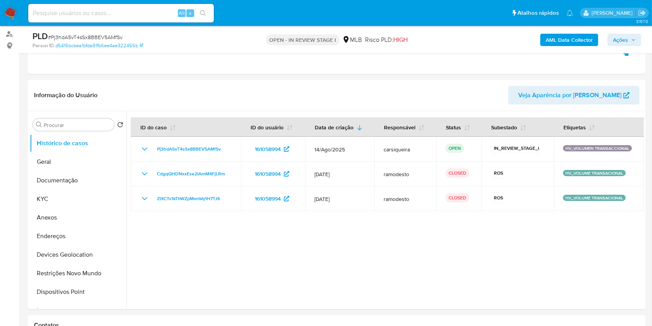
scroll to position [93, 0]
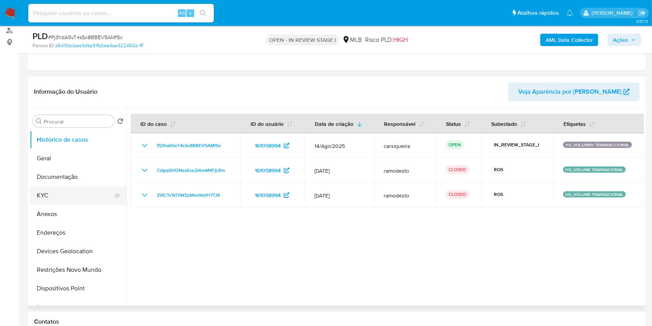
click at [73, 197] on button "KYC" at bounding box center [75, 195] width 91 height 19
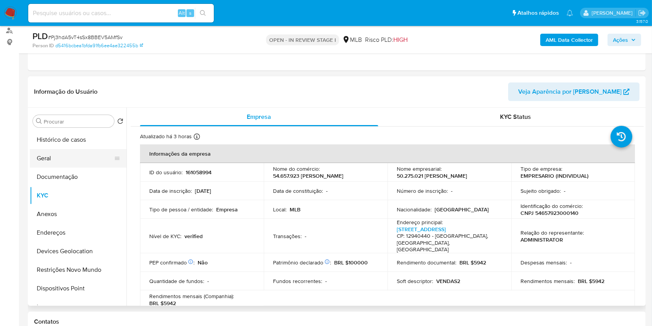
click at [46, 157] on button "Geral" at bounding box center [75, 158] width 91 height 19
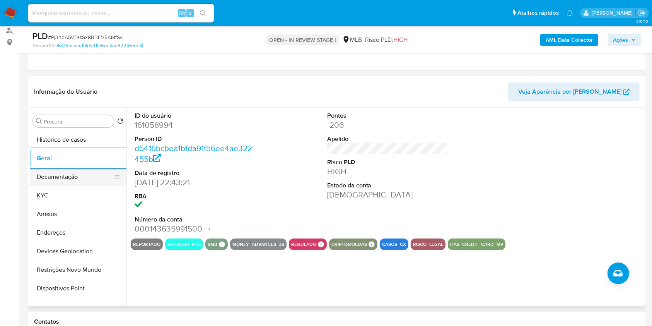
click at [92, 176] on button "Documentação" at bounding box center [75, 177] width 91 height 19
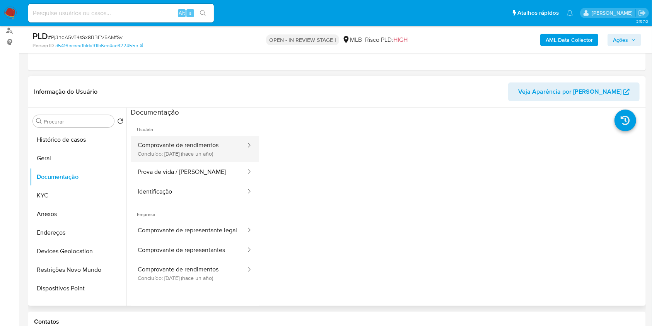
click at [172, 144] on button "Comprovante de rendimentos Concluído: [DATE] (hace un año)" at bounding box center [189, 149] width 116 height 26
